Goal: Task Accomplishment & Management: Use online tool/utility

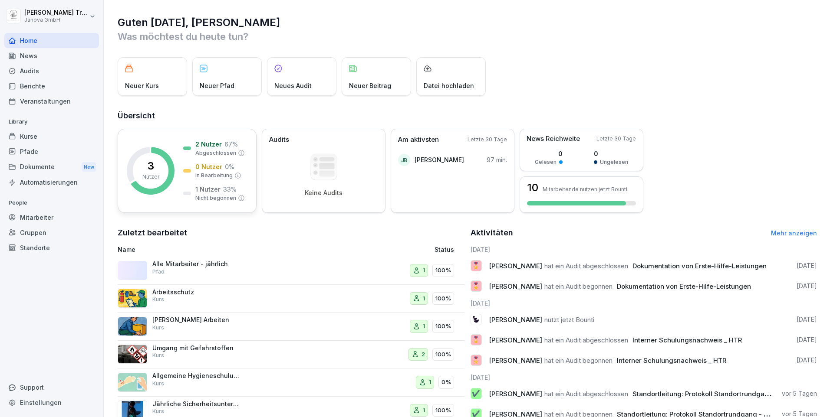
click at [220, 187] on div "1 Nutzer 33 %" at bounding box center [215, 189] width 41 height 9
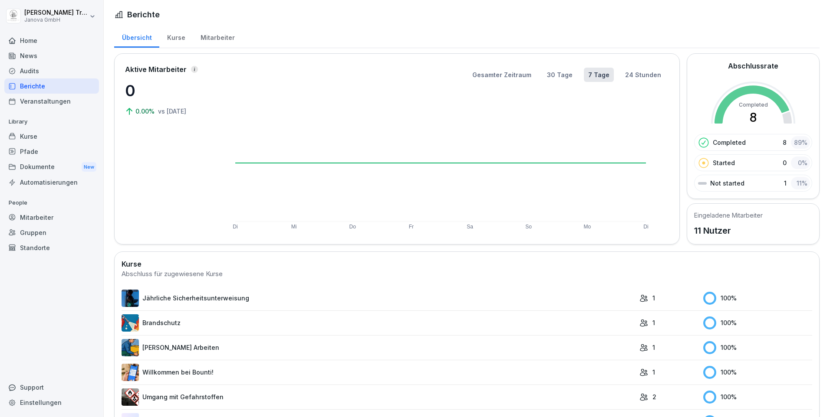
click at [172, 35] on div "Kurse" at bounding box center [175, 37] width 33 height 22
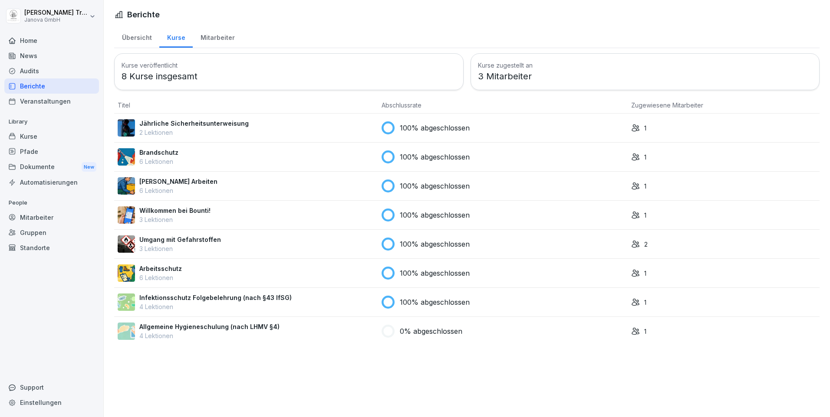
click at [207, 40] on div "Mitarbeiter" at bounding box center [217, 37] width 49 height 22
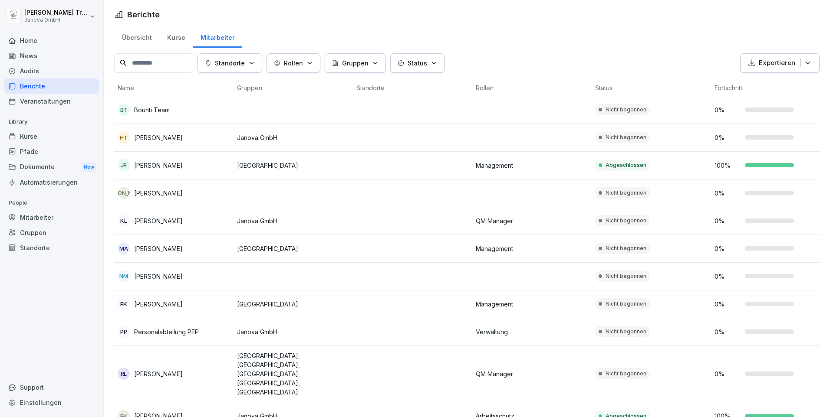
scroll to position [6, 0]
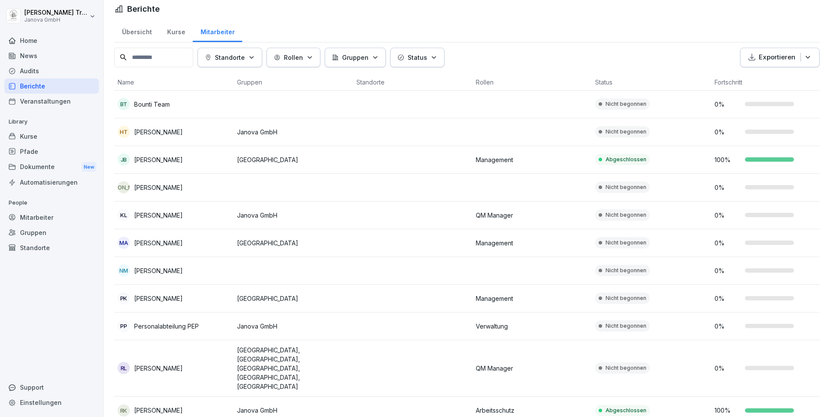
click at [618, 295] on p "Nicht begonnen" at bounding box center [625, 299] width 41 height 8
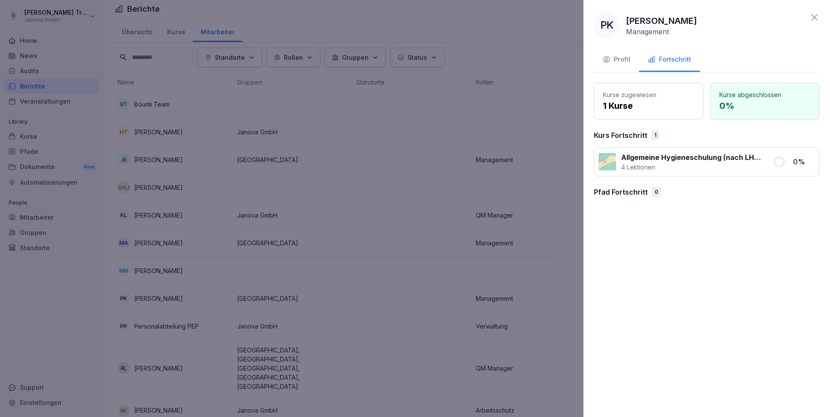
click at [619, 57] on div "Profil" at bounding box center [616, 60] width 28 height 10
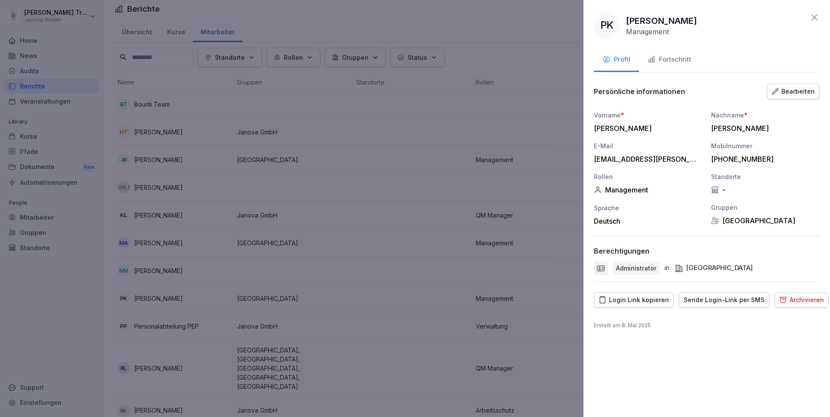
click at [812, 12] on icon at bounding box center [814, 17] width 10 height 10
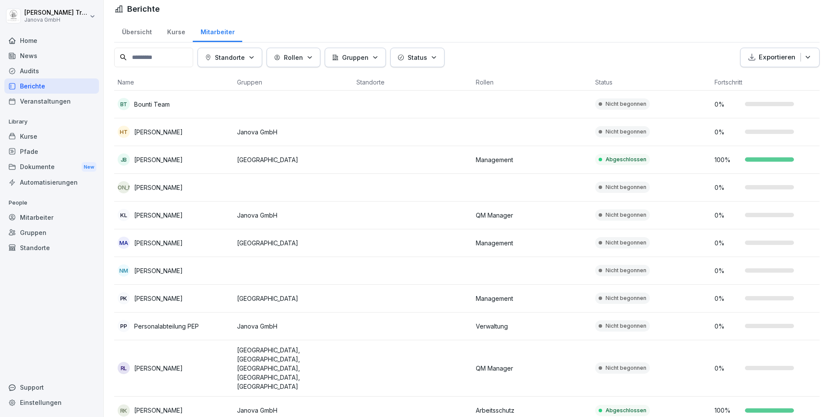
click at [42, 166] on div "Dokumente New" at bounding box center [51, 167] width 95 height 16
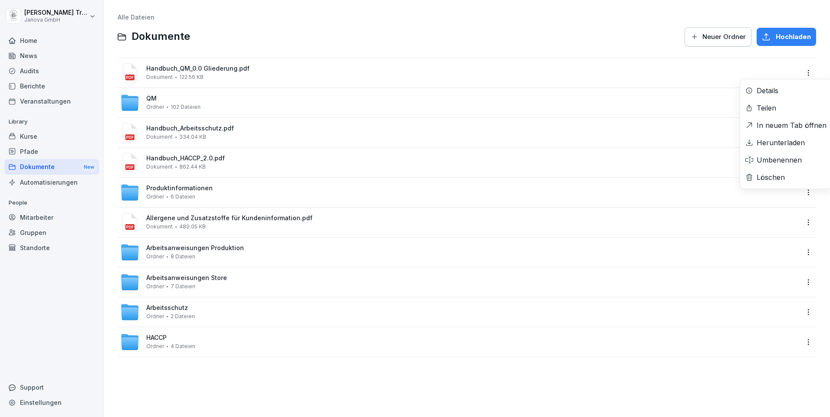
click at [798, 68] on html "Heiko Trautmann Janova GmbH Home News Audits Berichte Veranstaltungen Library K…" at bounding box center [415, 208] width 830 height 417
click at [770, 93] on div "Details" at bounding box center [767, 90] width 22 height 10
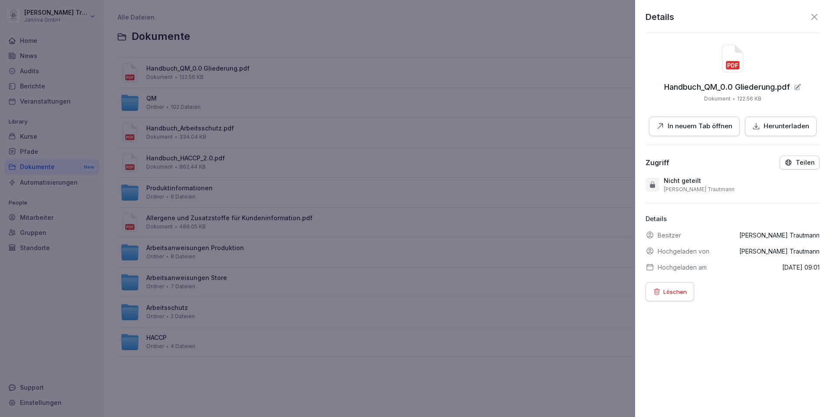
click at [784, 161] on icon "button" at bounding box center [788, 163] width 8 height 8
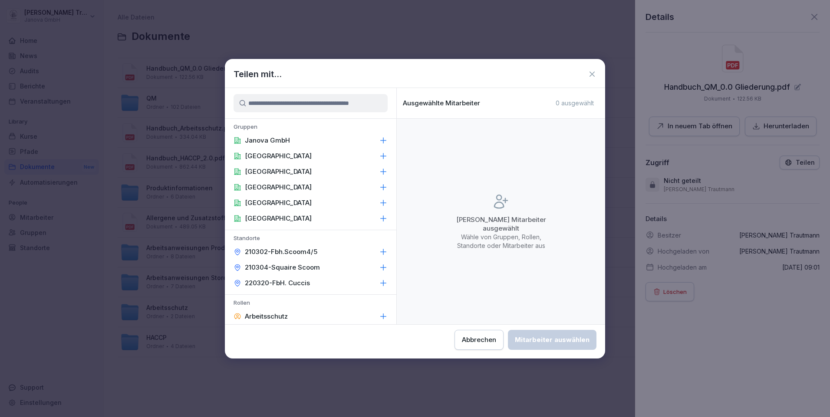
click at [379, 157] on icon at bounding box center [383, 156] width 9 height 9
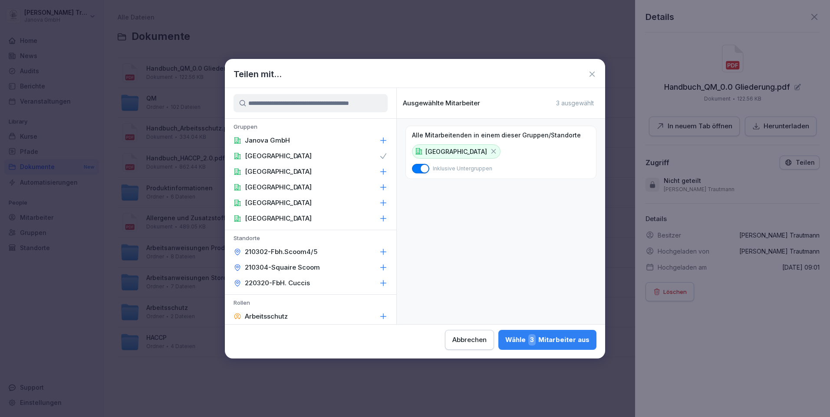
click at [379, 171] on icon at bounding box center [383, 171] width 9 height 9
click at [379, 187] on icon at bounding box center [383, 187] width 9 height 9
click at [379, 201] on icon at bounding box center [383, 203] width 9 height 9
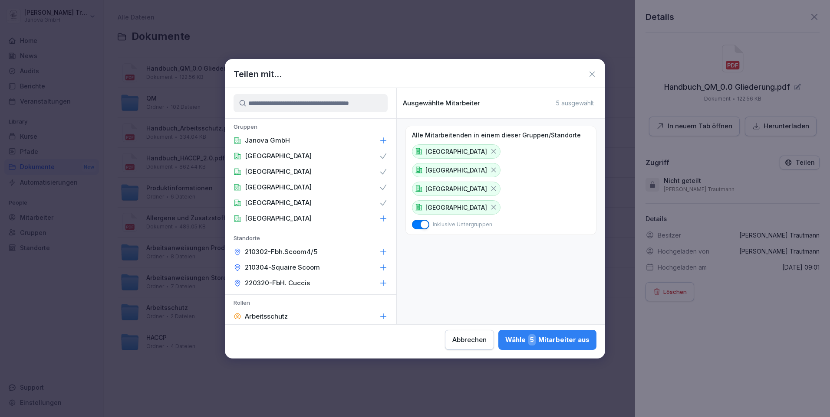
click at [379, 215] on icon at bounding box center [383, 218] width 9 height 9
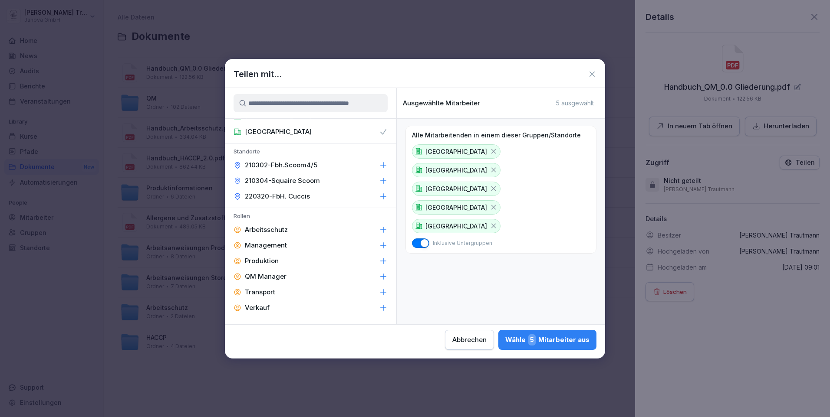
click at [379, 228] on icon at bounding box center [383, 230] width 9 height 9
click at [379, 275] on icon at bounding box center [383, 276] width 9 height 9
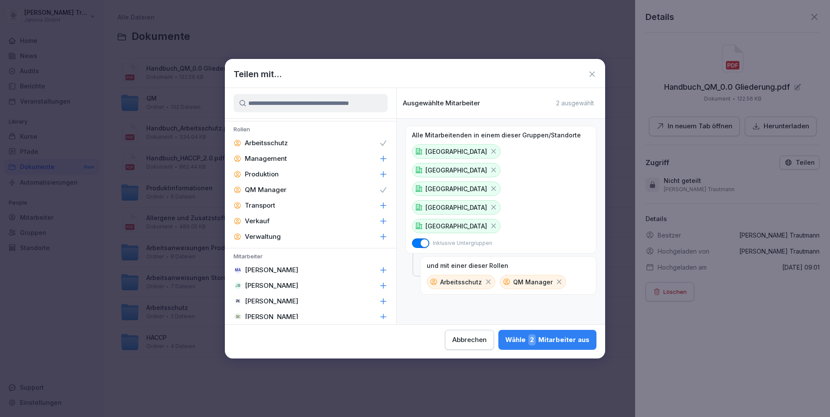
scroll to position [217, 0]
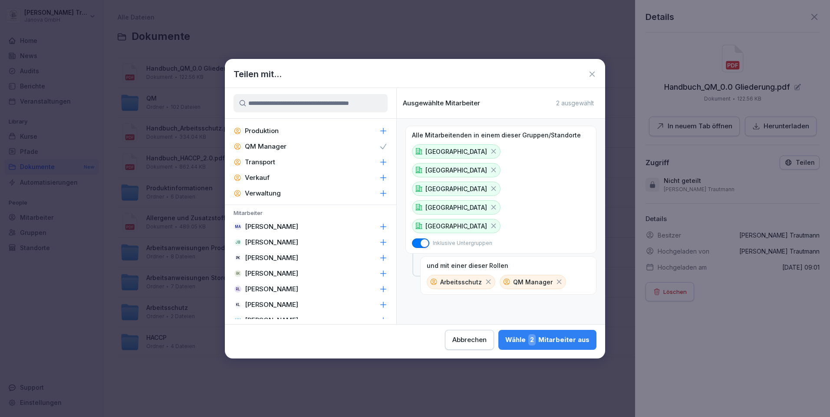
click at [573, 339] on div "Wähle 2 Mitarbeiter aus" at bounding box center [547, 340] width 84 height 11
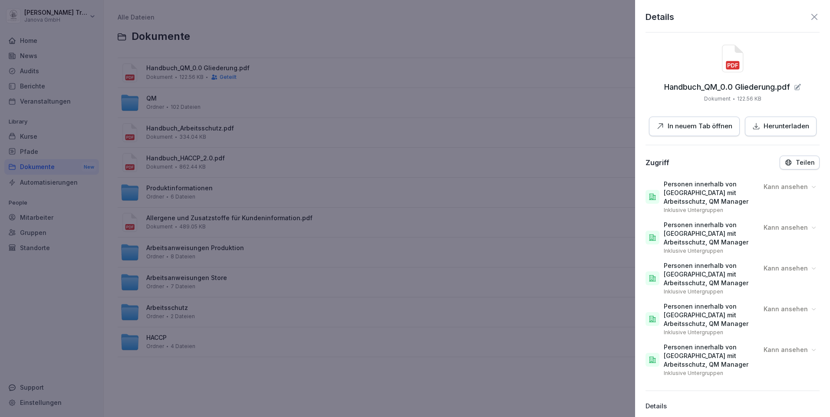
click at [810, 187] on icon at bounding box center [813, 187] width 7 height 7
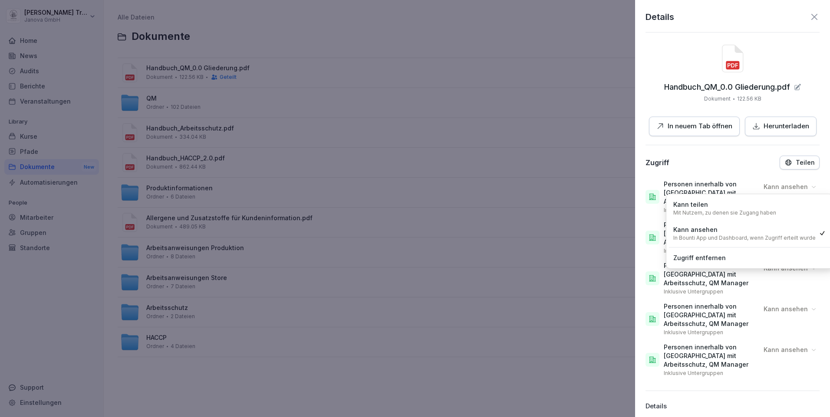
click at [810, 187] on icon at bounding box center [813, 187] width 7 height 7
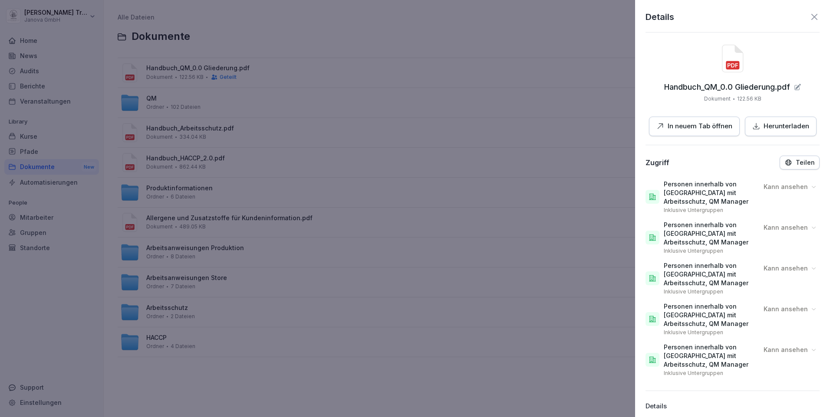
click at [809, 14] on icon at bounding box center [814, 17] width 10 height 10
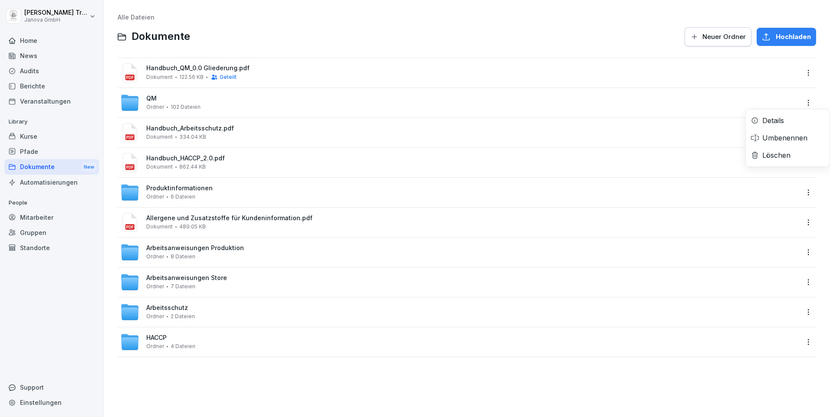
click at [799, 101] on html "Heiko Trautmann Janova GmbH Home News Audits Berichte Veranstaltungen Library K…" at bounding box center [415, 208] width 830 height 417
click at [768, 121] on div "Details" at bounding box center [773, 120] width 22 height 10
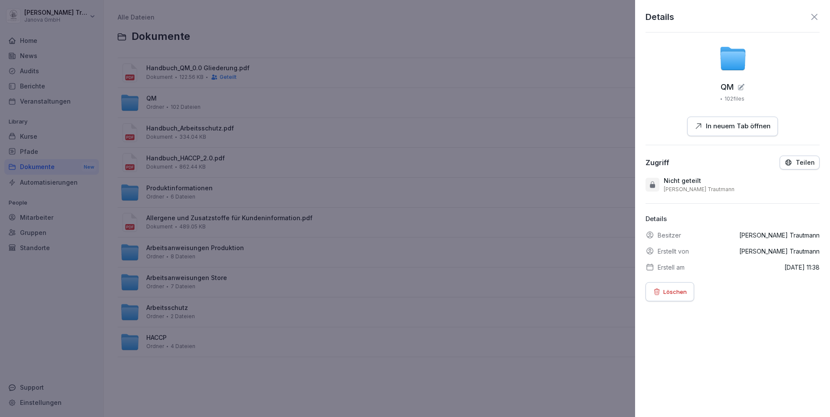
click at [784, 158] on button "Teilen" at bounding box center [799, 163] width 40 height 14
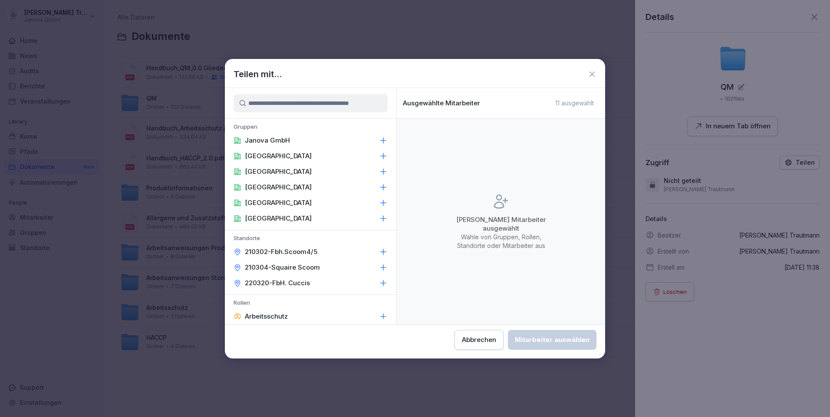
click at [381, 141] on icon at bounding box center [384, 141] width 6 height 6
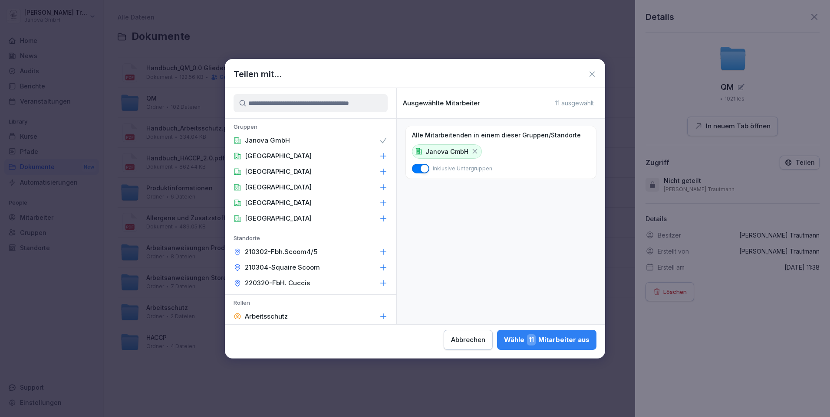
click at [379, 152] on icon at bounding box center [383, 156] width 9 height 9
click at [379, 167] on icon at bounding box center [383, 171] width 9 height 9
click at [379, 189] on icon at bounding box center [383, 187] width 9 height 9
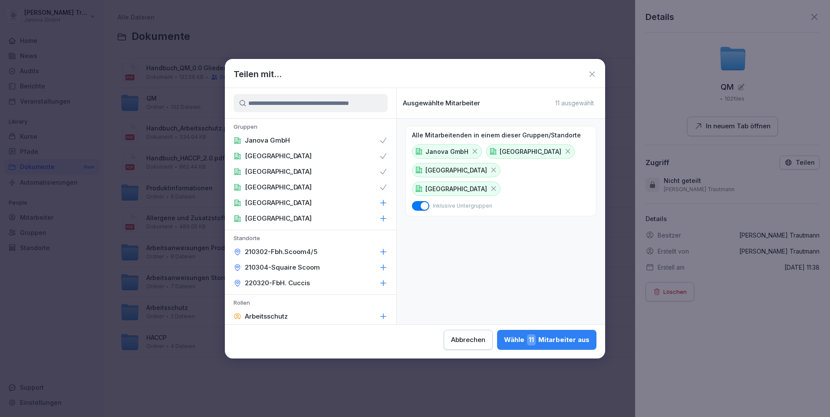
click at [379, 202] on icon at bounding box center [383, 203] width 9 height 9
click at [379, 216] on icon at bounding box center [383, 218] width 9 height 9
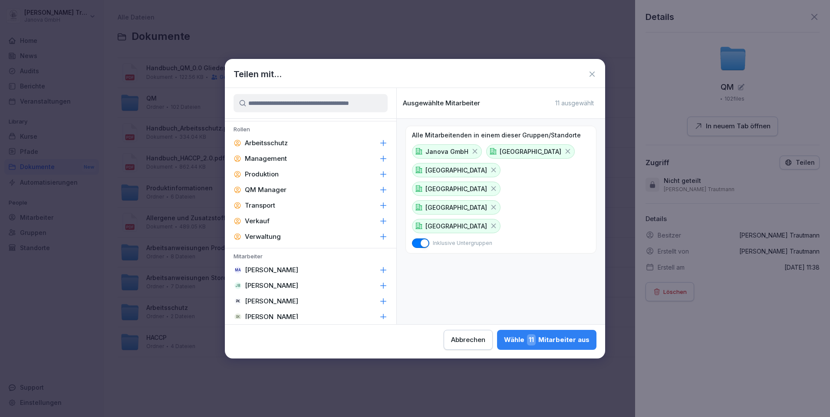
click at [381, 143] on icon at bounding box center [384, 143] width 6 height 6
click at [379, 188] on icon at bounding box center [383, 190] width 9 height 9
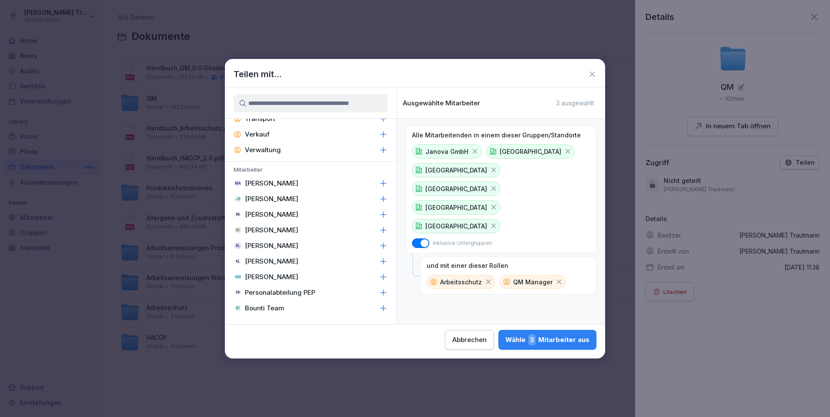
click at [379, 184] on icon at bounding box center [383, 183] width 9 height 9
click at [535, 336] on span "3" at bounding box center [531, 340] width 7 height 11
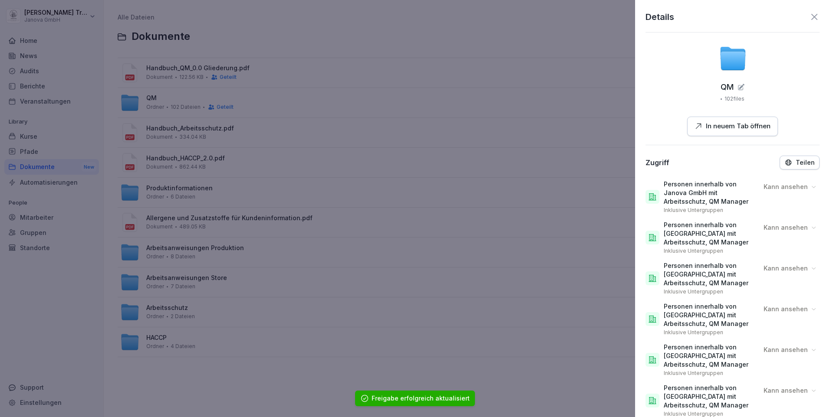
click at [810, 13] on icon at bounding box center [814, 17] width 10 height 10
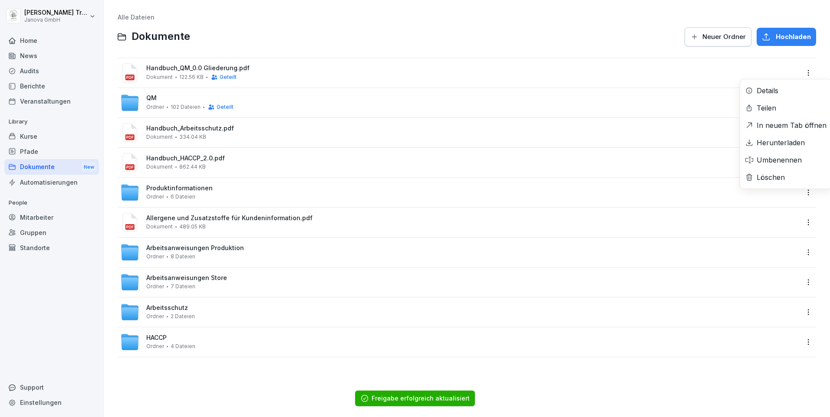
click at [798, 69] on html "Heiko Trautmann Janova GmbH Home News Audits Berichte Veranstaltungen Library K…" at bounding box center [415, 208] width 830 height 417
click at [775, 91] on div "Details" at bounding box center [767, 90] width 22 height 10
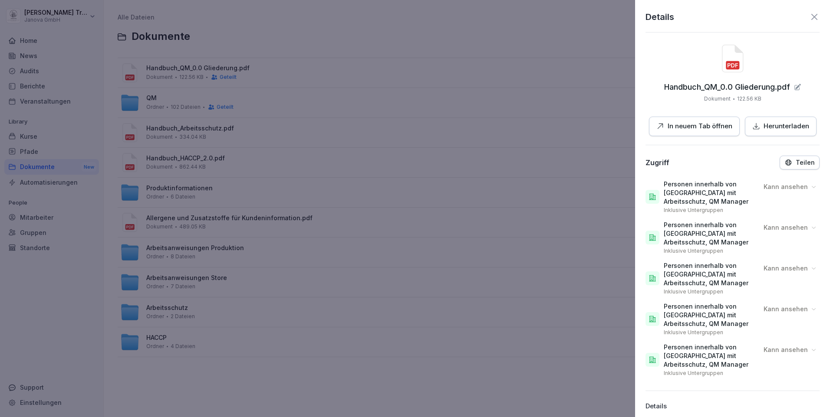
click at [779, 161] on button "Teilen" at bounding box center [799, 163] width 40 height 14
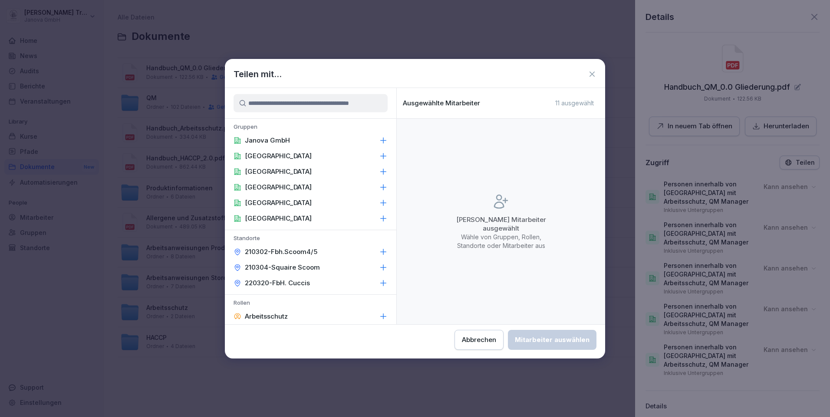
click at [274, 140] on p "Janova GmbH" at bounding box center [267, 140] width 45 height 9
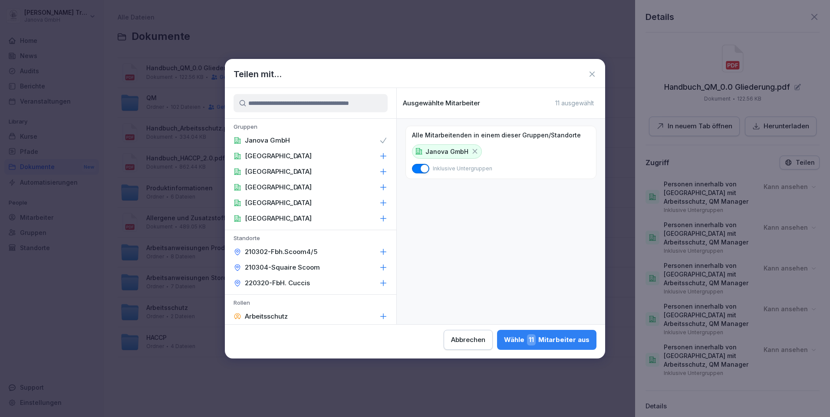
click at [569, 338] on div "Wähle 11 Mitarbeiter aus" at bounding box center [546, 340] width 85 height 11
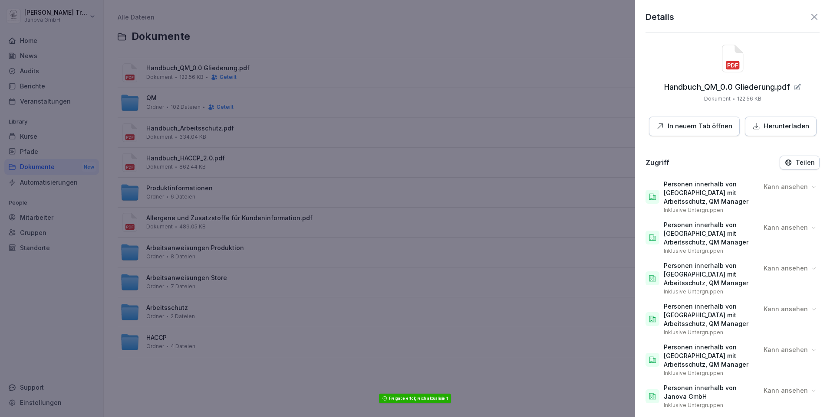
click at [811, 16] on icon at bounding box center [814, 17] width 6 height 6
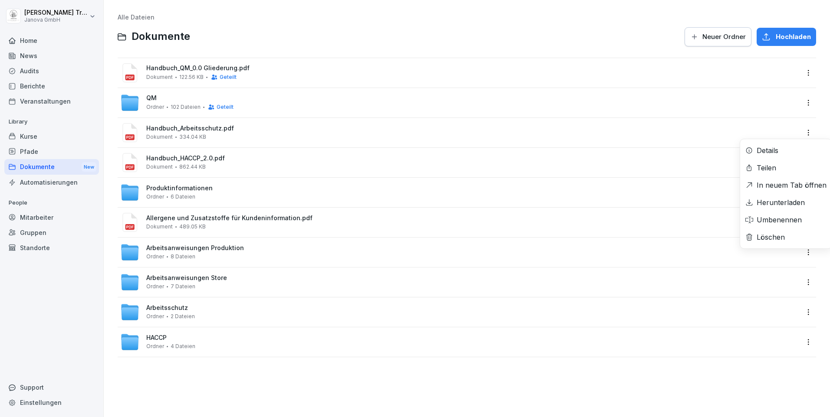
click at [799, 132] on html "Heiko Trautmann Janova GmbH Home News Audits Berichte Veranstaltungen Library K…" at bounding box center [415, 208] width 830 height 417
click at [784, 148] on div "Details" at bounding box center [786, 150] width 92 height 17
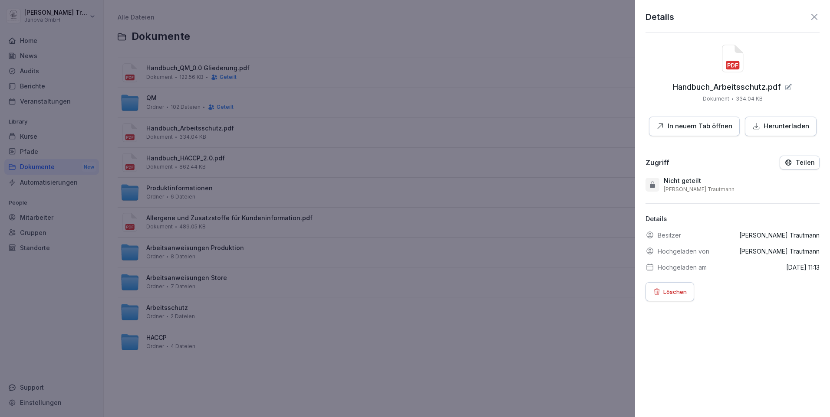
click at [785, 159] on icon "button" at bounding box center [788, 163] width 8 height 8
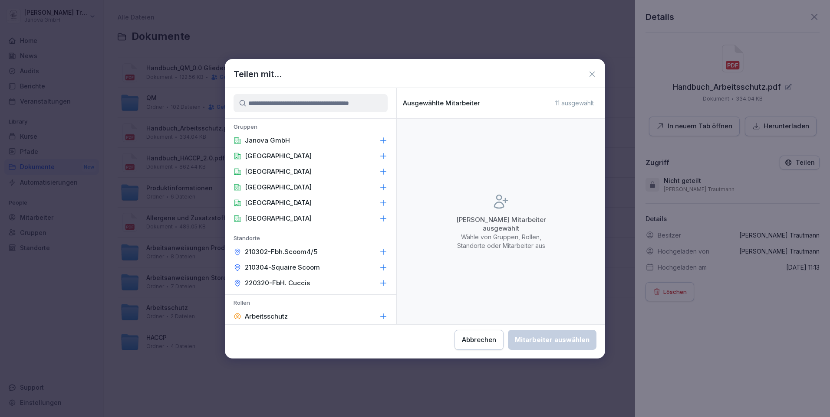
click at [379, 141] on icon at bounding box center [383, 140] width 9 height 9
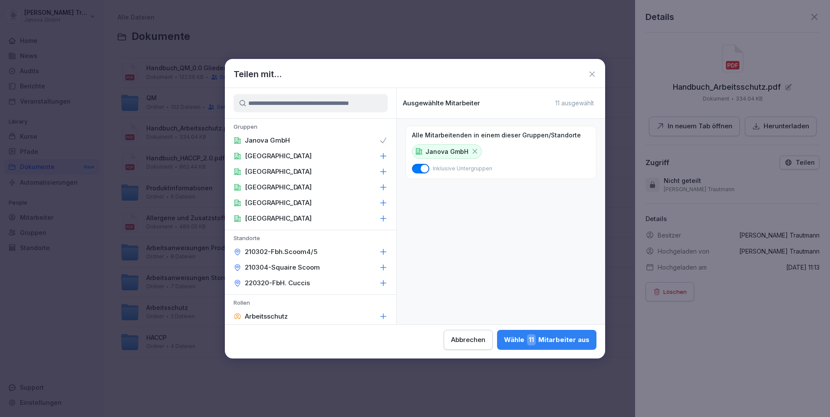
click at [379, 152] on icon at bounding box center [383, 156] width 9 height 9
click at [379, 167] on icon at bounding box center [383, 171] width 9 height 9
click at [381, 187] on icon at bounding box center [384, 187] width 6 height 6
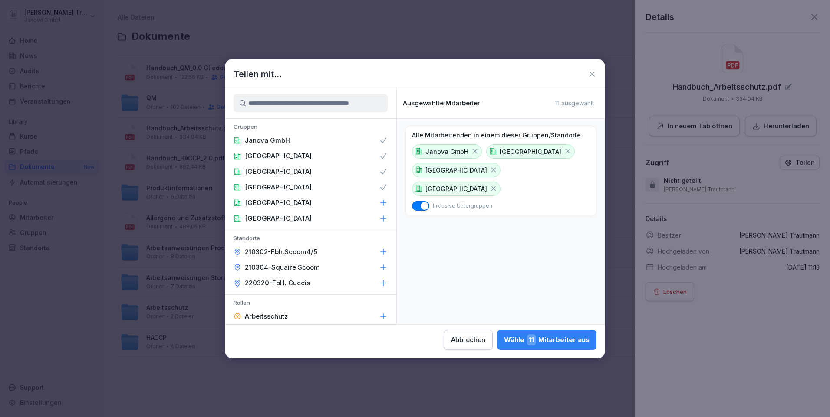
click at [379, 202] on icon at bounding box center [383, 203] width 9 height 9
click at [381, 216] on div "München" at bounding box center [310, 219] width 171 height 16
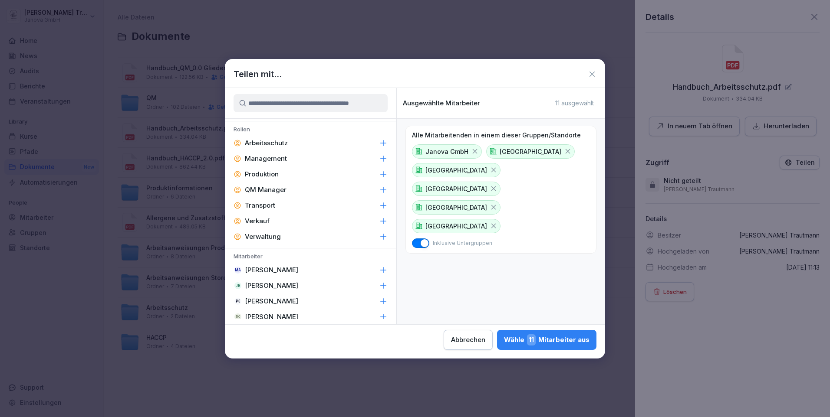
click at [379, 142] on icon at bounding box center [383, 143] width 9 height 9
click at [381, 190] on icon at bounding box center [384, 190] width 6 height 6
drag, startPoint x: 563, startPoint y: 341, endPoint x: 594, endPoint y: 300, distance: 51.7
click at [564, 338] on div "Wähle 3 Mitarbeiter aus" at bounding box center [547, 340] width 84 height 11
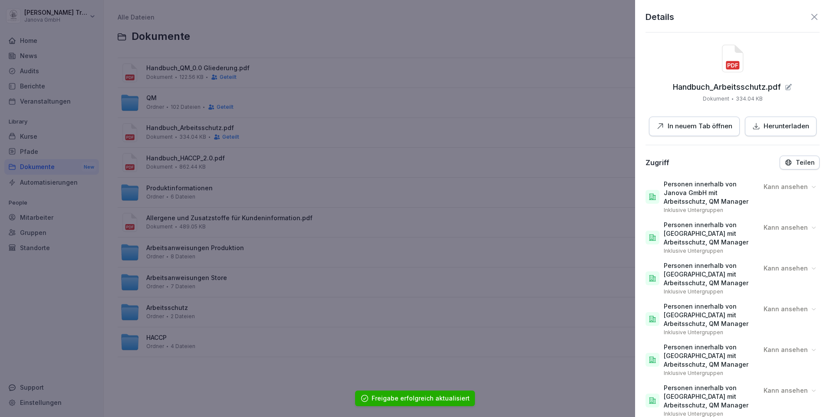
click at [811, 16] on icon at bounding box center [814, 17] width 6 height 6
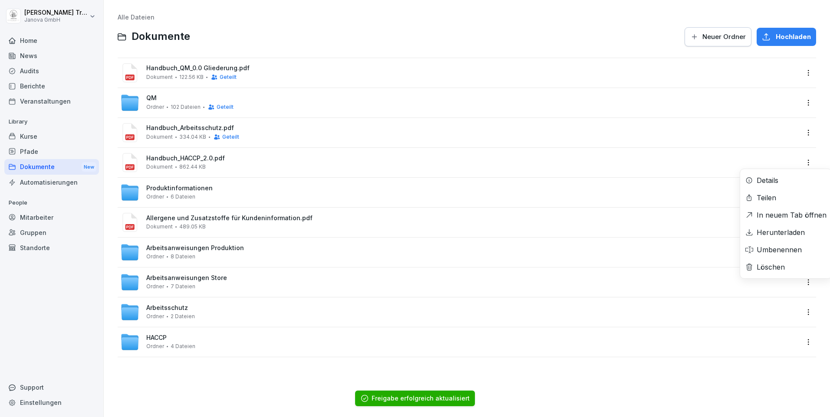
click at [801, 163] on html "Heiko Trautmann Janova GmbH Home News Audits Berichte Veranstaltungen Library K…" at bounding box center [415, 208] width 830 height 417
click at [757, 182] on div "Details" at bounding box center [767, 180] width 22 height 10
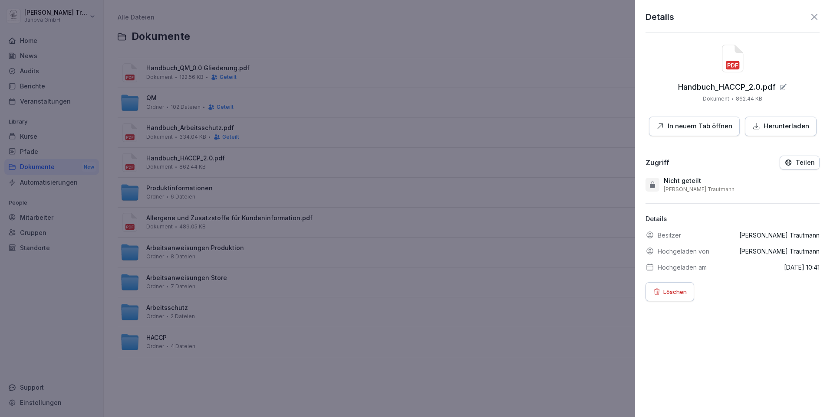
click at [784, 165] on icon "button" at bounding box center [788, 163] width 8 height 8
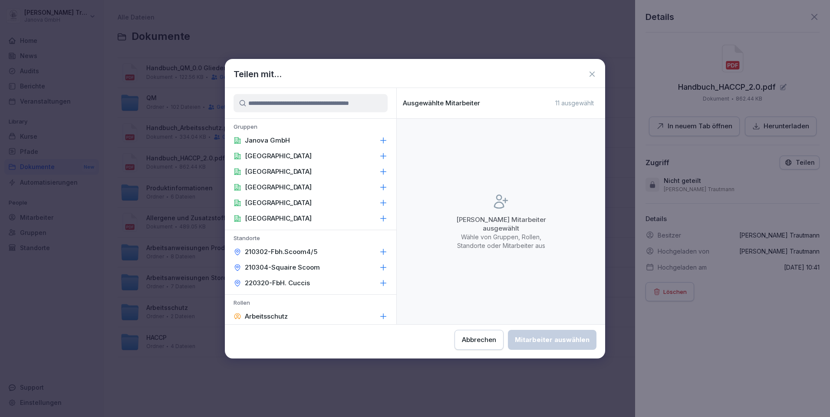
click at [379, 141] on icon at bounding box center [383, 140] width 9 height 9
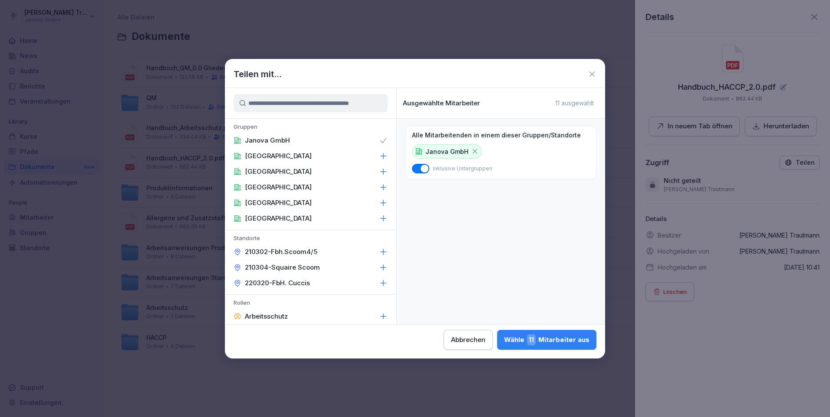
click at [377, 151] on div "Berlin" at bounding box center [310, 156] width 171 height 16
click at [379, 169] on icon at bounding box center [383, 171] width 9 height 9
click at [379, 184] on icon at bounding box center [383, 187] width 9 height 9
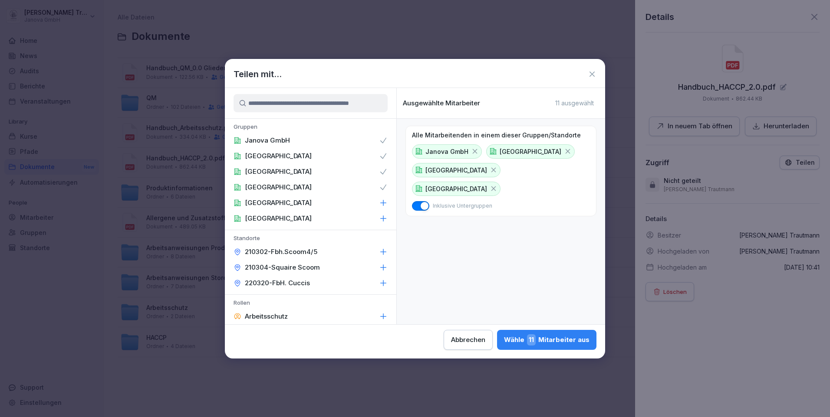
click at [379, 202] on icon at bounding box center [383, 203] width 9 height 9
click at [375, 223] on div "München" at bounding box center [310, 219] width 171 height 16
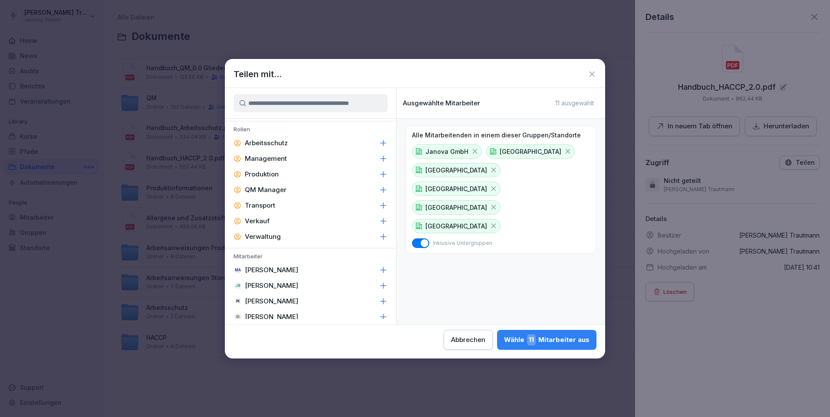
click at [379, 144] on icon at bounding box center [383, 143] width 9 height 9
click at [380, 188] on icon at bounding box center [383, 190] width 9 height 9
click at [575, 341] on div "Wähle 3 Mitarbeiter aus" at bounding box center [547, 340] width 84 height 11
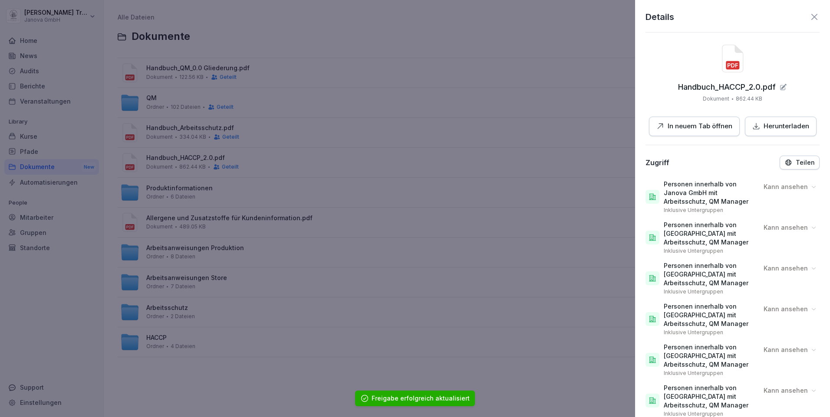
click at [809, 22] on icon at bounding box center [814, 17] width 10 height 10
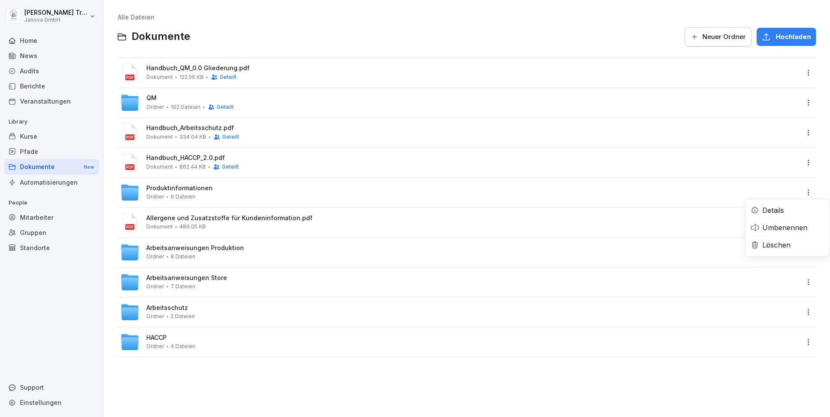
click at [804, 191] on html "Heiko Trautmann Janova GmbH Home News Audits Berichte Veranstaltungen Library K…" at bounding box center [415, 208] width 830 height 417
click at [773, 208] on div "Details" at bounding box center [773, 210] width 22 height 10
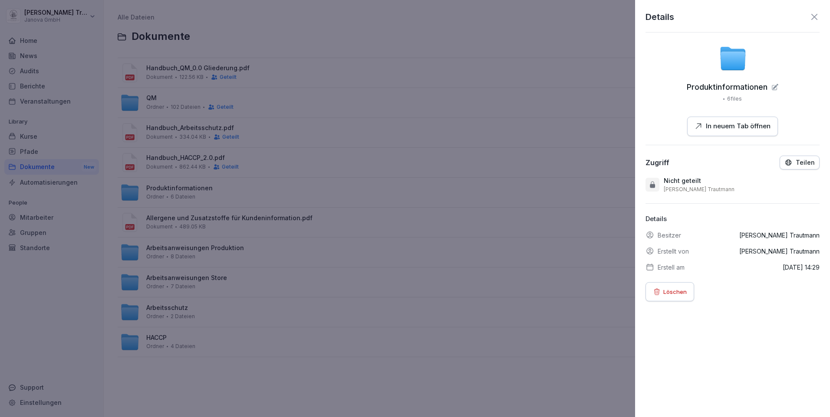
click at [785, 164] on icon "button" at bounding box center [788, 163] width 6 height 6
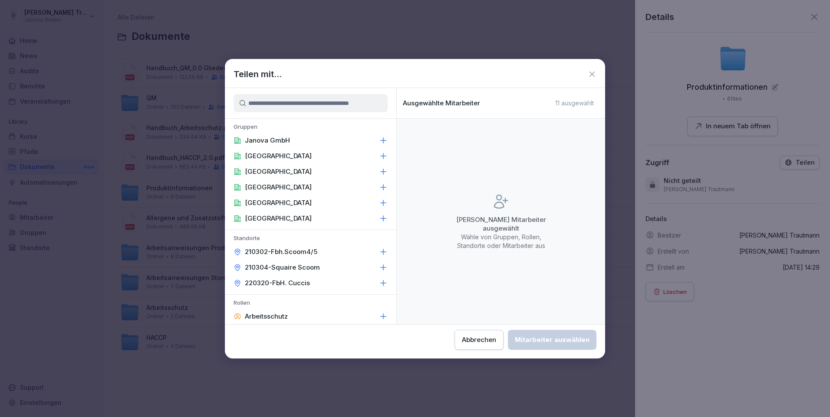
click at [304, 141] on div "Janova GmbH" at bounding box center [310, 141] width 171 height 16
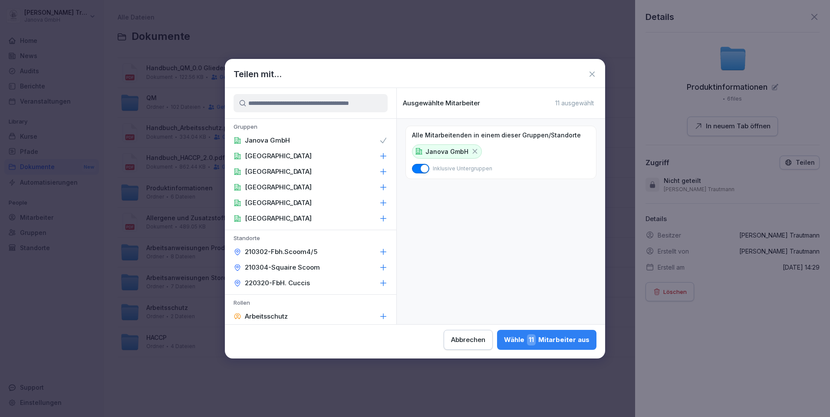
click at [379, 153] on icon at bounding box center [383, 156] width 9 height 9
click at [372, 171] on div "Frankfurt" at bounding box center [310, 172] width 171 height 16
click at [379, 191] on icon at bounding box center [383, 187] width 9 height 9
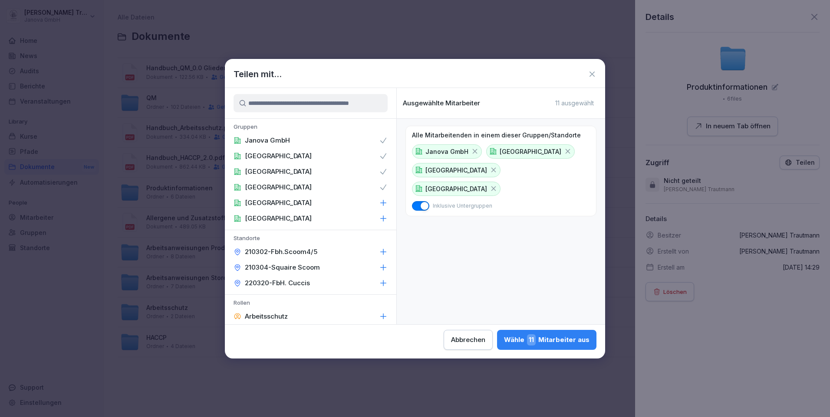
click at [379, 202] on icon at bounding box center [383, 203] width 9 height 9
click at [381, 218] on icon at bounding box center [384, 219] width 6 height 6
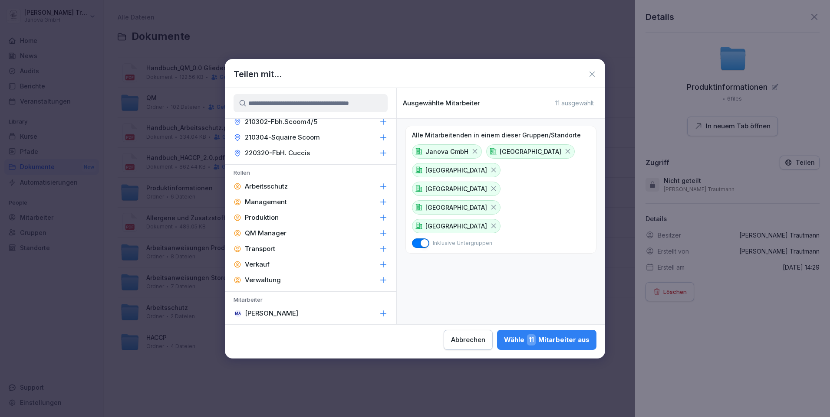
scroll to position [87, 0]
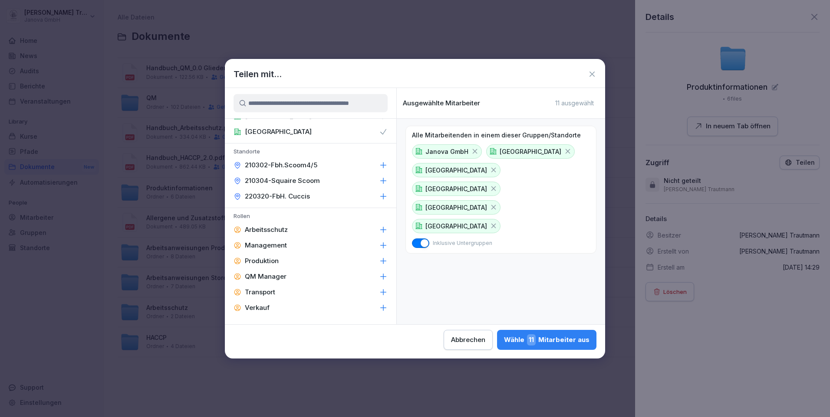
click at [381, 275] on icon at bounding box center [384, 277] width 6 height 6
click at [573, 339] on div "Wähle 2 Mitarbeiter aus" at bounding box center [547, 340] width 84 height 11
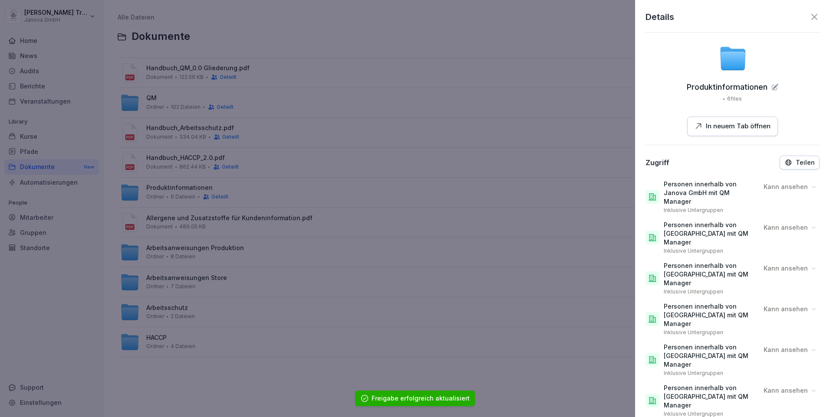
click at [812, 16] on icon at bounding box center [814, 17] width 10 height 10
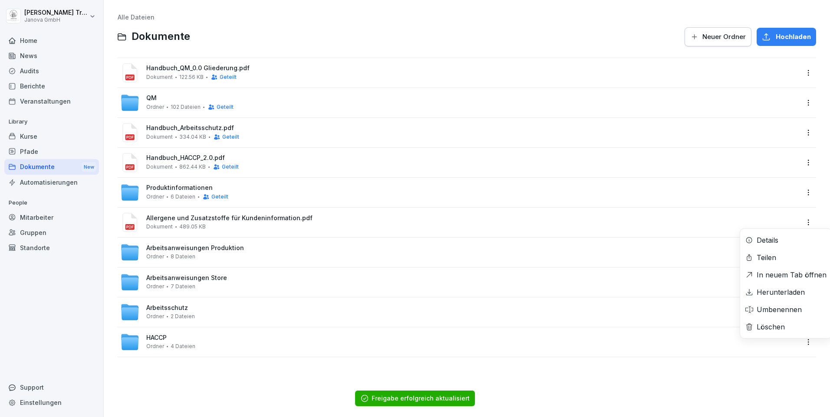
click at [804, 223] on html "Heiko Trautmann Janova GmbH Home News Audits Berichte Veranstaltungen Library K…" at bounding box center [415, 208] width 830 height 417
click at [776, 240] on div "Details" at bounding box center [767, 240] width 22 height 10
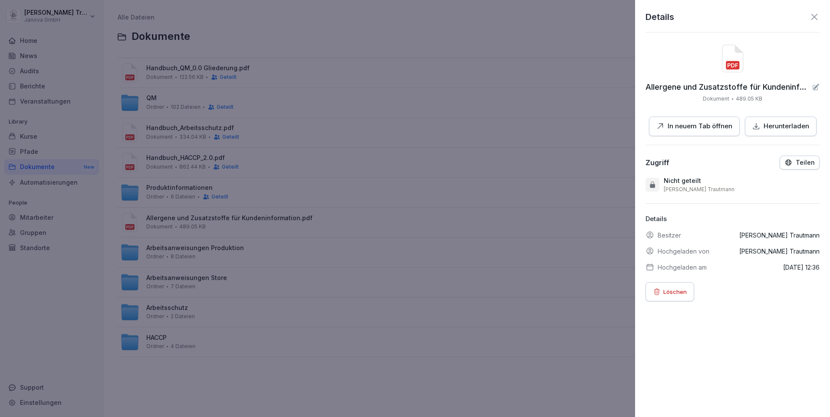
click at [805, 162] on p "Teilen" at bounding box center [804, 162] width 19 height 7
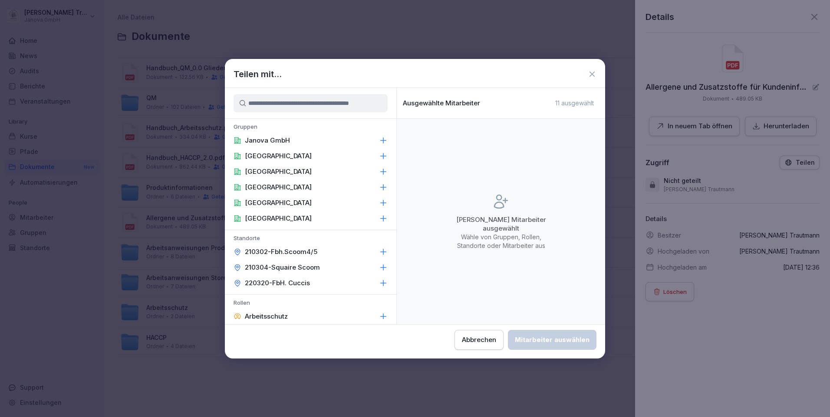
click at [272, 141] on p "Janova GmbH" at bounding box center [267, 140] width 45 height 9
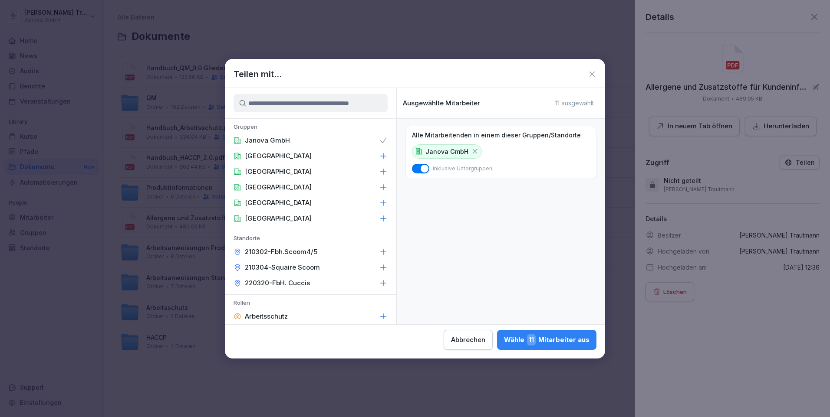
click at [267, 156] on div "Berlin" at bounding box center [310, 156] width 171 height 16
click at [268, 173] on p "Frankfurt" at bounding box center [278, 171] width 67 height 9
click at [269, 185] on p "Hamburg" at bounding box center [278, 187] width 67 height 9
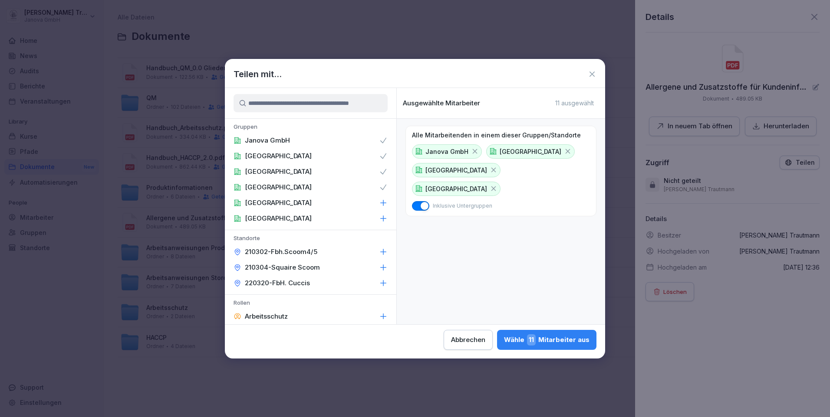
click at [263, 202] on div "Köln" at bounding box center [310, 203] width 171 height 16
click at [268, 217] on p "München" at bounding box center [278, 218] width 67 height 9
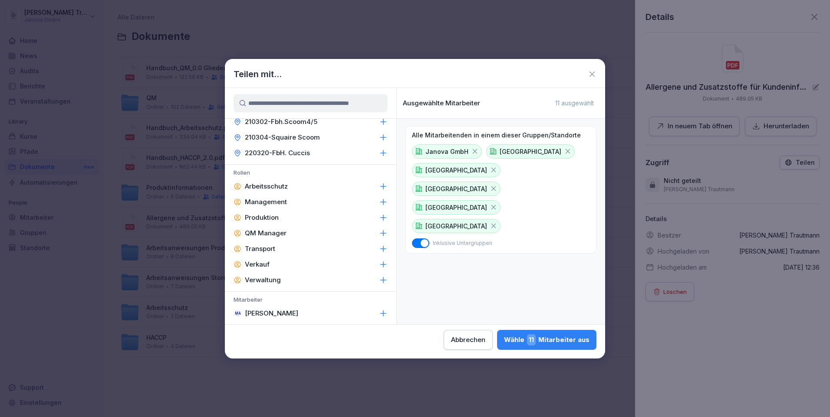
click at [379, 230] on icon at bounding box center [383, 233] width 9 height 9
click at [375, 207] on div "Management" at bounding box center [310, 202] width 171 height 16
click at [566, 338] on div "Wähle 5 Mitarbeiter aus" at bounding box center [547, 340] width 84 height 11
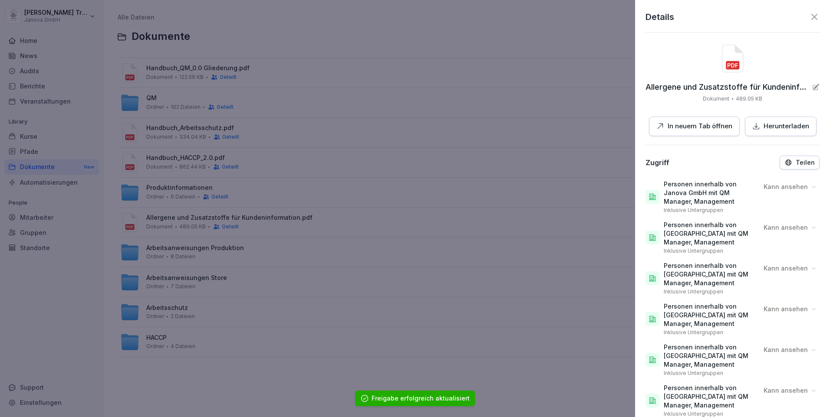
click at [809, 16] on icon at bounding box center [814, 17] width 10 height 10
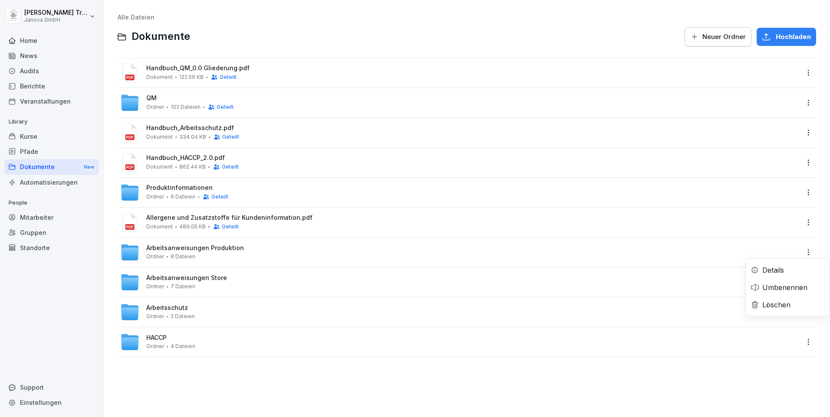
click at [802, 255] on html "Heiko Trautmann Janova GmbH Home News Audits Berichte Veranstaltungen Library K…" at bounding box center [415, 208] width 830 height 417
click at [776, 271] on div "Details" at bounding box center [773, 270] width 22 height 10
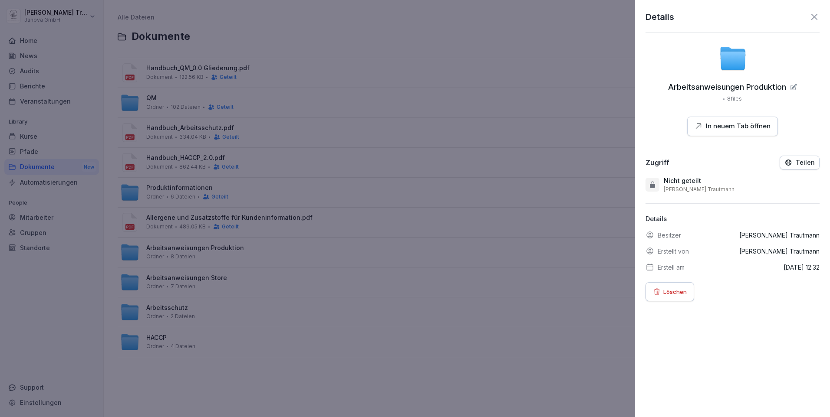
click at [789, 164] on div "Teilen" at bounding box center [799, 163] width 30 height 8
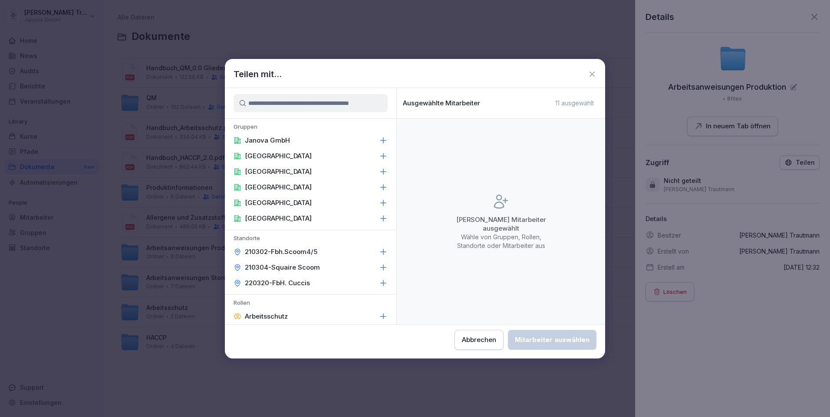
click at [272, 139] on p "Janova GmbH" at bounding box center [267, 140] width 45 height 9
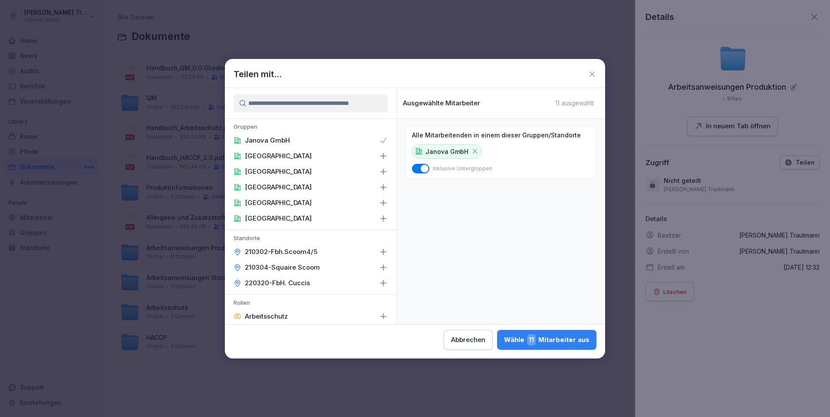
click at [372, 155] on div "Berlin" at bounding box center [310, 156] width 171 height 16
click at [379, 173] on icon at bounding box center [383, 171] width 9 height 9
click at [380, 187] on icon at bounding box center [383, 187] width 9 height 9
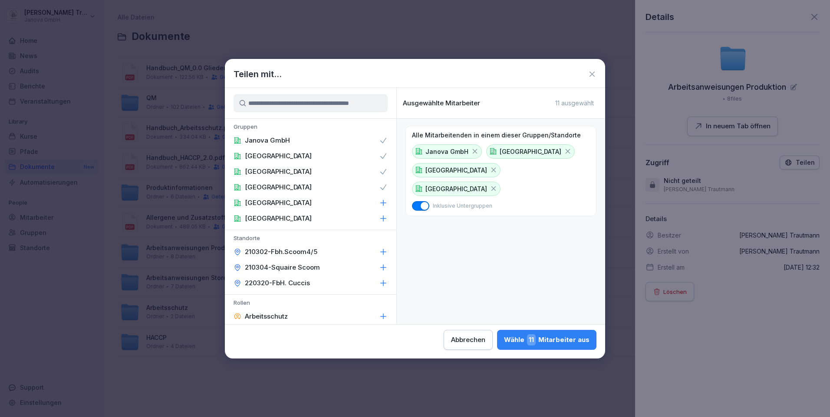
click at [379, 204] on icon at bounding box center [383, 203] width 9 height 9
click at [379, 214] on icon at bounding box center [383, 218] width 9 height 9
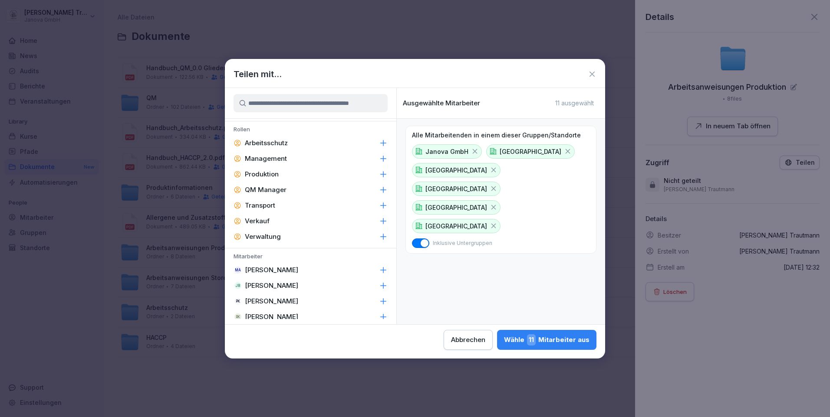
click at [379, 142] on icon at bounding box center [383, 143] width 9 height 9
click at [379, 158] on icon at bounding box center [383, 158] width 9 height 9
click at [381, 188] on icon at bounding box center [383, 190] width 9 height 9
click at [543, 340] on div "Wähle 6 Mitarbeiter aus" at bounding box center [547, 340] width 85 height 11
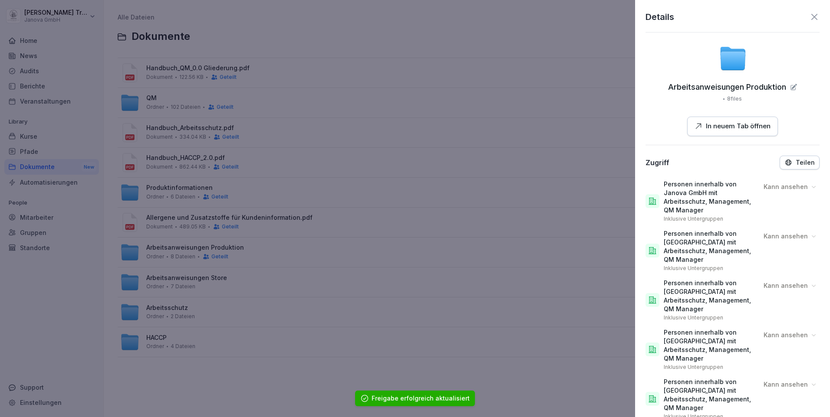
click at [811, 15] on icon at bounding box center [814, 17] width 6 height 6
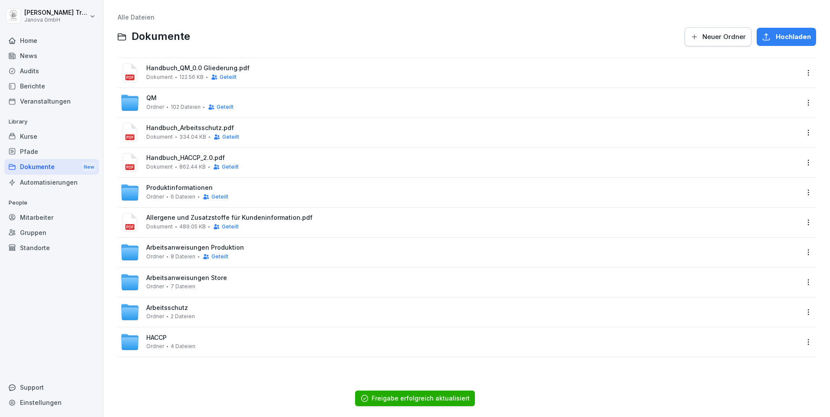
click at [802, 282] on html "Heiko Trautmann Janova GmbH Home News Audits Berichte Veranstaltungen Library K…" at bounding box center [415, 208] width 830 height 417
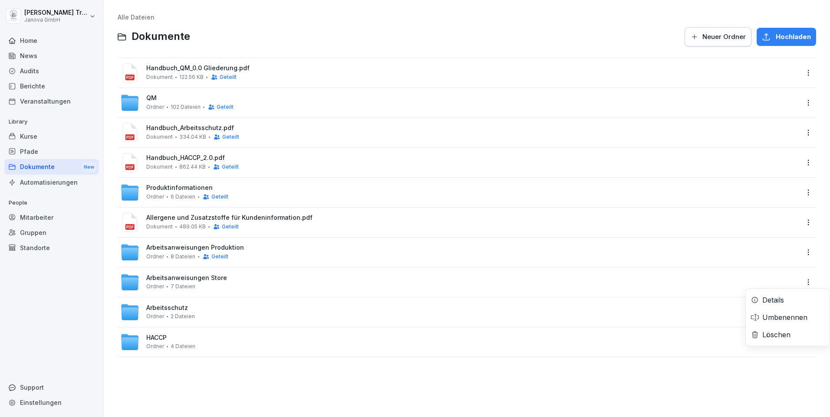
click at [780, 299] on div "Details" at bounding box center [773, 300] width 22 height 10
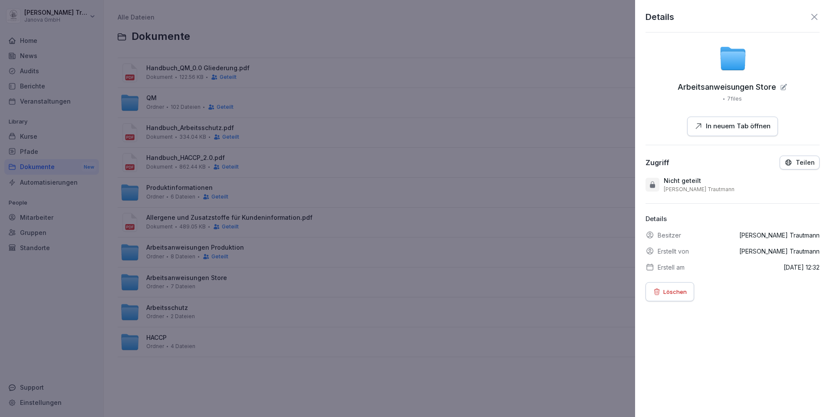
click at [795, 159] on p "Teilen" at bounding box center [804, 162] width 19 height 7
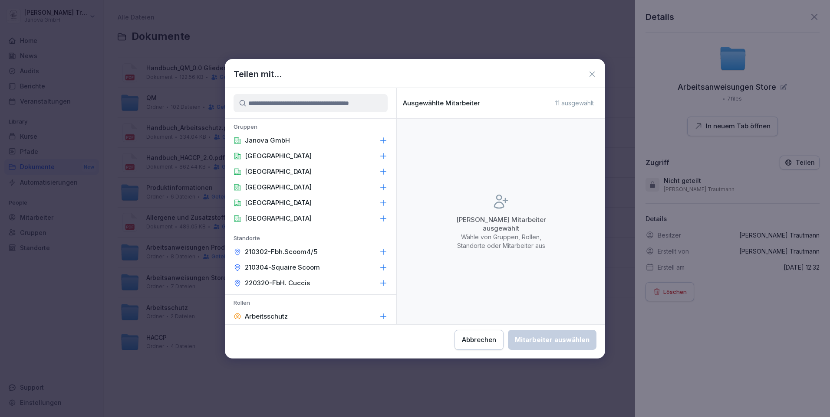
click at [379, 141] on icon at bounding box center [383, 140] width 9 height 9
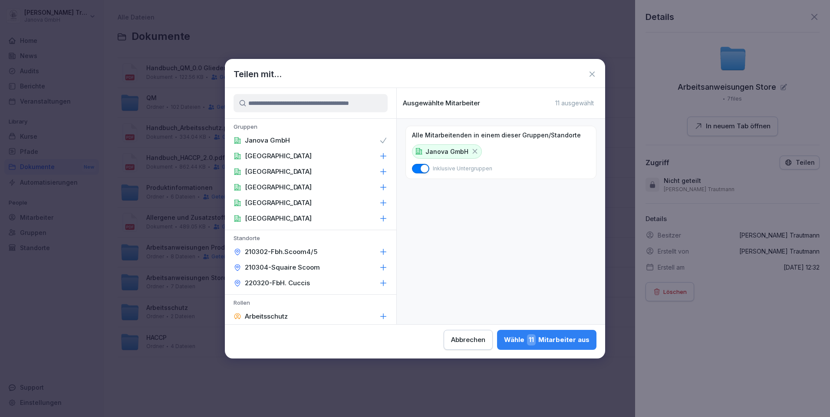
click at [379, 154] on icon at bounding box center [383, 156] width 9 height 9
click at [375, 166] on div "Frankfurt" at bounding box center [310, 172] width 171 height 16
click at [379, 186] on icon at bounding box center [383, 187] width 9 height 9
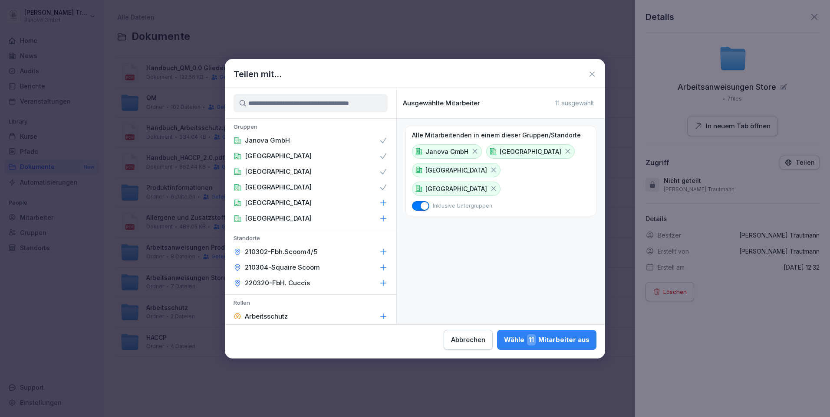
click at [379, 204] on icon at bounding box center [383, 203] width 9 height 9
click at [379, 217] on icon at bounding box center [383, 218] width 9 height 9
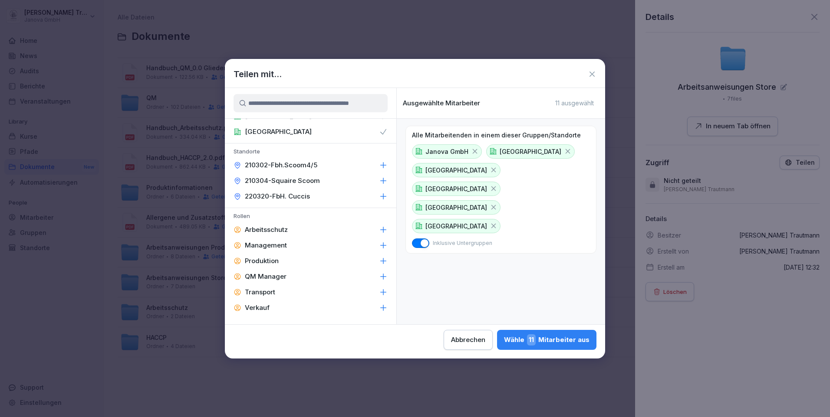
click at [379, 230] on icon at bounding box center [383, 230] width 9 height 9
click at [379, 274] on icon at bounding box center [383, 276] width 9 height 9
click at [379, 244] on icon at bounding box center [383, 245] width 9 height 9
click at [557, 335] on div "Wähle 6 Mitarbeiter aus" at bounding box center [547, 340] width 85 height 11
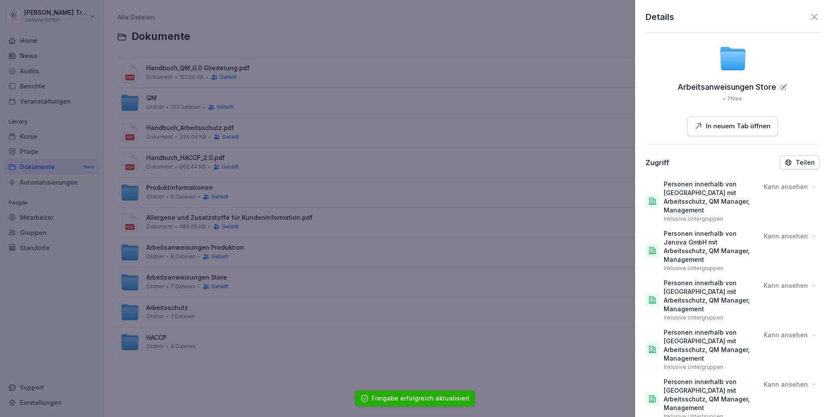
drag, startPoint x: 812, startPoint y: 14, endPoint x: 806, endPoint y: 20, distance: 7.7
click at [809, 20] on icon at bounding box center [814, 17] width 10 height 10
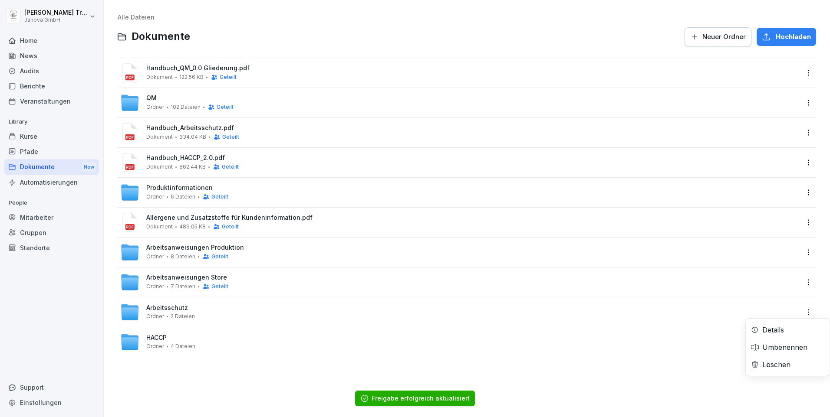
click at [799, 310] on html "Heiko Trautmann Janova GmbH Home News Audits Berichte Veranstaltungen Library K…" at bounding box center [415, 208] width 830 height 417
click at [781, 326] on div "Details" at bounding box center [773, 330] width 22 height 10
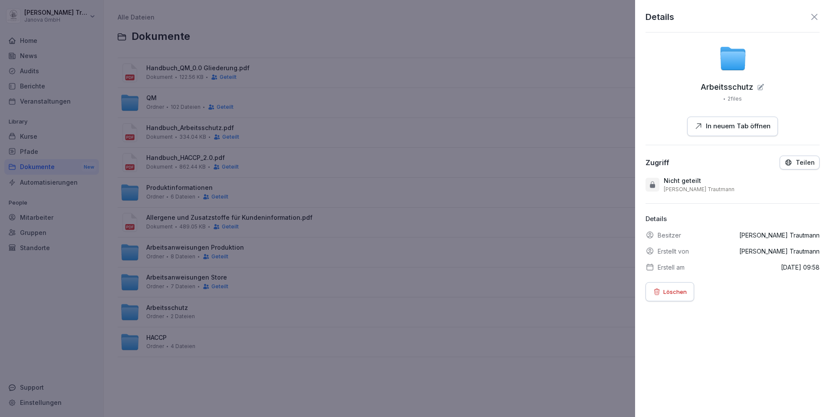
click at [784, 161] on icon "button" at bounding box center [788, 163] width 8 height 8
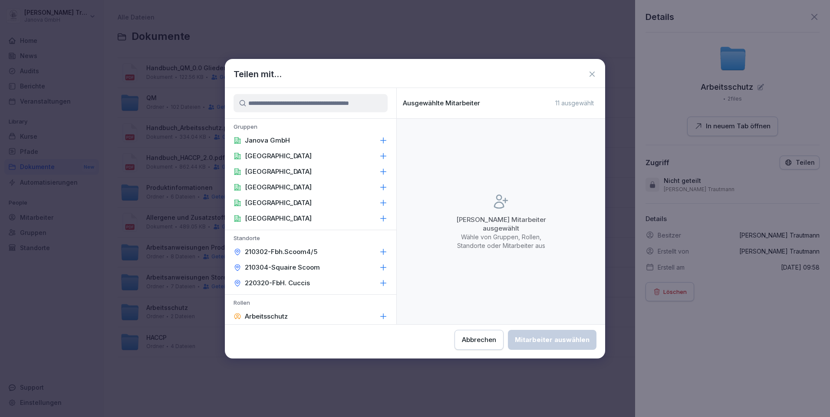
click at [379, 142] on icon at bounding box center [383, 140] width 9 height 9
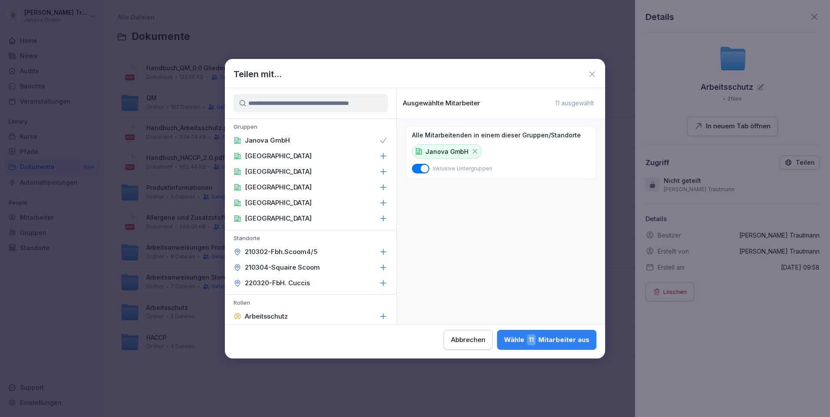
click at [379, 156] on icon at bounding box center [383, 156] width 9 height 9
click at [379, 172] on icon at bounding box center [383, 171] width 9 height 9
click at [379, 189] on icon at bounding box center [383, 187] width 9 height 9
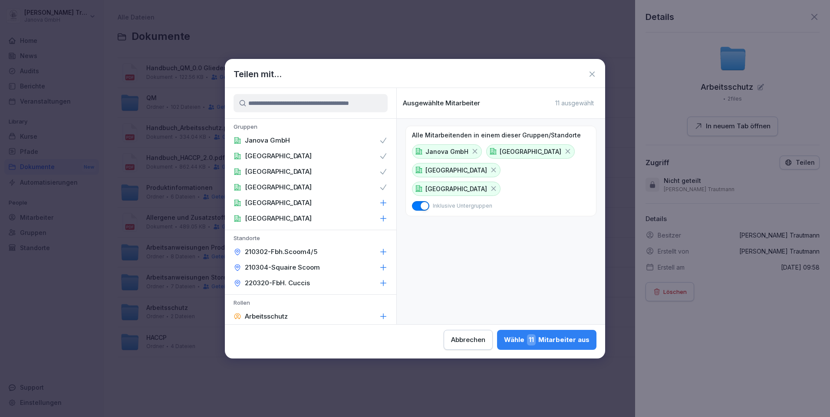
click at [379, 205] on icon at bounding box center [383, 203] width 9 height 9
click at [379, 219] on icon at bounding box center [383, 218] width 9 height 9
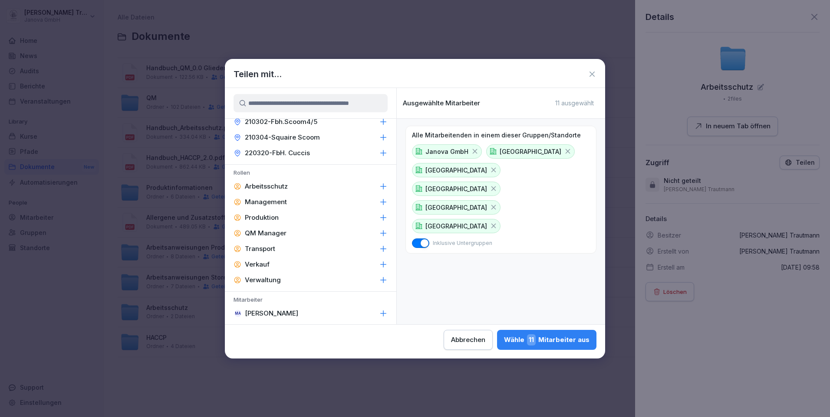
click at [379, 185] on icon at bounding box center [383, 186] width 9 height 9
click at [379, 201] on icon at bounding box center [383, 202] width 9 height 9
click at [379, 233] on icon at bounding box center [383, 233] width 9 height 9
click at [562, 337] on div "Wähle 6 Mitarbeiter aus" at bounding box center [547, 340] width 85 height 11
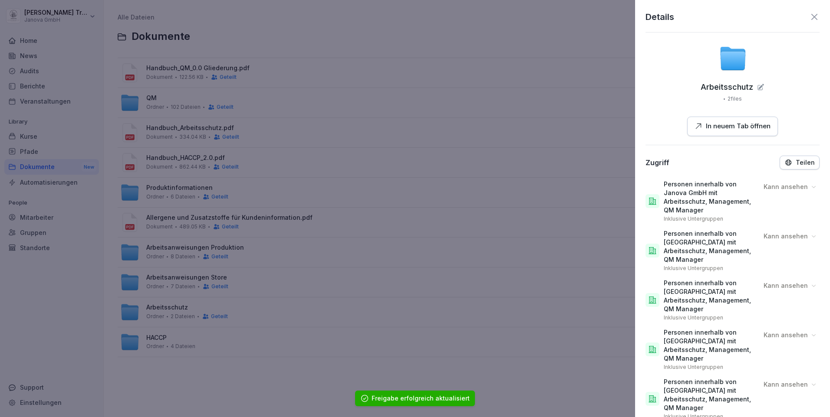
click at [811, 19] on icon at bounding box center [814, 17] width 10 height 10
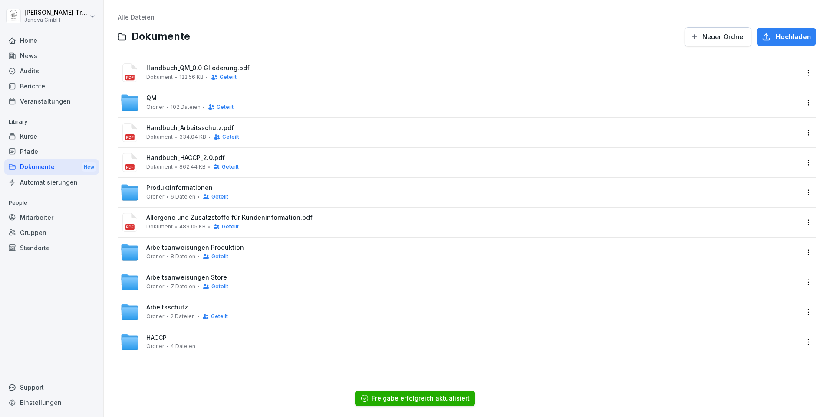
click at [802, 343] on html "Heiko Trautmann Janova GmbH Home News Audits Berichte Veranstaltungen Library K…" at bounding box center [415, 208] width 830 height 417
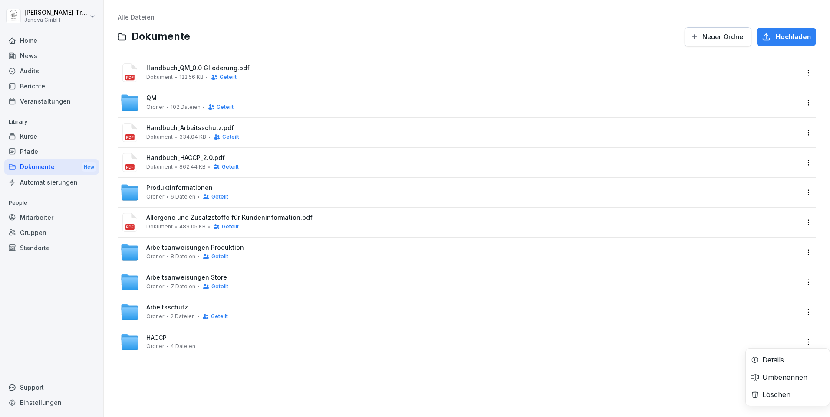
click at [767, 359] on div "Details" at bounding box center [773, 360] width 22 height 10
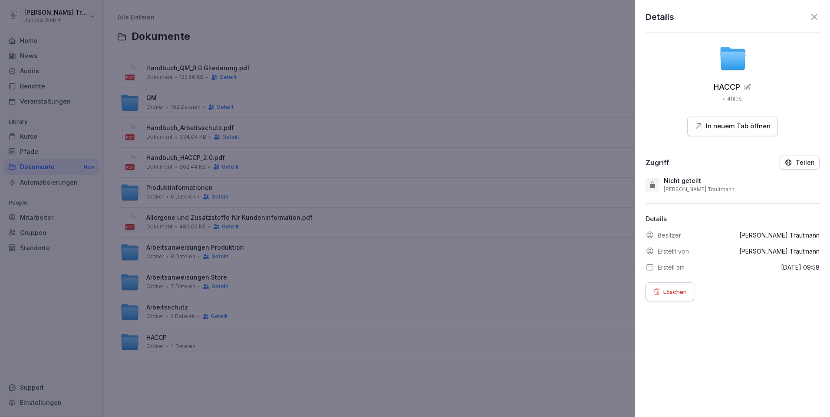
click at [785, 164] on icon "button" at bounding box center [788, 163] width 6 height 6
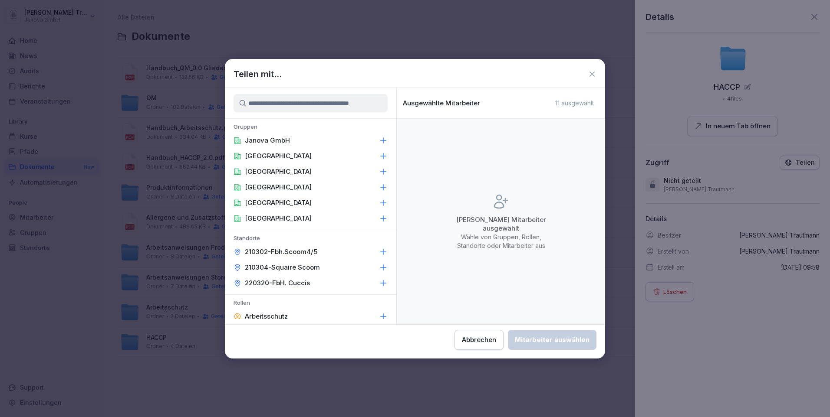
click at [379, 142] on icon at bounding box center [383, 140] width 9 height 9
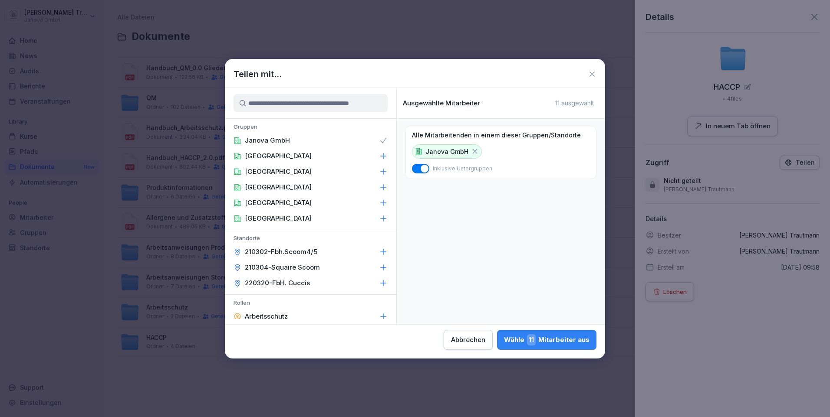
click at [379, 152] on icon at bounding box center [383, 156] width 9 height 9
click at [381, 173] on div "Frankfurt" at bounding box center [310, 172] width 171 height 16
click at [380, 186] on icon at bounding box center [383, 187] width 9 height 9
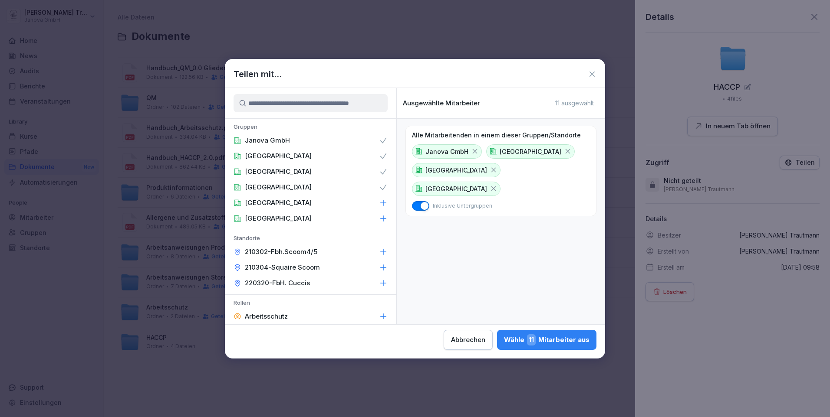
click at [383, 201] on div "Köln" at bounding box center [310, 203] width 171 height 16
click at [379, 218] on icon at bounding box center [383, 218] width 9 height 9
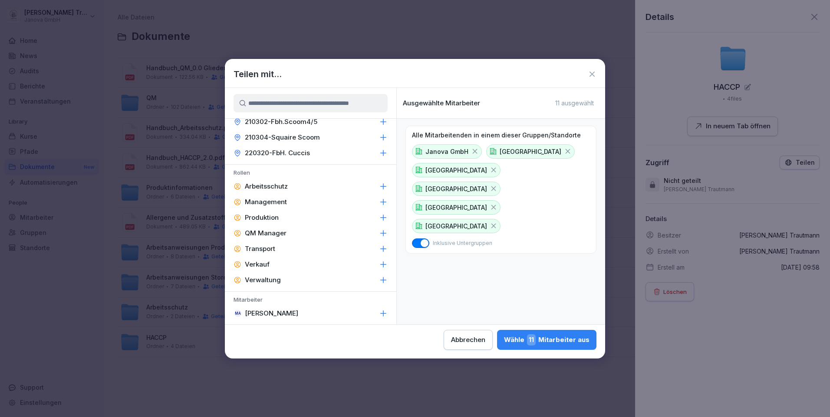
click at [379, 186] on icon at bounding box center [383, 186] width 9 height 9
click at [379, 201] on icon at bounding box center [383, 202] width 9 height 9
click at [380, 230] on icon at bounding box center [383, 233] width 9 height 9
click at [574, 335] on div "Wähle 6 Mitarbeiter aus" at bounding box center [547, 340] width 85 height 11
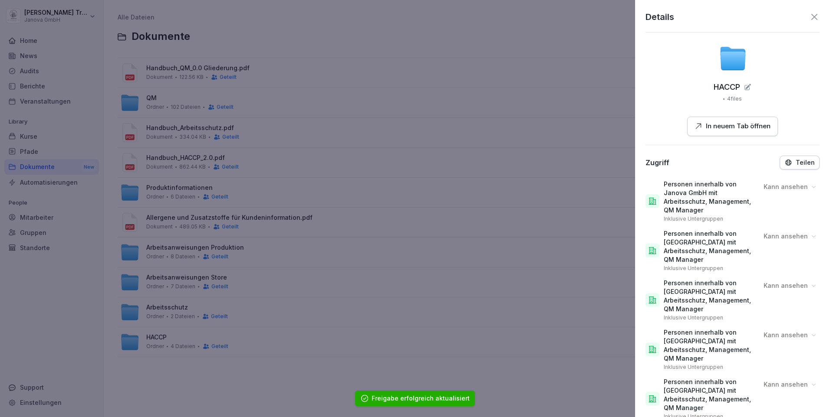
click at [811, 19] on icon at bounding box center [814, 17] width 6 height 6
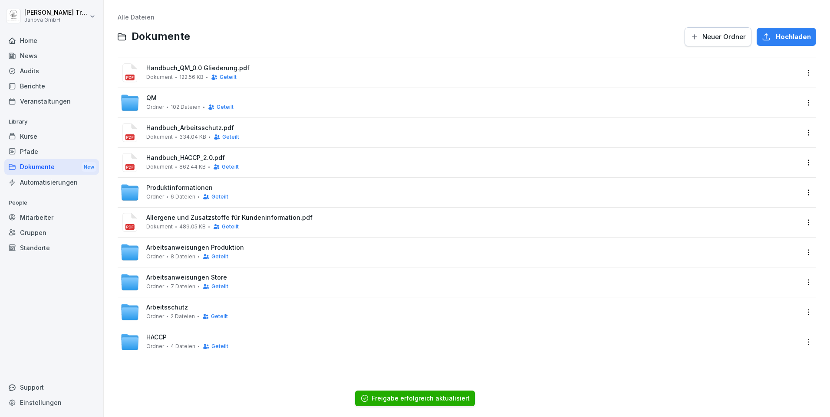
click at [17, 39] on div "Home" at bounding box center [51, 40] width 95 height 15
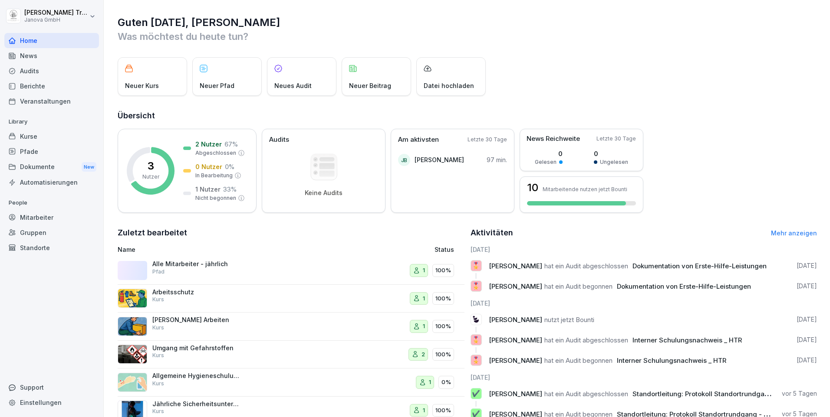
click at [30, 134] on div "Kurse" at bounding box center [51, 136] width 95 height 15
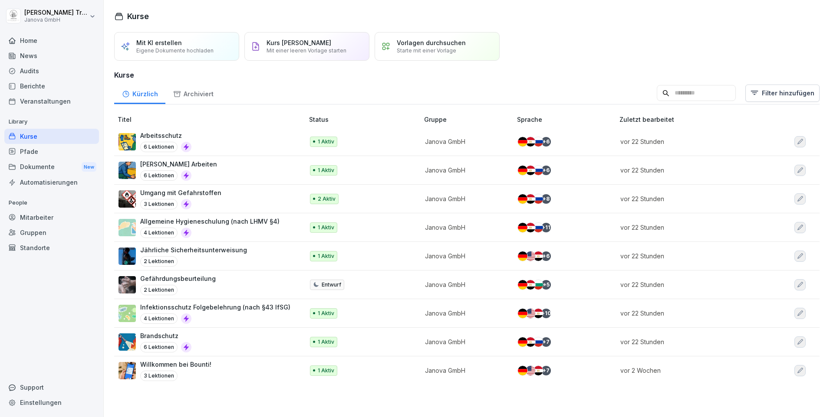
click at [43, 217] on div "Mitarbeiter" at bounding box center [51, 217] width 95 height 15
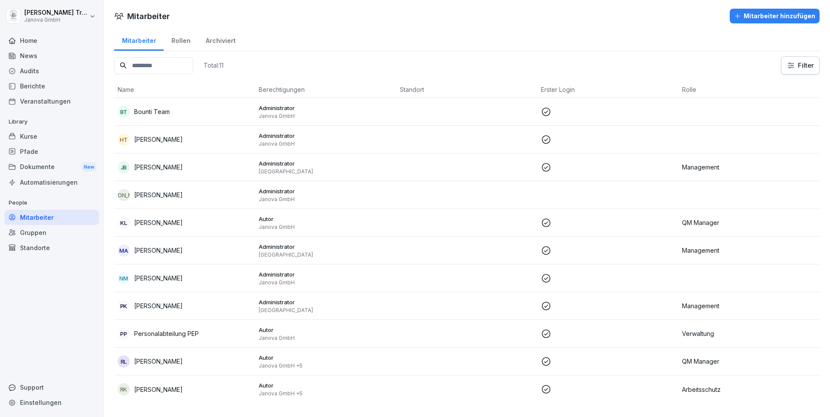
click at [174, 39] on div "Rollen" at bounding box center [181, 40] width 34 height 22
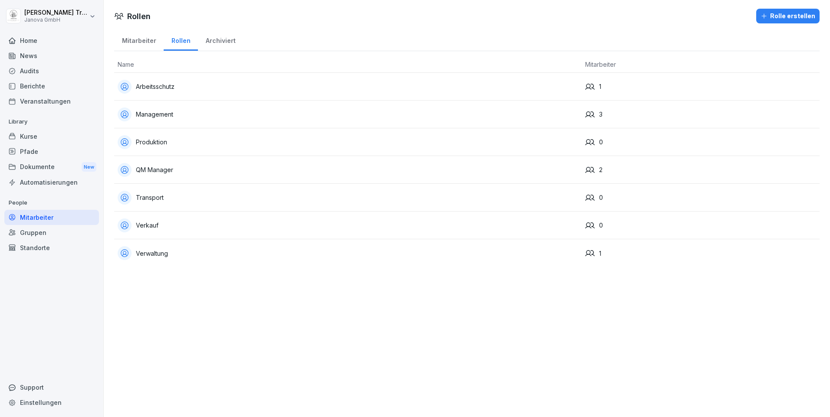
click at [170, 170] on div "QM Manager" at bounding box center [348, 170] width 460 height 14
click at [41, 230] on div "Gruppen" at bounding box center [51, 232] width 95 height 15
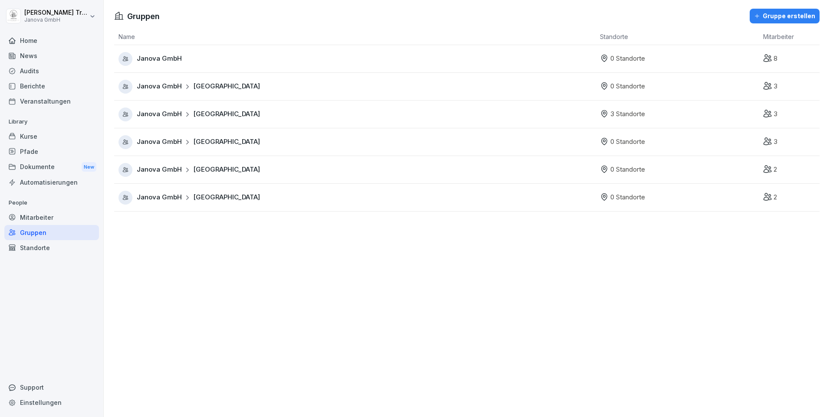
click at [177, 84] on span "Janova GmbH" at bounding box center [159, 87] width 45 height 10
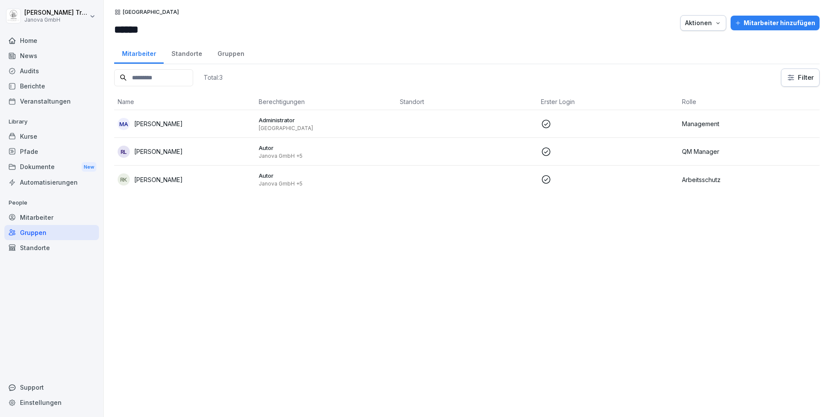
click at [180, 51] on div "Standorte" at bounding box center [187, 53] width 46 height 22
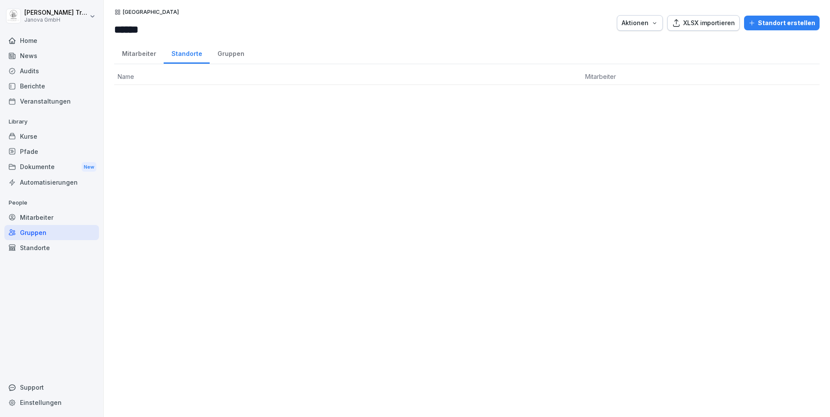
click at [228, 52] on div "Gruppen" at bounding box center [231, 53] width 42 height 22
click at [146, 50] on div "Mitarbeiter" at bounding box center [138, 53] width 49 height 22
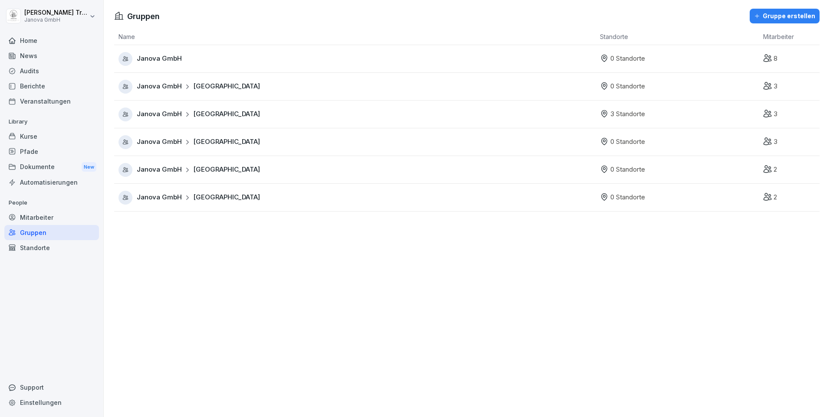
click at [199, 113] on span "Frankfurt" at bounding box center [226, 114] width 67 height 10
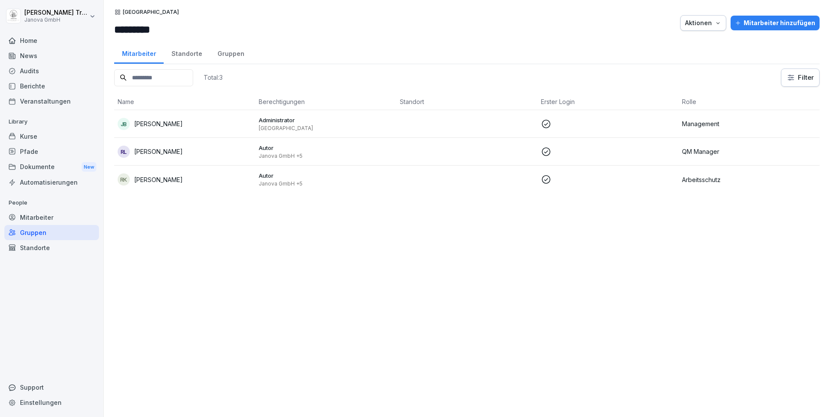
click at [182, 50] on div "Standorte" at bounding box center [187, 53] width 46 height 22
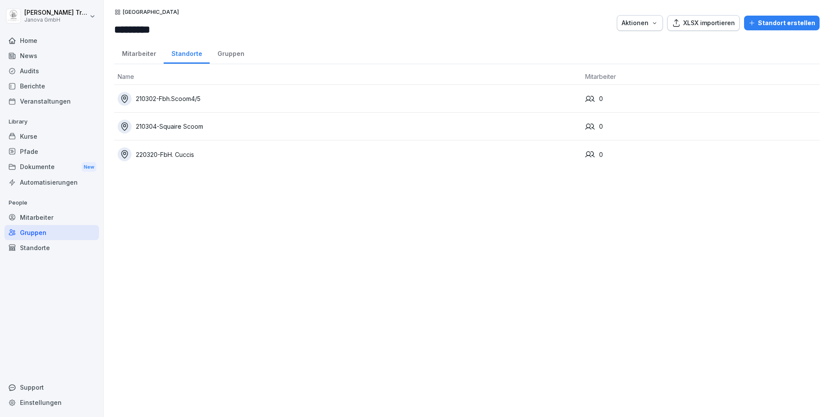
click at [220, 52] on div "Gruppen" at bounding box center [231, 53] width 42 height 22
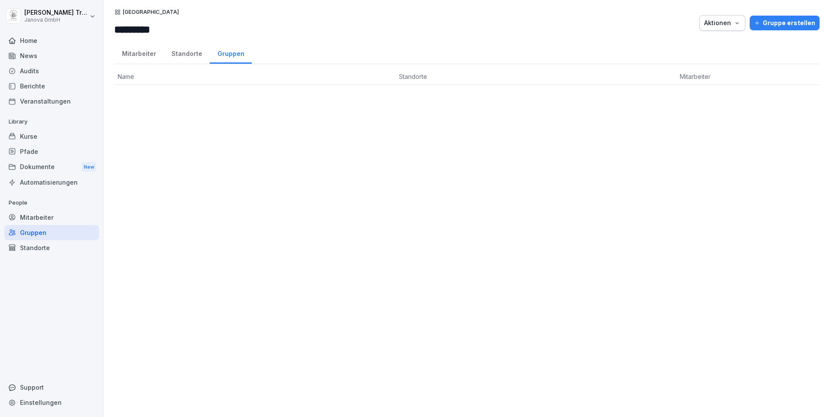
click at [142, 56] on div "Mitarbeiter" at bounding box center [138, 53] width 49 height 22
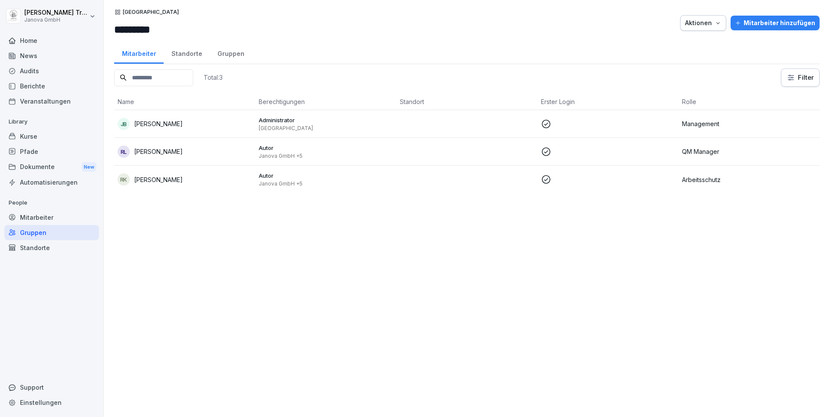
click at [288, 153] on p "Janova GmbH +5" at bounding box center [326, 156] width 134 height 7
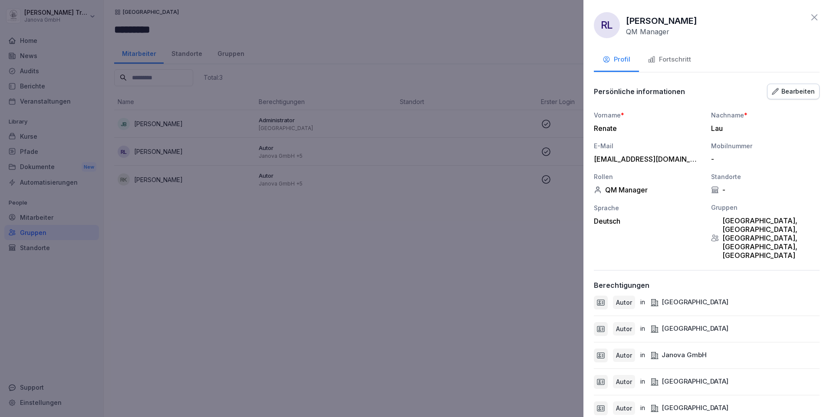
click at [810, 13] on icon at bounding box center [814, 17] width 10 height 10
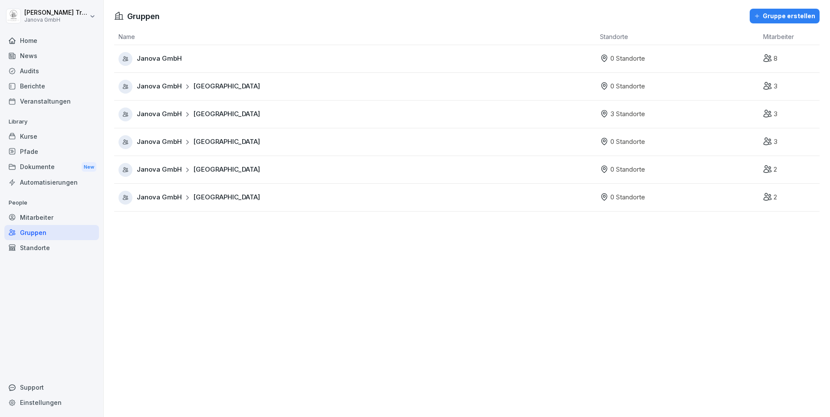
click at [186, 89] on icon at bounding box center [187, 87] width 6 height 6
click at [164, 144] on span "Janova GmbH" at bounding box center [159, 142] width 45 height 10
click at [190, 174] on div "Janova GmbH Köln" at bounding box center [198, 170] width 123 height 10
click at [167, 200] on span "Janova GmbH" at bounding box center [159, 198] width 45 height 10
click at [48, 247] on div "Standorte" at bounding box center [51, 247] width 95 height 15
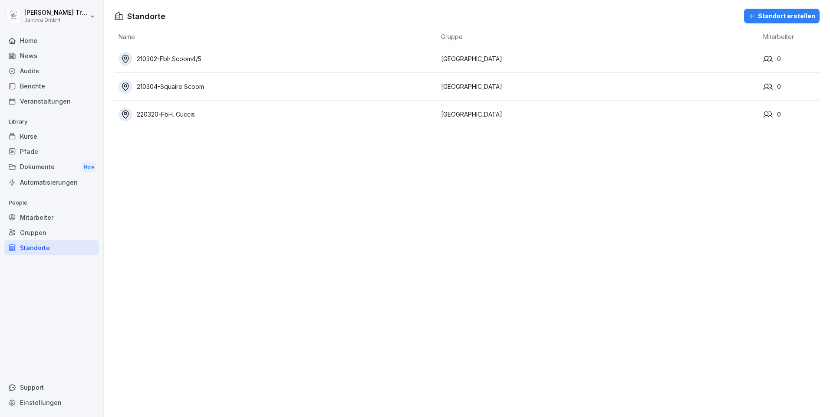
click at [37, 215] on div "Mitarbeiter" at bounding box center [51, 217] width 95 height 15
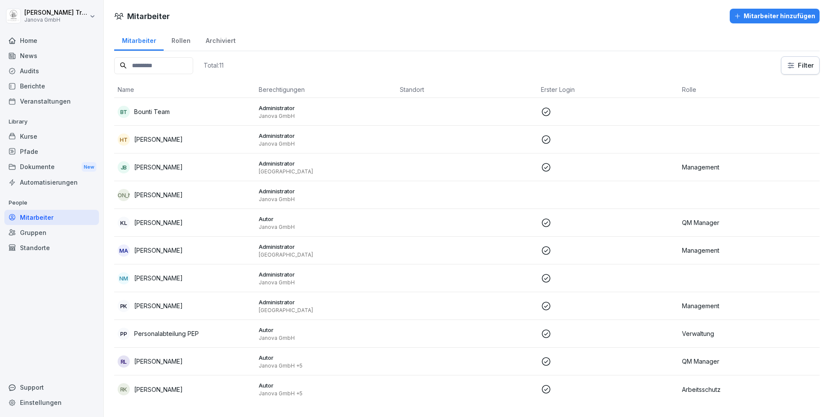
click at [35, 89] on div "Berichte" at bounding box center [51, 86] width 95 height 15
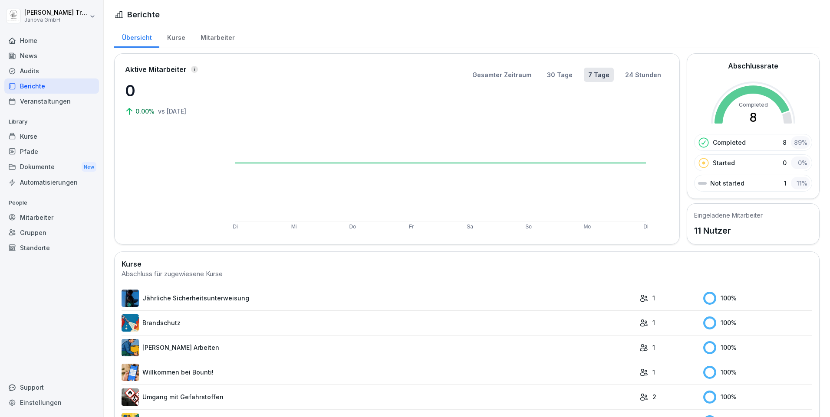
click at [178, 37] on div "Kurse" at bounding box center [175, 37] width 33 height 22
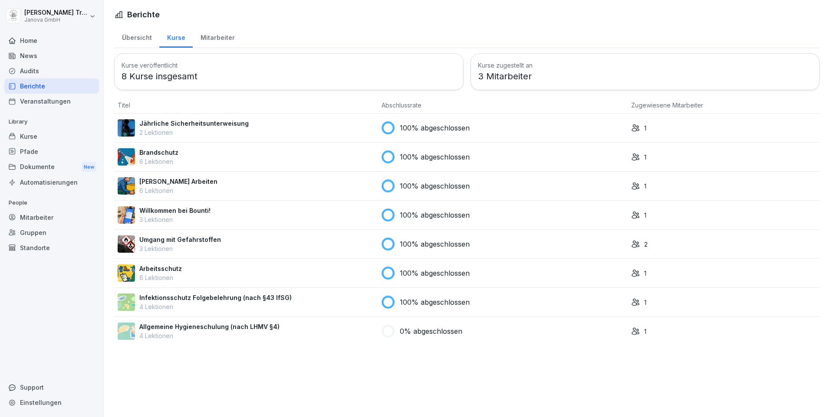
click at [211, 36] on div "Mitarbeiter" at bounding box center [217, 37] width 49 height 22
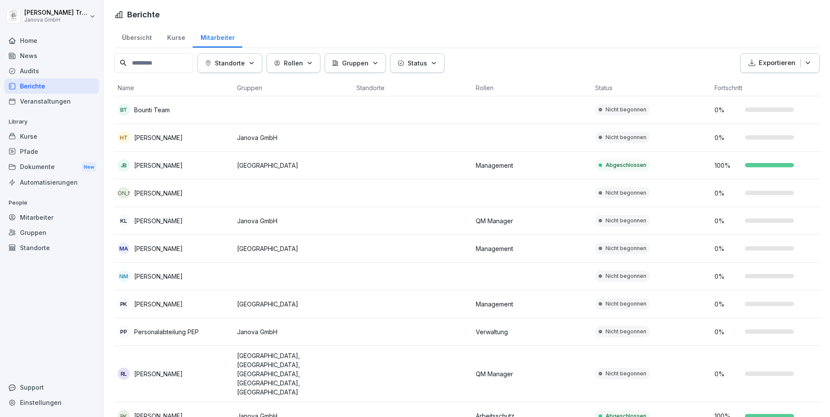
click at [28, 65] on div "Audits" at bounding box center [51, 70] width 95 height 15
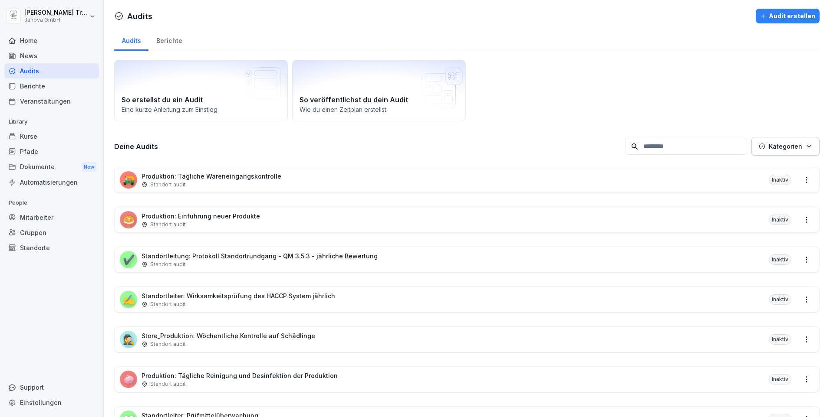
click at [787, 17] on div "Audit erstellen" at bounding box center [787, 16] width 55 height 10
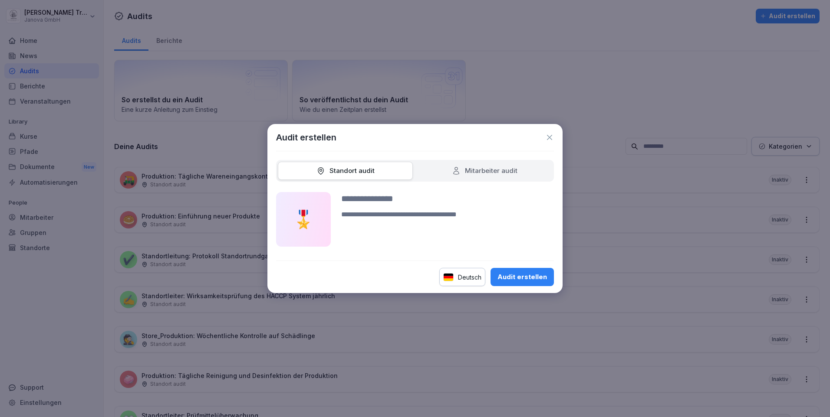
click at [520, 167] on div "Mitarbeiter audit" at bounding box center [484, 171] width 135 height 19
click at [484, 171] on div "Mitarbeiter audit" at bounding box center [485, 171] width 66 height 10
click at [532, 280] on div "Audit erstellen" at bounding box center [521, 277] width 49 height 10
click at [525, 272] on button "Audit erstellen" at bounding box center [521, 277] width 63 height 18
type input "**********"
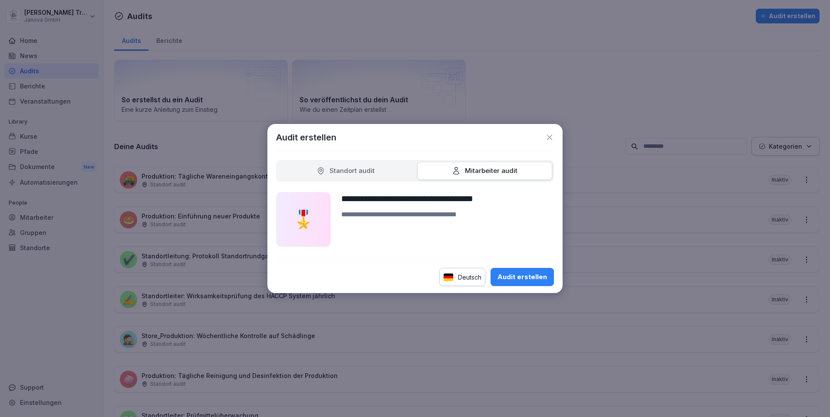
click at [365, 216] on textarea at bounding box center [447, 228] width 213 height 37
type textarea "**********"
click at [523, 273] on div "Audit erstellen" at bounding box center [521, 277] width 49 height 10
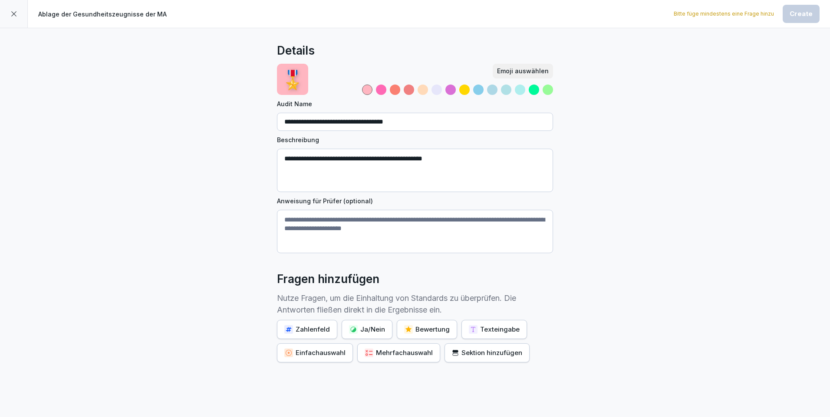
click at [472, 160] on textarea "**********" at bounding box center [415, 170] width 276 height 43
click at [287, 217] on textarea "Anweisung für Prüfer (optional)" at bounding box center [415, 231] width 276 height 43
type textarea "**********"
click at [482, 348] on div "Sektion hinzufügen" at bounding box center [487, 353] width 70 height 10
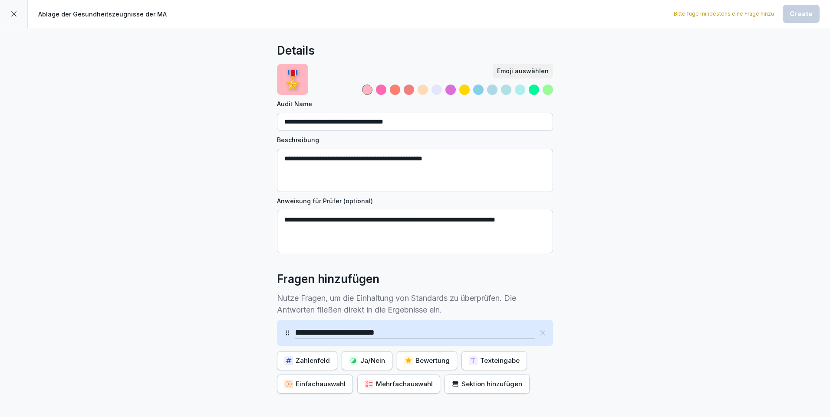
type input "**********"
click at [501, 361] on div "Texteingabe" at bounding box center [494, 361] width 51 height 10
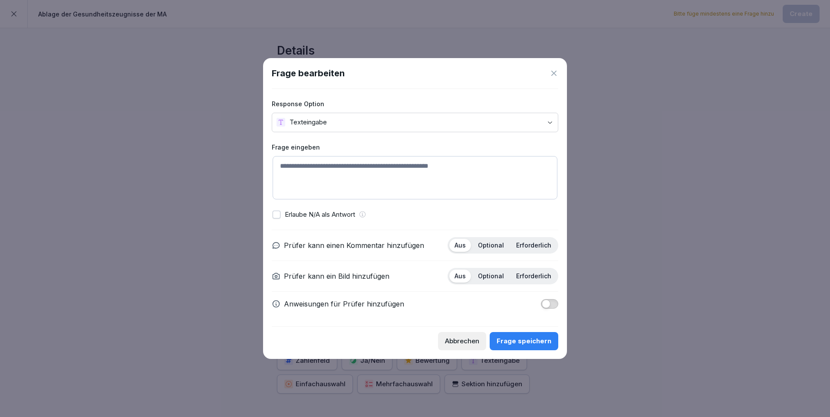
click at [329, 164] on textarea at bounding box center [414, 177] width 285 height 43
type textarea "**********"
drag, startPoint x: 494, startPoint y: 246, endPoint x: 495, endPoint y: 250, distance: 4.9
click at [494, 246] on p "Optional" at bounding box center [491, 246] width 26 height 8
click at [531, 277] on p "Erforderlich" at bounding box center [533, 276] width 35 height 8
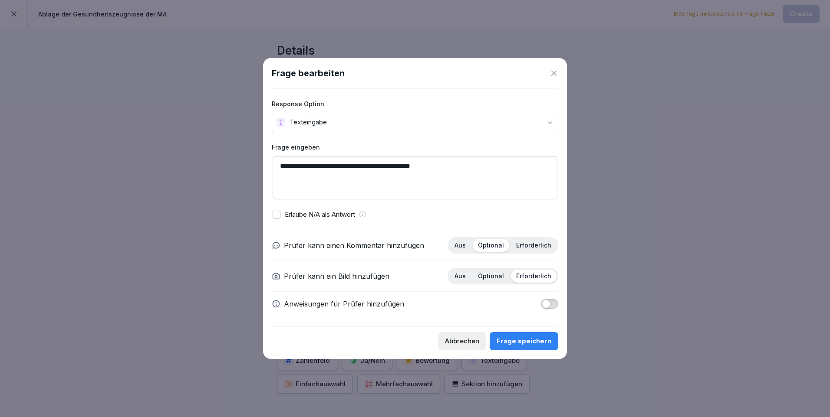
click at [547, 302] on span "button" at bounding box center [545, 304] width 9 height 9
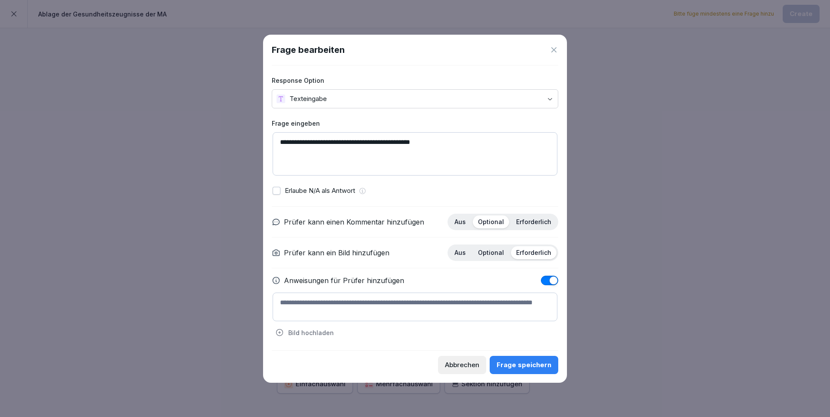
click at [318, 298] on textarea at bounding box center [414, 307] width 285 height 29
click at [372, 303] on textarea "**********" at bounding box center [414, 307] width 285 height 29
click at [350, 300] on textarea "**********" at bounding box center [414, 307] width 285 height 29
type textarea "**********"
click at [315, 334] on p "Bild hochladen" at bounding box center [311, 332] width 46 height 9
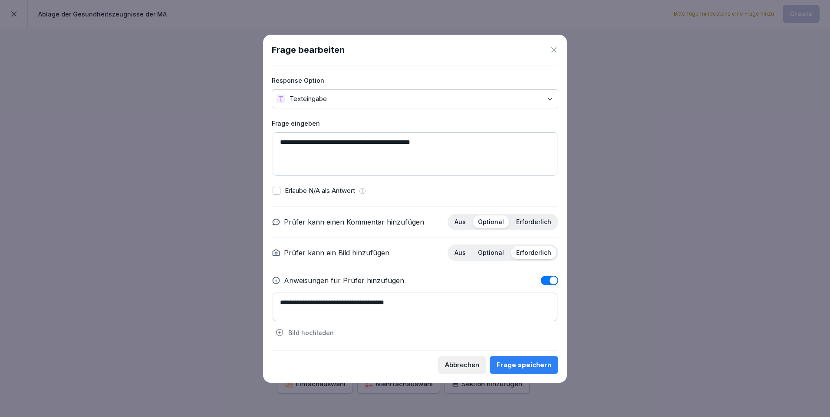
click at [316, 332] on p "Bild hochladen" at bounding box center [311, 332] width 46 height 9
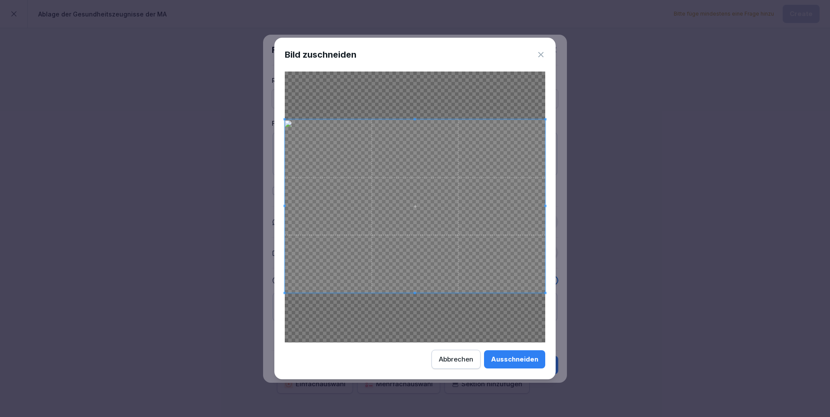
click at [448, 228] on span at bounding box center [415, 207] width 260 height 174
click at [472, 211] on span at bounding box center [415, 212] width 260 height 174
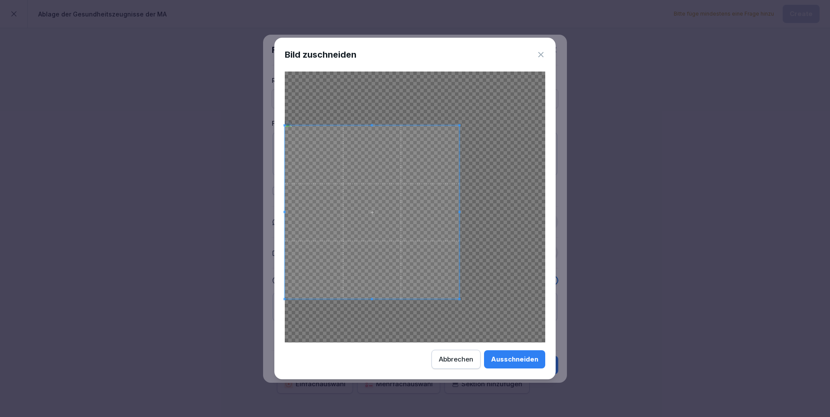
click at [460, 220] on span at bounding box center [459, 213] width 2 height 174
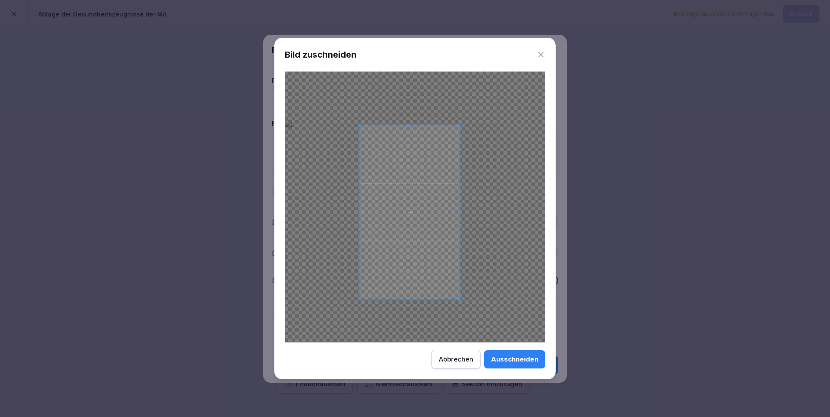
click at [360, 217] on div at bounding box center [409, 213] width 99 height 174
click at [464, 213] on span at bounding box center [464, 212] width 2 height 2
click at [533, 355] on div "Ausschneiden" at bounding box center [514, 360] width 47 height 10
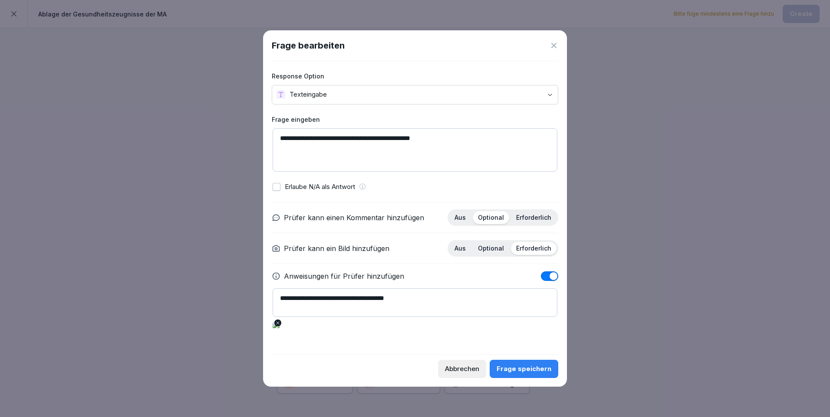
click at [522, 368] on div "Frage speichern" at bounding box center [523, 369] width 55 height 10
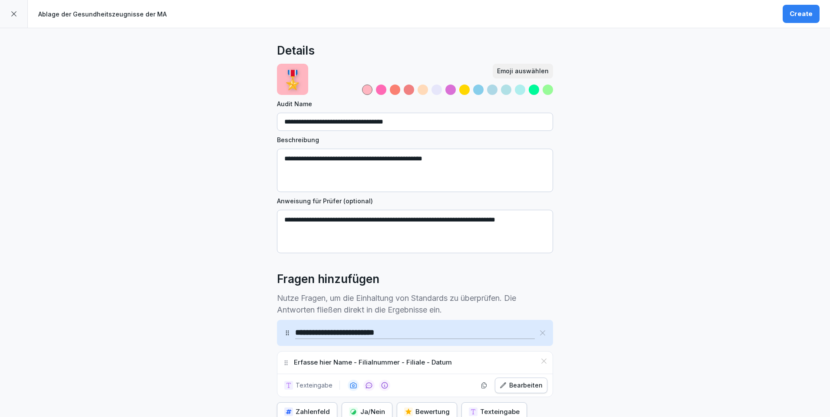
click at [804, 13] on div "Create" at bounding box center [800, 14] width 23 height 10
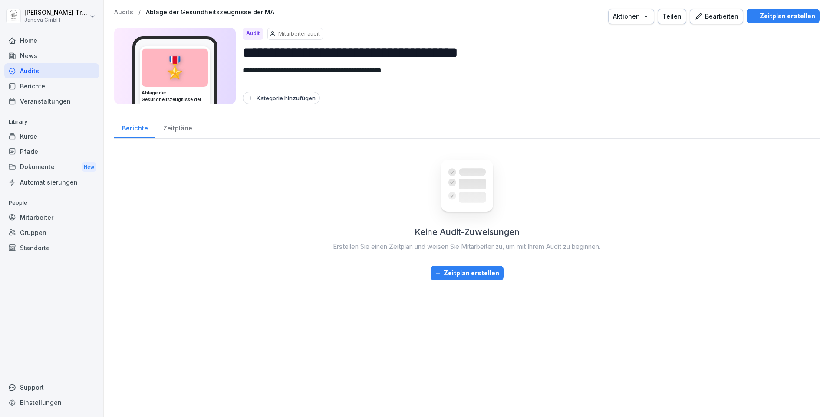
click at [33, 68] on div "Audits" at bounding box center [51, 70] width 95 height 15
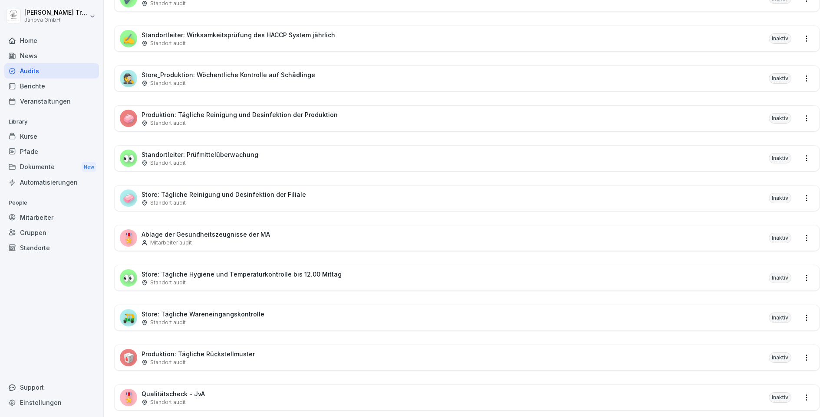
scroll to position [218, 0]
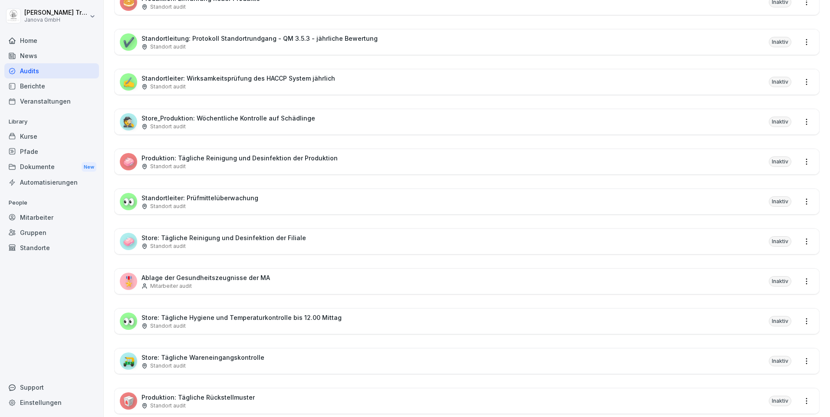
click at [32, 135] on div "Kurse" at bounding box center [51, 136] width 95 height 15
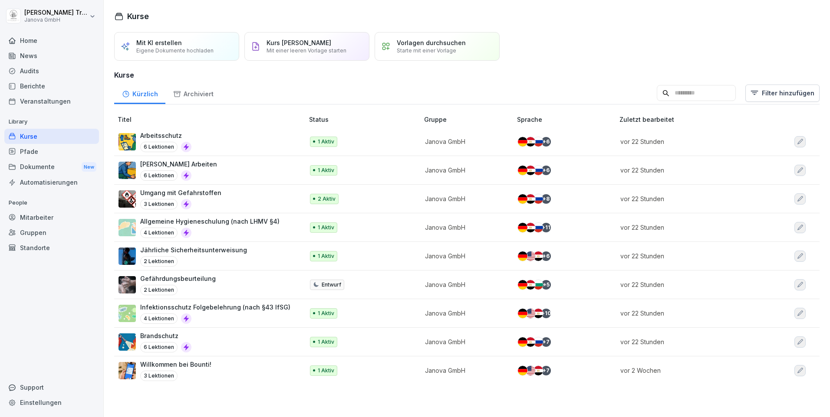
click at [33, 71] on div "Audits" at bounding box center [51, 70] width 95 height 15
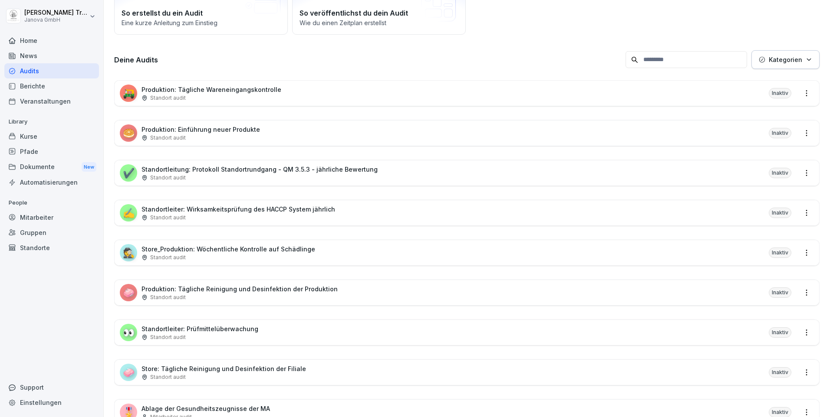
scroll to position [174, 0]
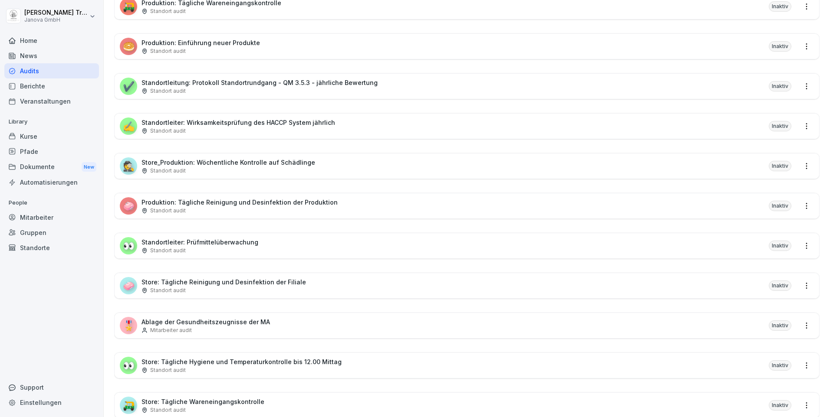
click at [213, 319] on p "Ablage der Gesundheitszeugnisse der MA" at bounding box center [205, 322] width 128 height 9
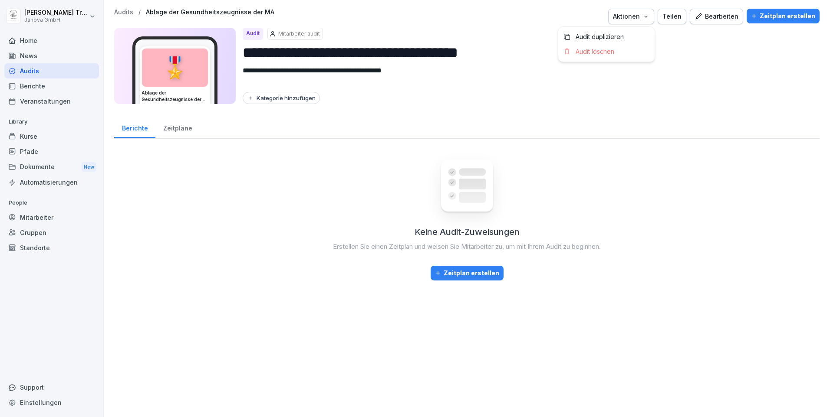
click at [648, 15] on icon "button" at bounding box center [645, 16] width 7 height 7
click at [679, 15] on div "Teilen" at bounding box center [671, 17] width 19 height 10
click at [729, 54] on input "**********" at bounding box center [528, 53] width 570 height 22
click at [172, 126] on div "Zeitpläne" at bounding box center [177, 127] width 44 height 22
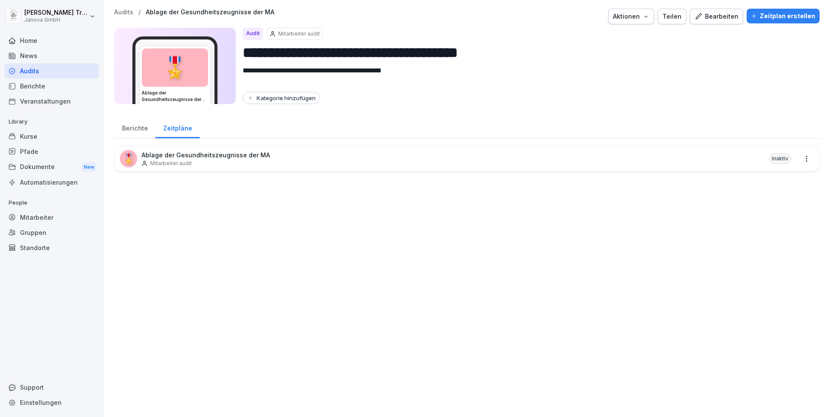
click at [135, 127] on div "Berichte" at bounding box center [134, 127] width 41 height 22
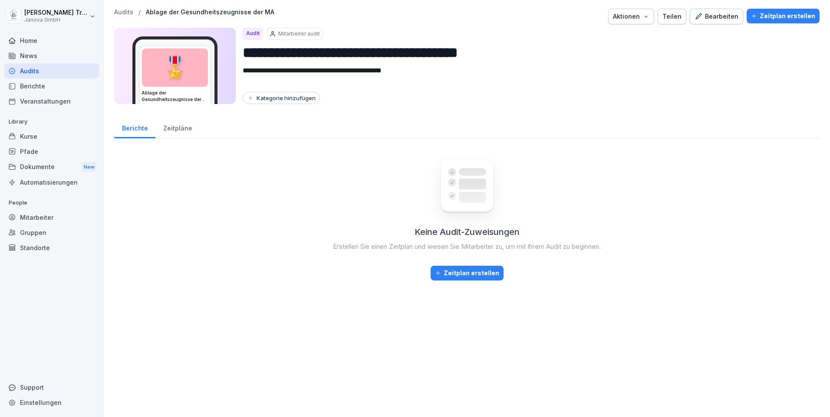
click at [729, 16] on div "Bearbeiten" at bounding box center [716, 17] width 44 height 10
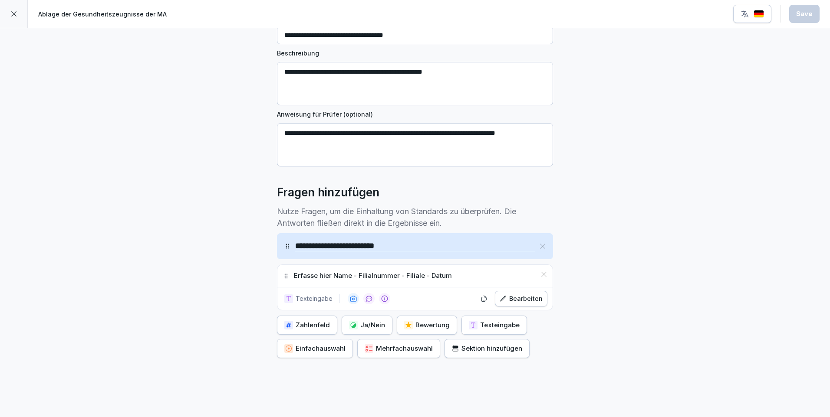
scroll to position [121, 0]
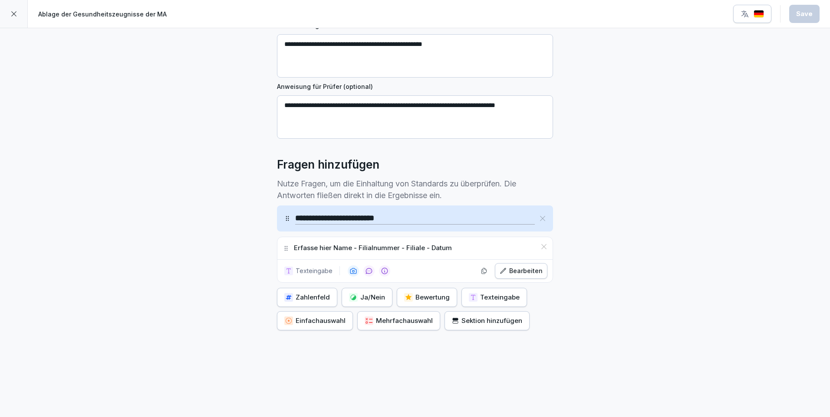
click at [372, 316] on div "Mehrfachauswahl" at bounding box center [398, 321] width 68 height 10
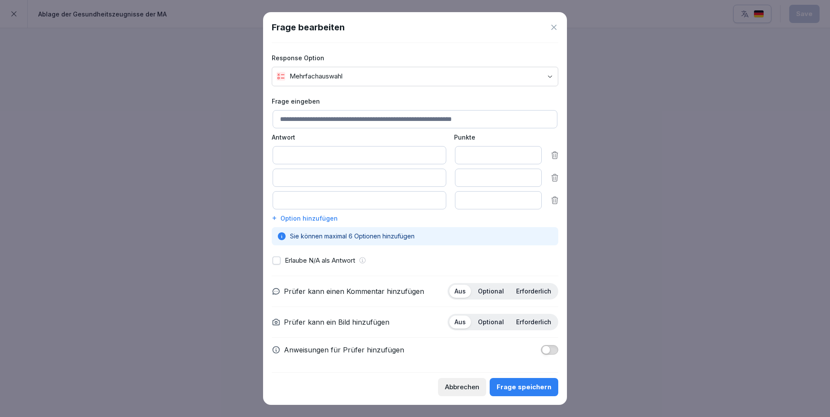
click at [323, 118] on input at bounding box center [414, 119] width 285 height 18
type input "*"
type input "*********"
click at [315, 157] on input at bounding box center [359, 155] width 174 height 18
type input "**********"
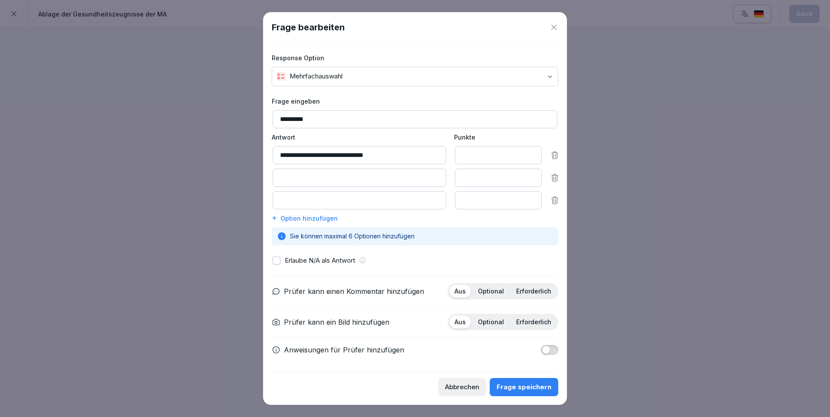
click at [305, 177] on input at bounding box center [359, 178] width 174 height 18
type input "**********"
drag, startPoint x: 533, startPoint y: 157, endPoint x: 528, endPoint y: 158, distance: 4.4
type input "*"
click at [528, 158] on input "*" at bounding box center [498, 155] width 87 height 18
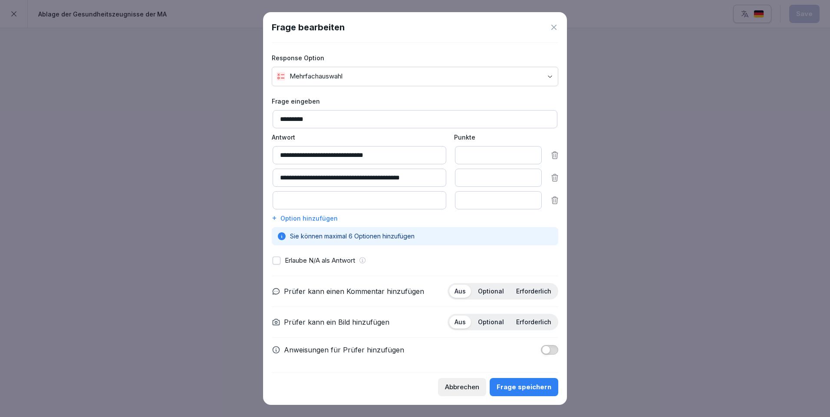
type input "*"
click at [531, 180] on input "*" at bounding box center [498, 178] width 87 height 18
type input "*"
click at [524, 200] on input "*" at bounding box center [498, 200] width 87 height 18
click at [433, 174] on input "**********" at bounding box center [359, 178] width 174 height 18
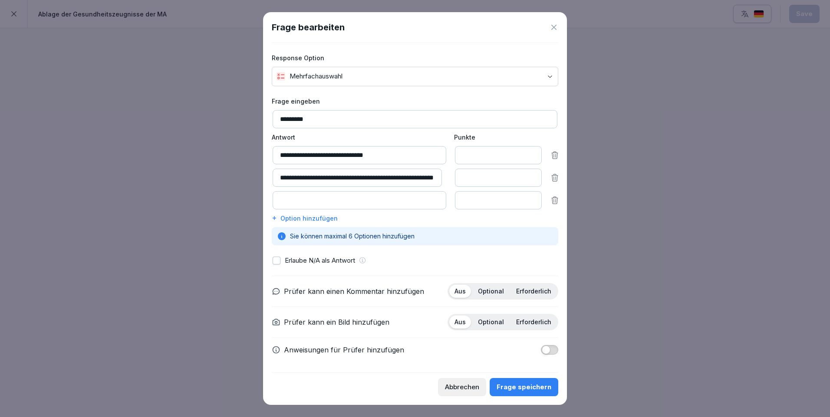
scroll to position [0, 33]
type input "**********"
click at [502, 289] on p "Optional" at bounding box center [491, 292] width 26 height 8
click at [485, 319] on p "Optional" at bounding box center [491, 322] width 26 height 8
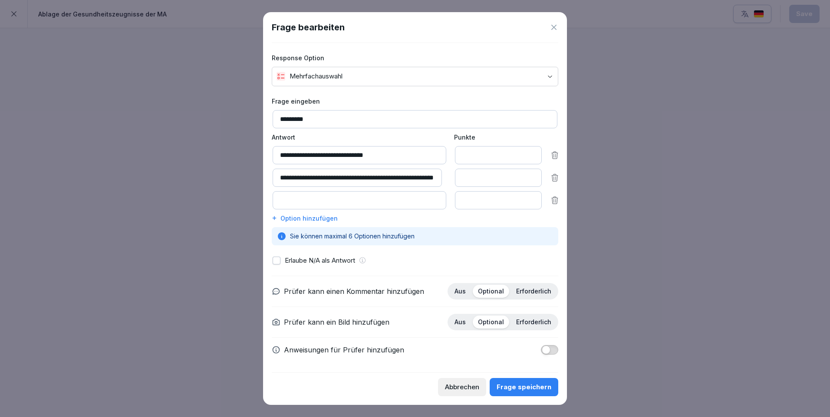
click at [541, 346] on span "button" at bounding box center [545, 350] width 9 height 9
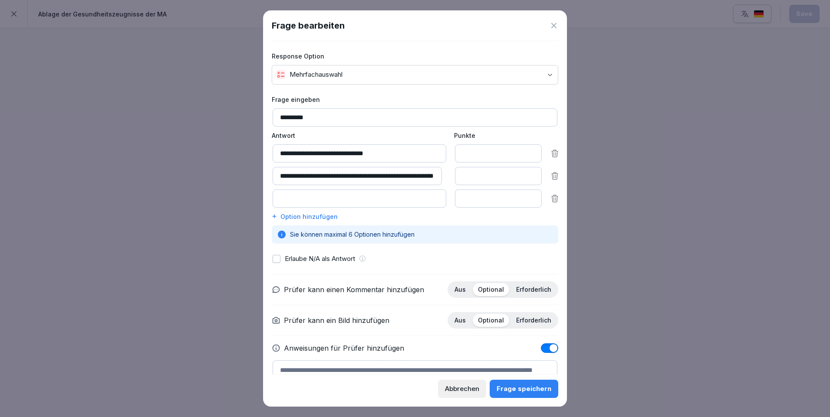
scroll to position [50, 0]
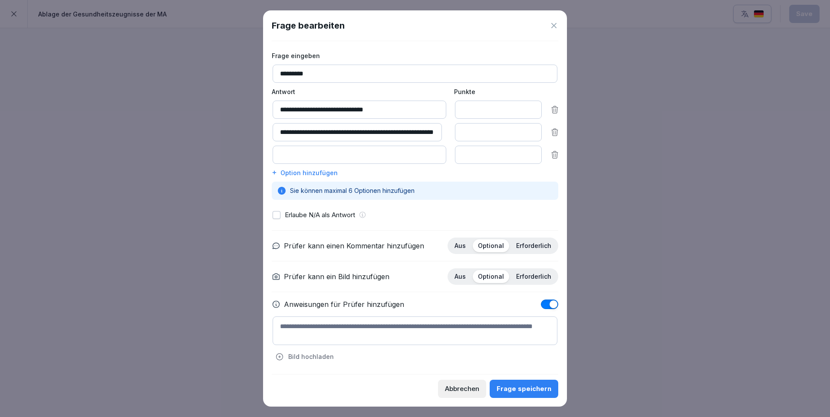
click at [302, 318] on textarea at bounding box center [414, 331] width 285 height 29
click at [293, 320] on textarea "**********" at bounding box center [414, 331] width 285 height 29
click at [458, 318] on textarea "**********" at bounding box center [414, 331] width 285 height 29
click at [356, 329] on textarea "**********" at bounding box center [414, 331] width 285 height 29
type textarea "**********"
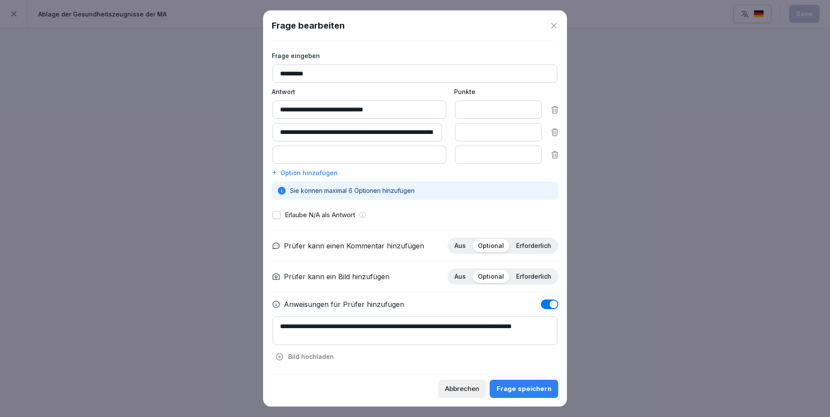
click at [515, 388] on div "Frage speichern" at bounding box center [523, 389] width 55 height 10
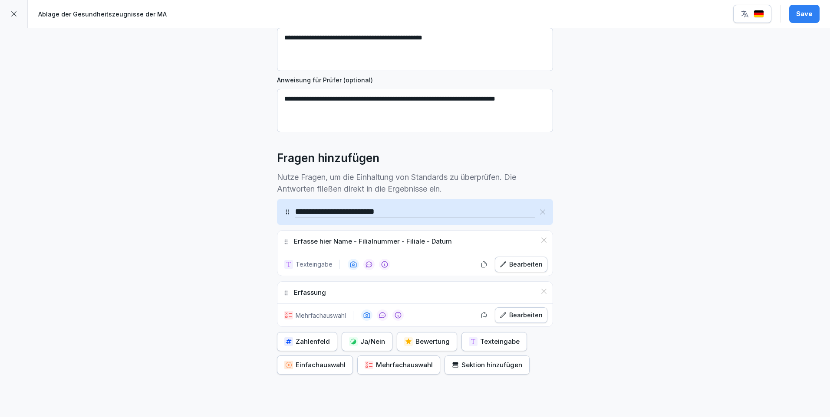
click at [808, 16] on div "Save" at bounding box center [804, 14] width 16 height 10
click at [16, 13] on icon at bounding box center [13, 13] width 7 height 7
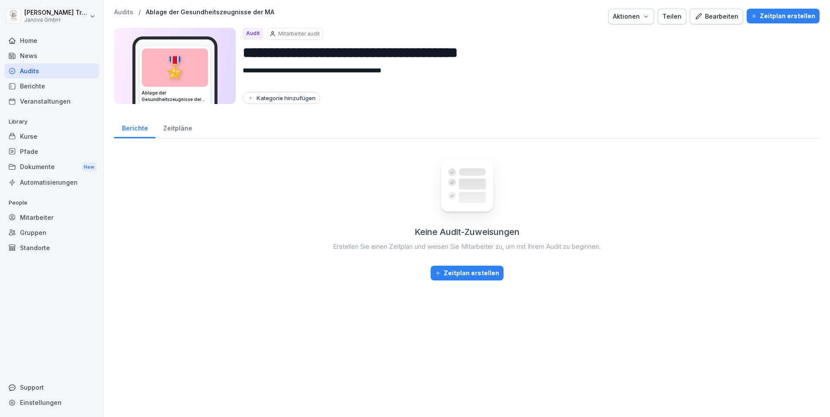
click at [21, 67] on div "Audits" at bounding box center [51, 70] width 95 height 15
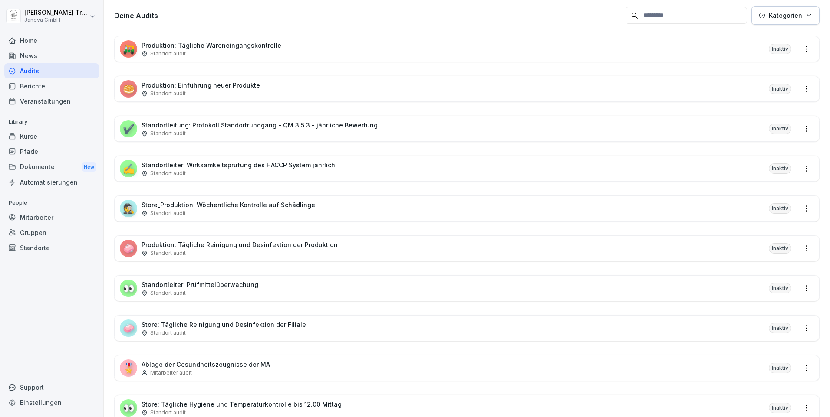
scroll to position [88, 0]
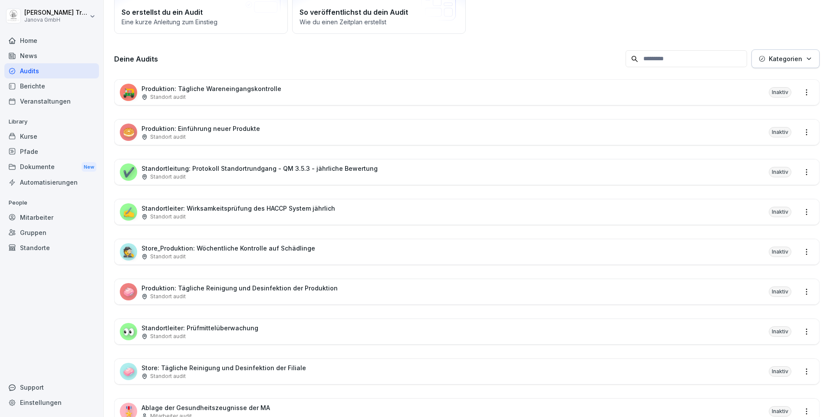
click at [22, 132] on div "Kurse" at bounding box center [51, 136] width 95 height 15
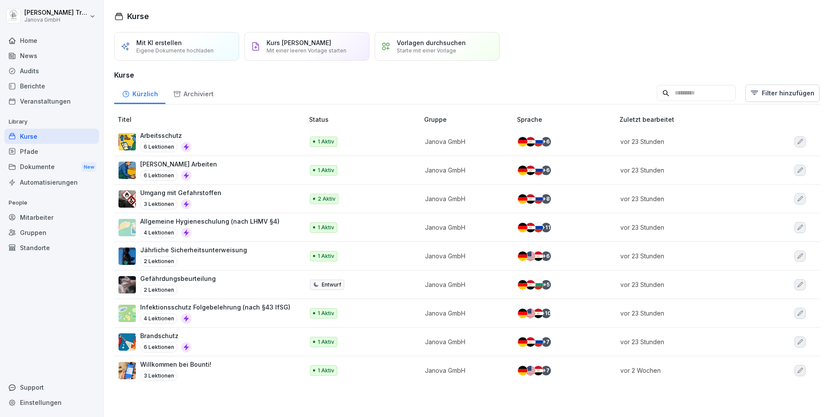
click at [263, 308] on p "Infektionsschutz Folgebelehrung (nach §43 IfSG)" at bounding box center [215, 307] width 150 height 9
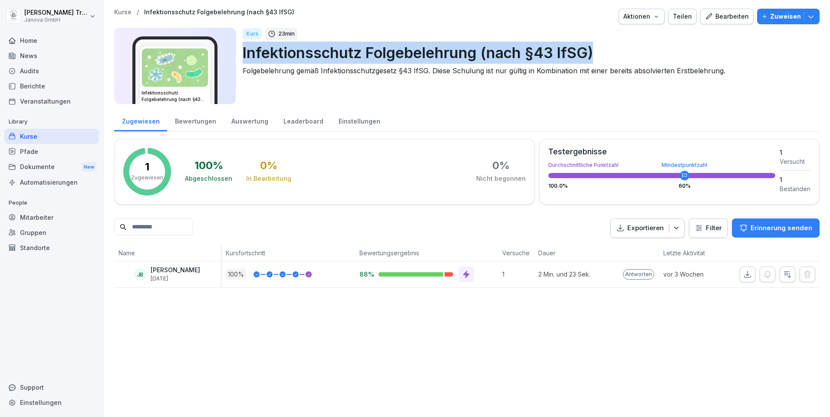
drag, startPoint x: 243, startPoint y: 50, endPoint x: 595, endPoint y: 46, distance: 351.9
click at [595, 46] on p "Infektionsschutz Folgebelehrung (nach §43 IfSG)" at bounding box center [528, 53] width 570 height 22
copy p "Infektionsschutz Folgebelehrung (nach §43 IfSG)"
click at [16, 137] on div "Kurse" at bounding box center [51, 136] width 95 height 15
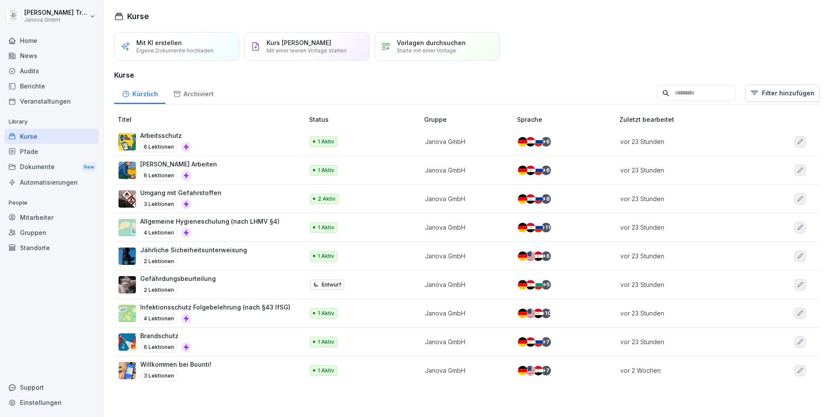
click at [214, 221] on p "Allgemeine Hygieneschulung (nach LHMV §4)" at bounding box center [209, 221] width 139 height 9
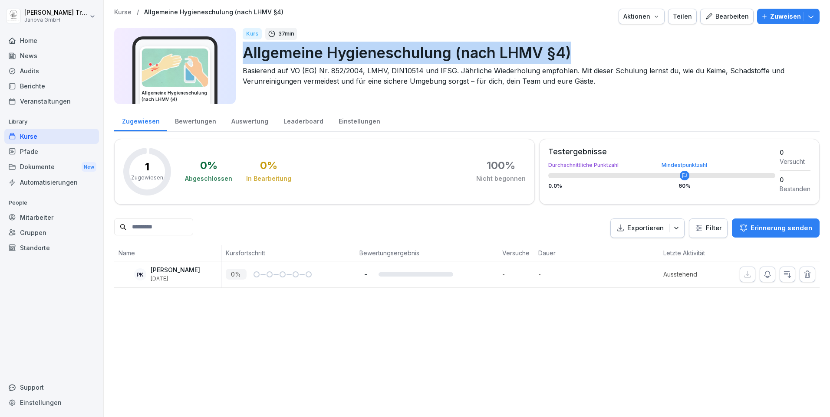
drag, startPoint x: 244, startPoint y: 51, endPoint x: 593, endPoint y: 59, distance: 348.5
click at [593, 59] on p "Allgemeine Hygieneschulung (nach LHMV §4)" at bounding box center [528, 53] width 570 height 22
copy p "Allgemeine Hygieneschulung (nach LHMV §4)"
click at [25, 70] on div "Audits" at bounding box center [51, 70] width 95 height 15
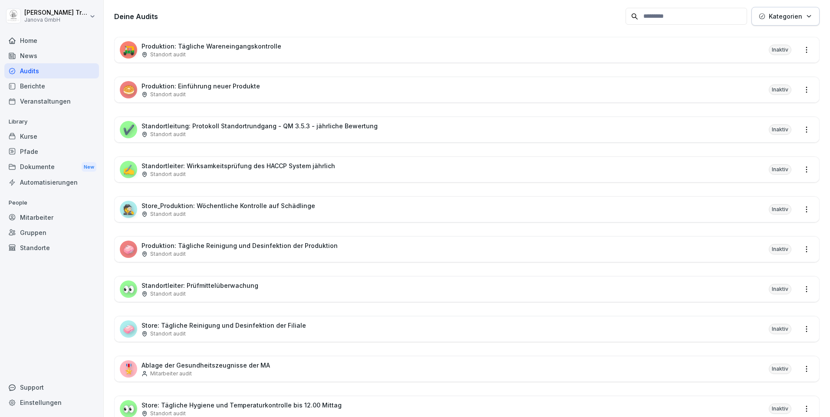
scroll to position [174, 0]
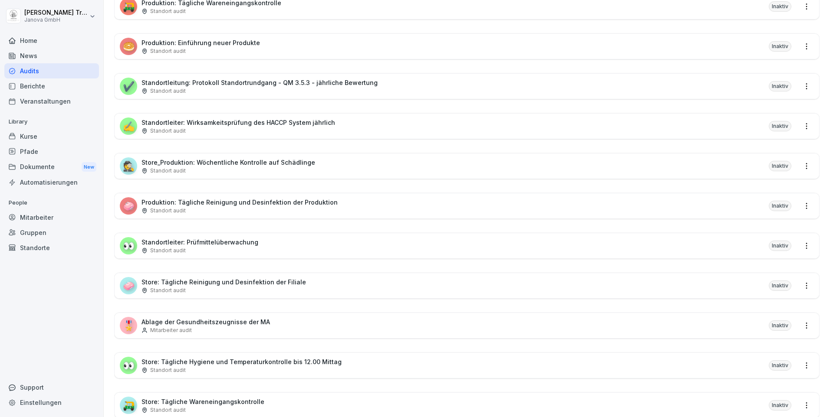
click at [253, 321] on p "Ablage der Gesundheitszeugnisse der MA" at bounding box center [205, 322] width 128 height 9
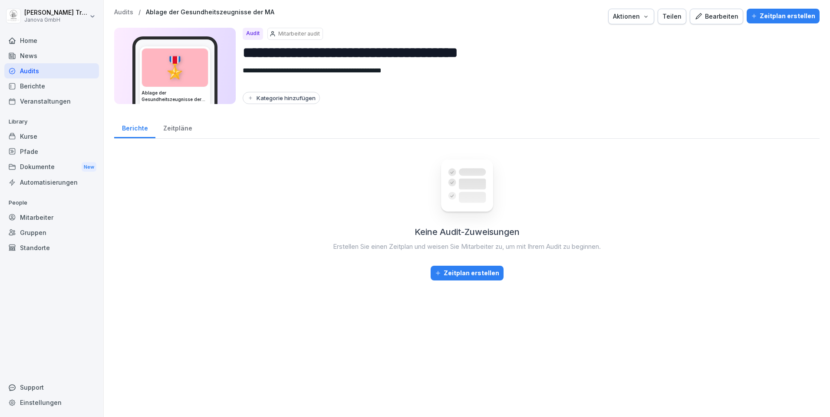
click at [717, 17] on div "Bearbeiten" at bounding box center [716, 17] width 44 height 10
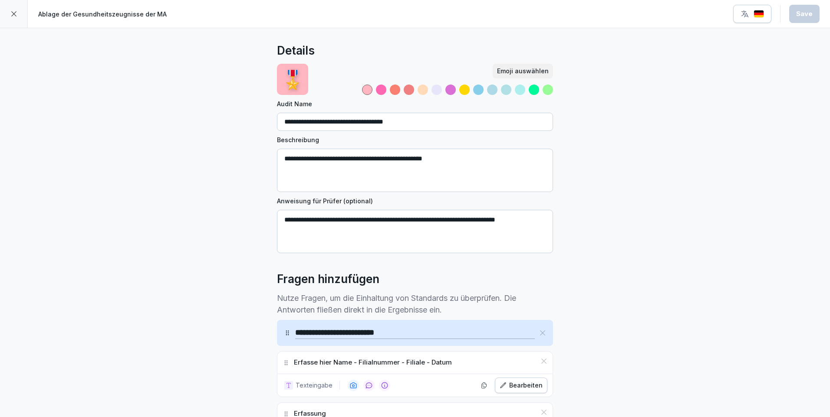
scroll to position [130, 0]
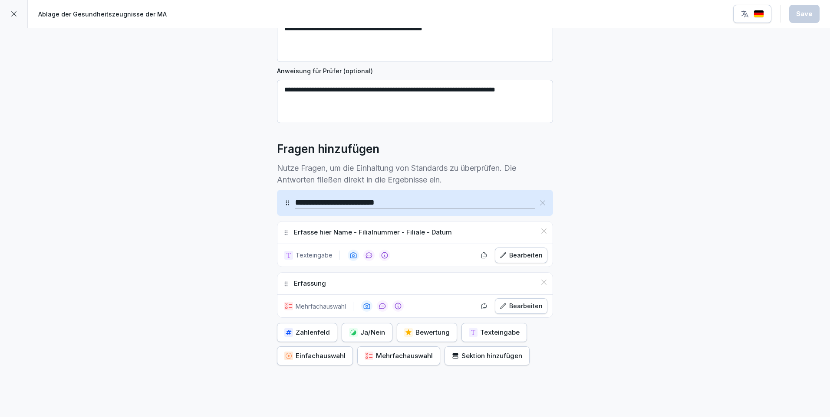
click at [510, 306] on div "Bearbeiten" at bounding box center [520, 307] width 43 height 10
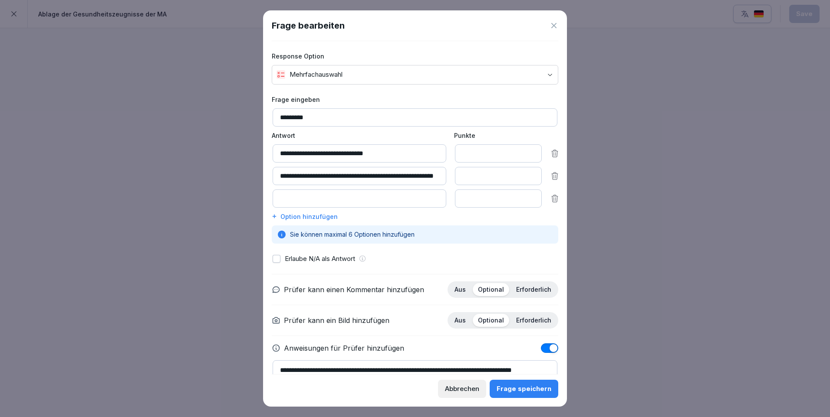
scroll to position [50, 0]
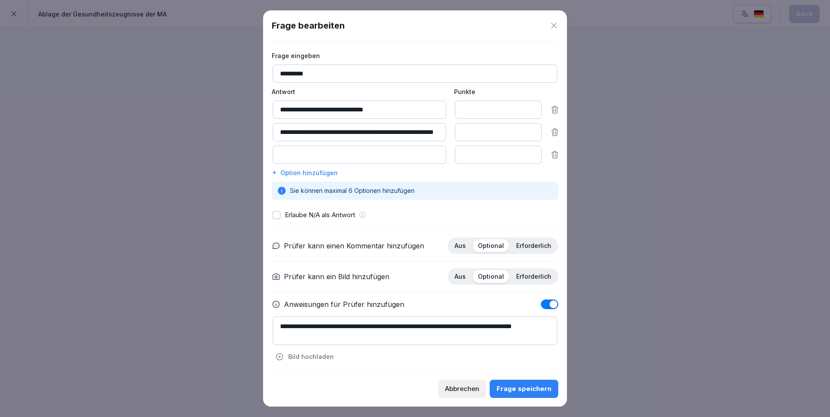
click at [358, 329] on textarea "**********" at bounding box center [414, 331] width 285 height 29
paste textarea "**********"
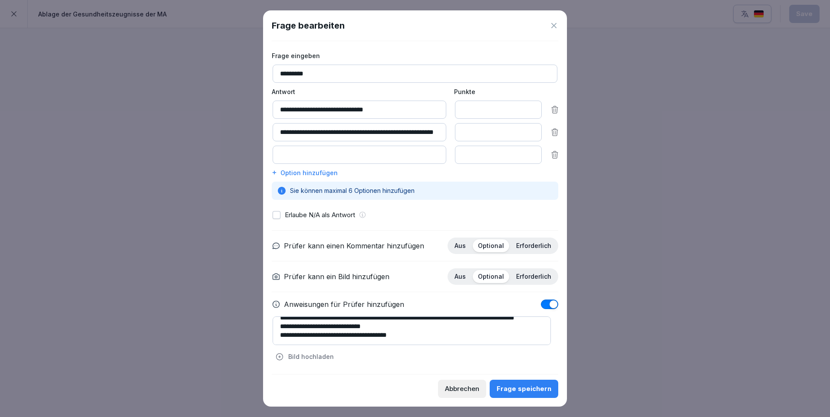
type textarea "**********"
click at [525, 389] on div "Frage speichern" at bounding box center [523, 389] width 55 height 10
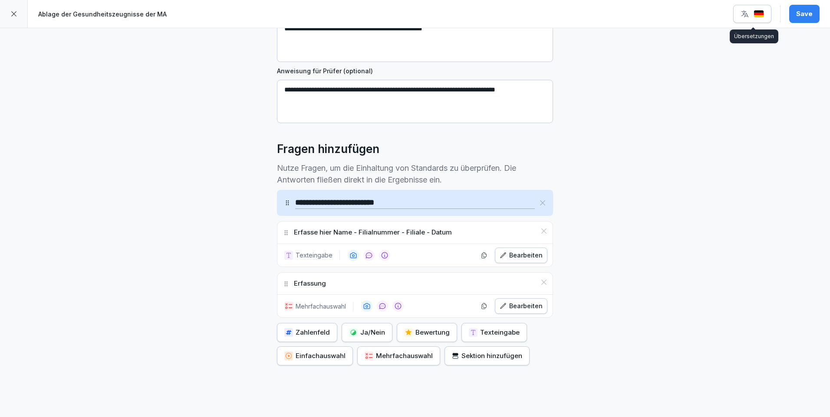
click at [765, 13] on button "button" at bounding box center [752, 14] width 38 height 18
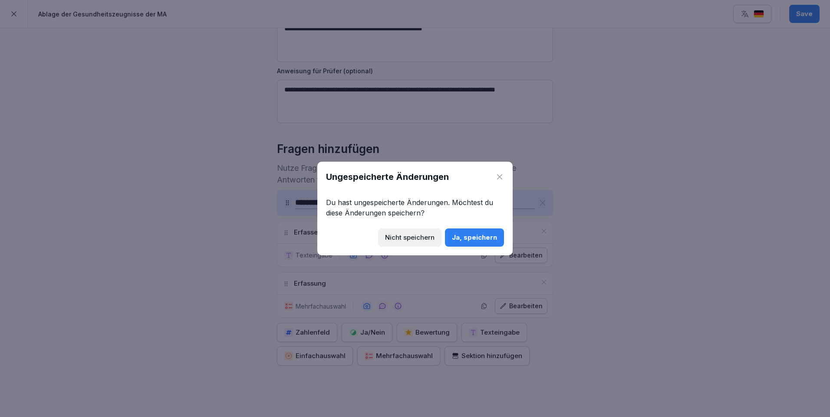
click at [488, 239] on div "Ja, speichern" at bounding box center [474, 238] width 45 height 10
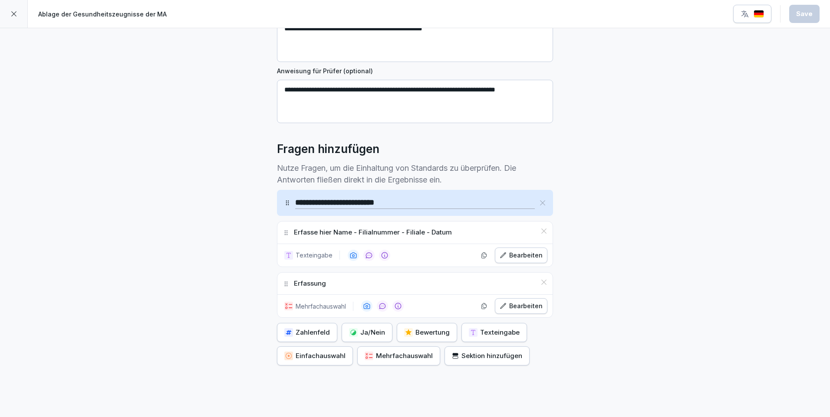
click at [765, 15] on button "button" at bounding box center [752, 14] width 38 height 18
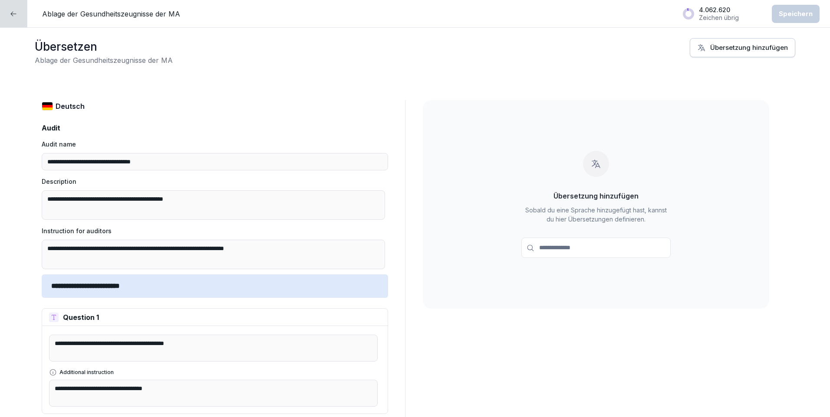
click at [754, 49] on div "Übersetzung hinzufügen" at bounding box center [742, 48] width 91 height 10
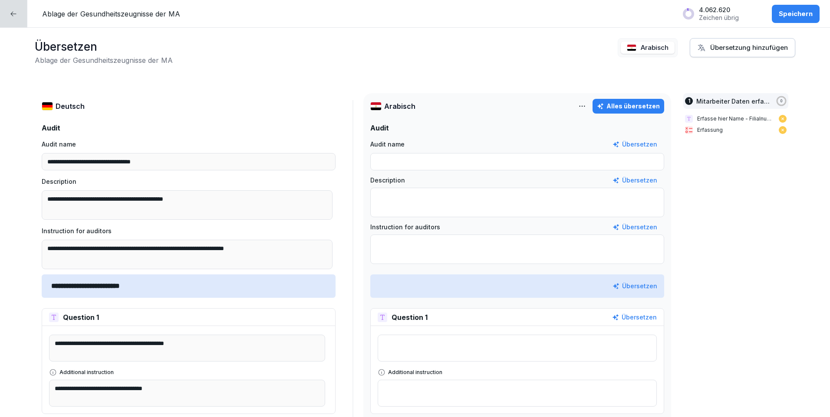
click at [633, 105] on div "Alles übersetzen" at bounding box center [628, 107] width 63 height 10
type textarea "**********"
type input "**********"
type textarea "**********"
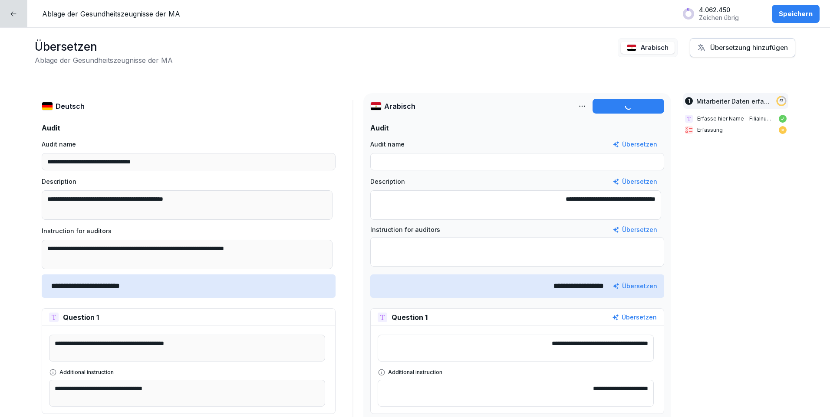
type textarea "**********"
type input "**********"
type textarea "*****"
type input "**********"
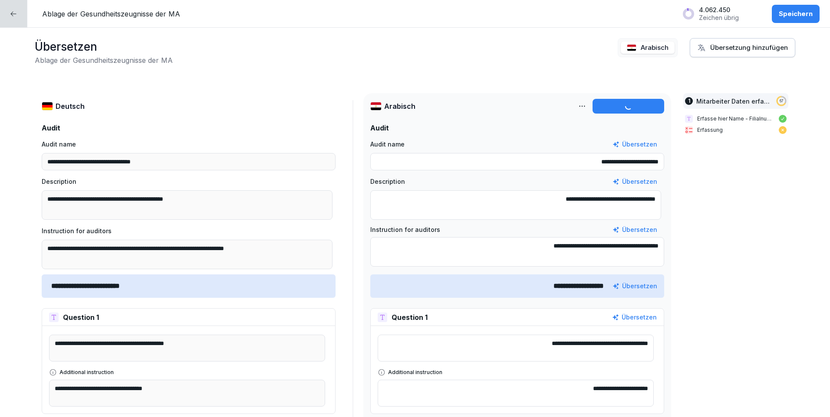
type textarea "**********"
click at [733, 48] on div "Übersetzung hinzufügen" at bounding box center [742, 48] width 91 height 10
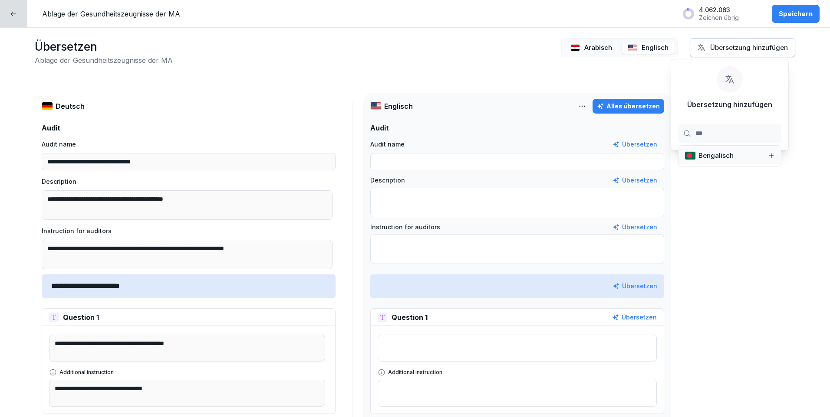
type input "***"
click at [732, 50] on div "Übersetzung hinzufügen" at bounding box center [742, 48] width 91 height 10
click at [647, 102] on div "Alles übersetzen" at bounding box center [628, 107] width 63 height 10
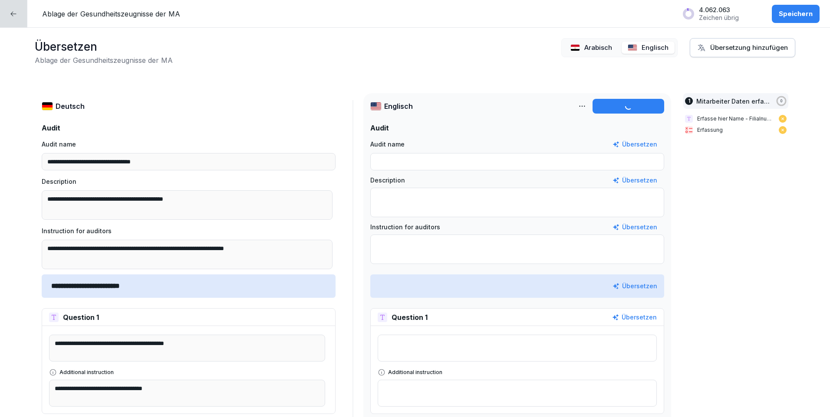
type input "**********"
type textarea "**********"
type input "**********"
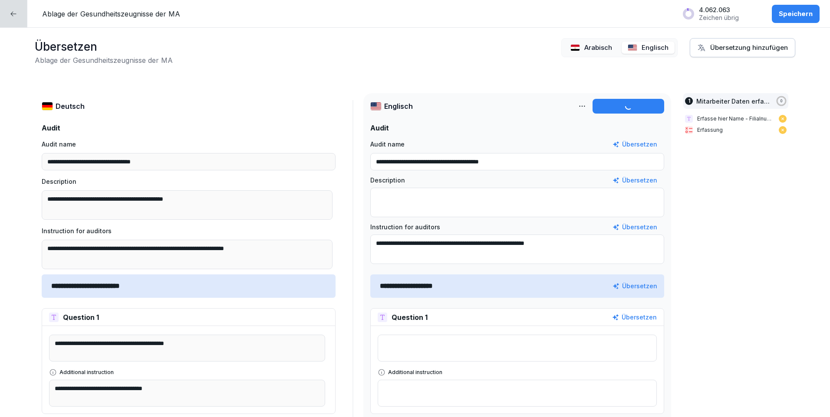
type textarea "**********"
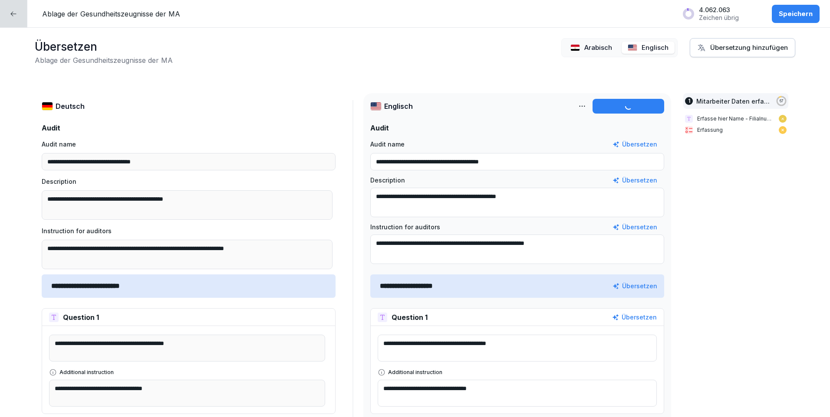
type textarea "*********"
type input "**********"
type textarea "**********"
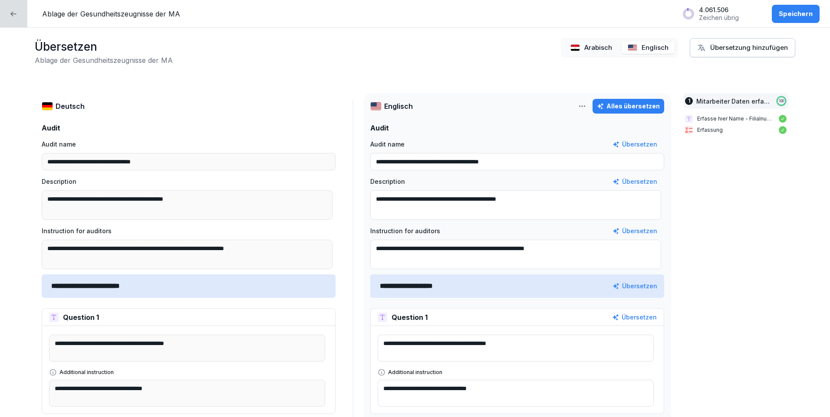
click at [720, 49] on div "Übersetzung hinzufügen" at bounding box center [742, 48] width 91 height 10
type input "***"
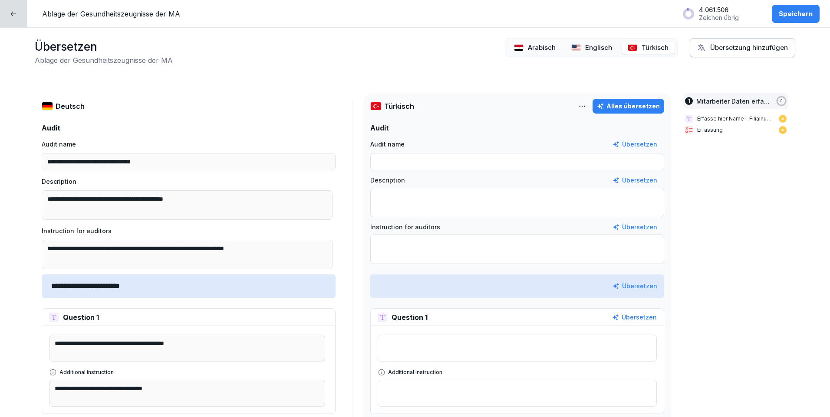
click at [634, 100] on button "Alles übersetzen" at bounding box center [628, 106] width 72 height 15
type input "**********"
type textarea "**********"
type input "**********"
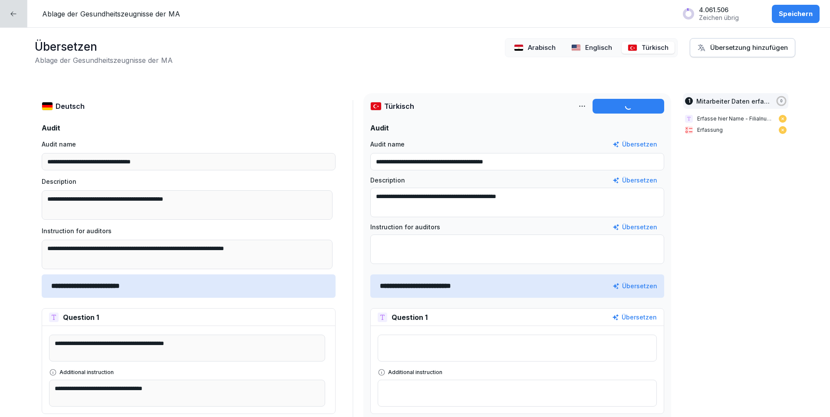
type textarea "**********"
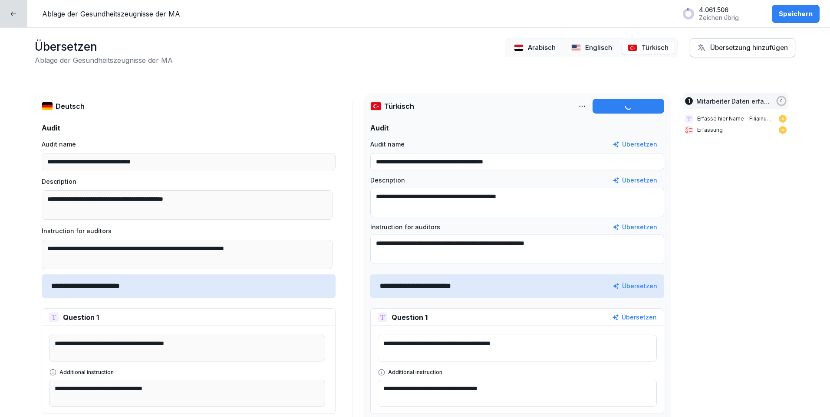
type textarea "*****"
type input "**********"
type textarea "**********"
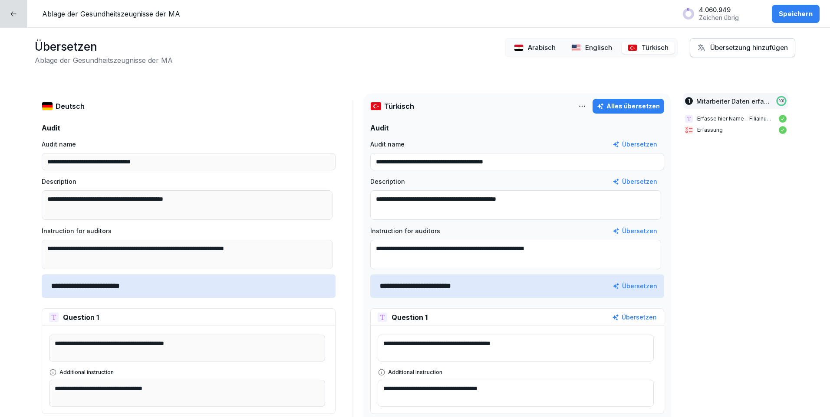
click at [705, 45] on div "Übersetzung hinzufügen" at bounding box center [742, 48] width 91 height 10
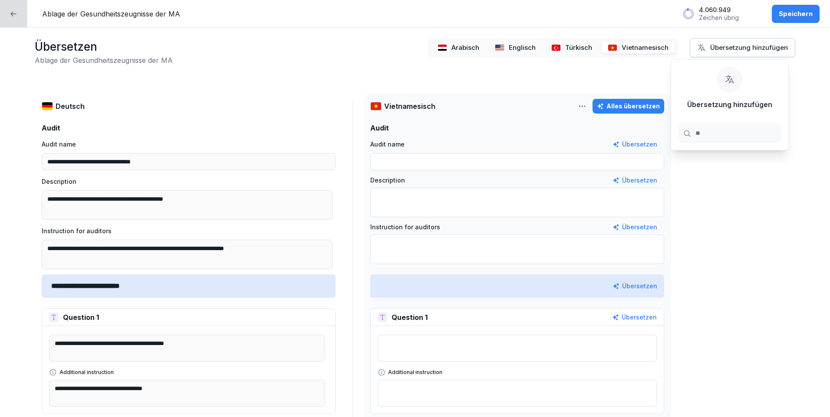
type input "**"
click at [722, 46] on div "Übersetzung hinzufügen" at bounding box center [742, 48] width 91 height 10
click at [620, 104] on div "Alles übersetzen" at bounding box center [628, 107] width 63 height 10
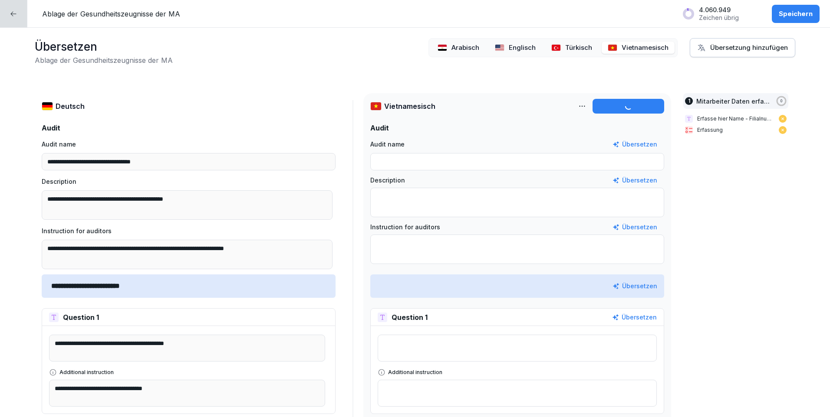
type input "**********"
type textarea "**********"
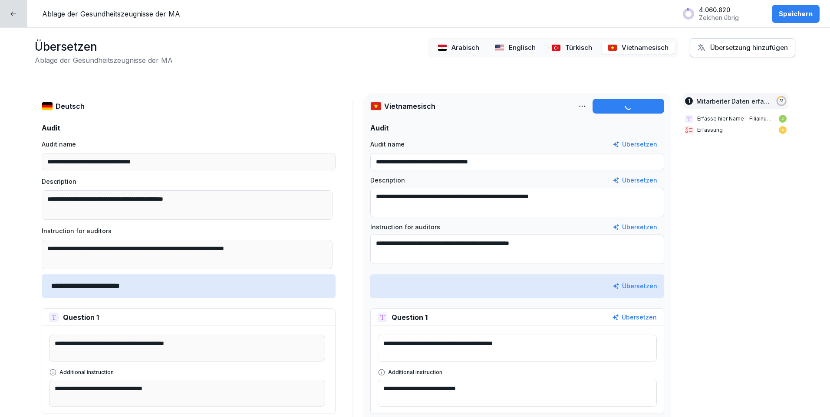
type textarea "**********"
type input "**********"
type textarea "******"
type input "**********"
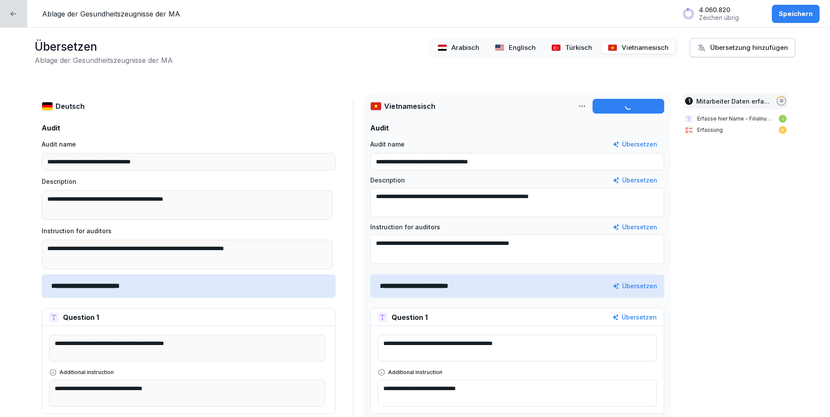
type input "**********"
type textarea "**********"
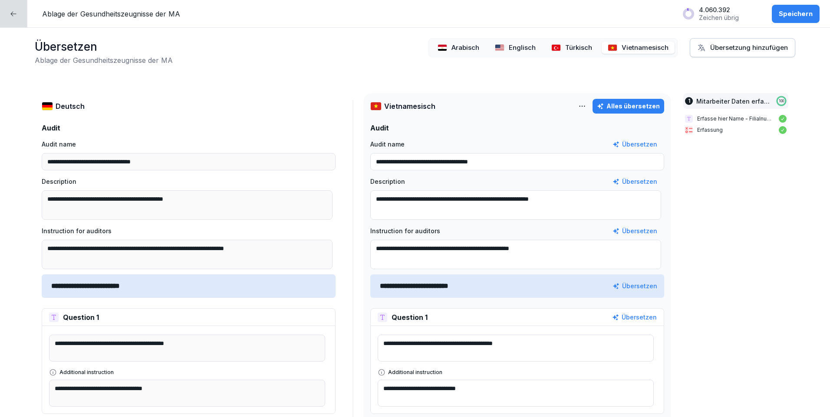
click at [787, 13] on div "Speichern" at bounding box center [795, 14] width 34 height 10
click at [13, 12] on icon at bounding box center [13, 13] width 7 height 7
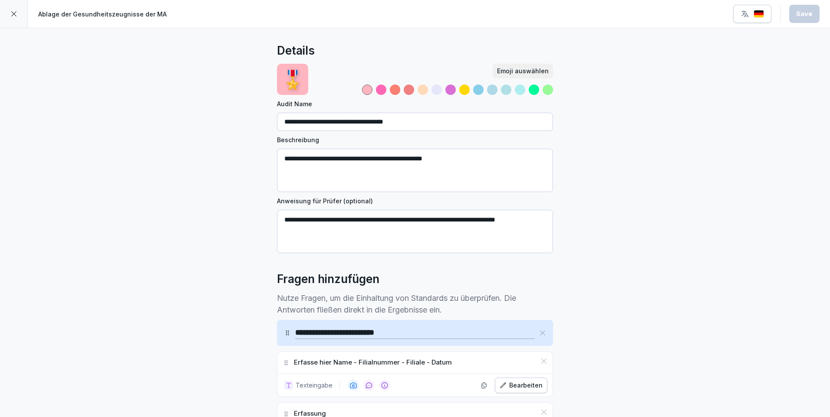
click at [16, 12] on icon at bounding box center [13, 13] width 5 height 5
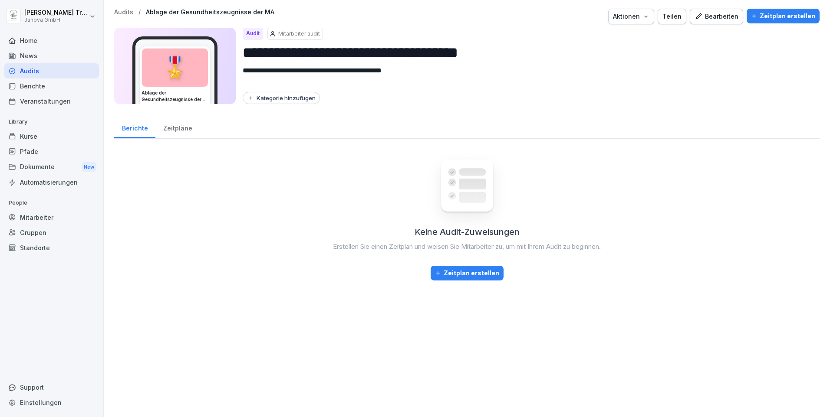
click at [36, 136] on div "Kurse" at bounding box center [51, 136] width 95 height 15
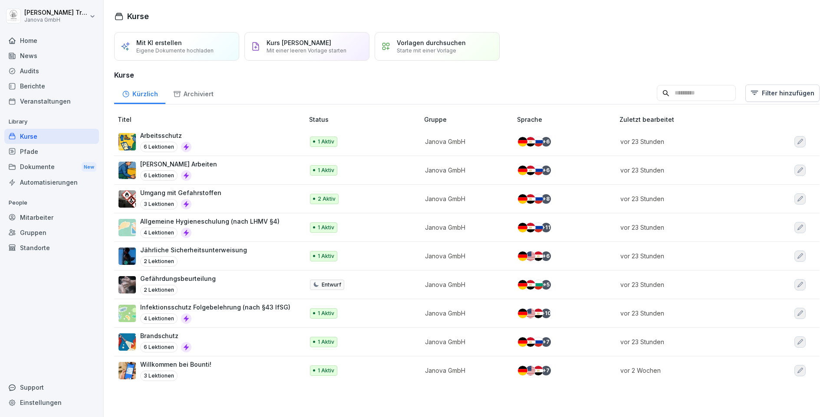
click at [33, 42] on div "Home" at bounding box center [51, 40] width 95 height 15
